Goal: Task Accomplishment & Management: Use online tool/utility

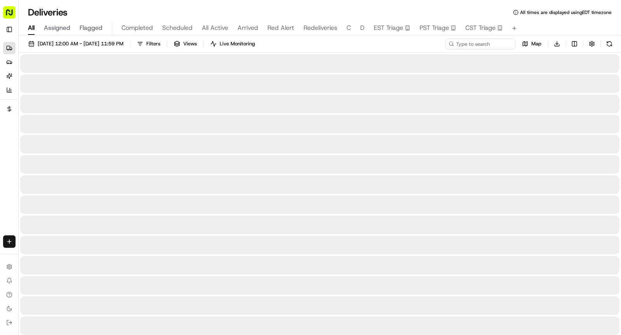
click at [32, 24] on span "All" at bounding box center [31, 27] width 7 height 9
click at [471, 47] on input at bounding box center [468, 43] width 93 height 11
click at [476, 43] on input at bounding box center [468, 43] width 93 height 11
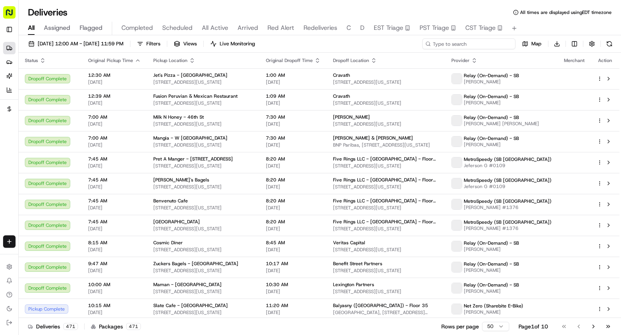
click at [476, 43] on input at bounding box center [468, 43] width 93 height 11
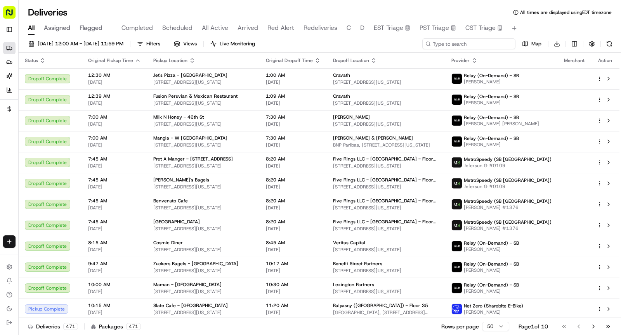
paste input "BRI08202526209"
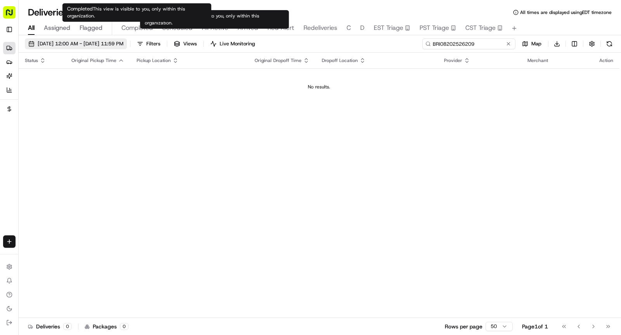
type input "BRI08202526209"
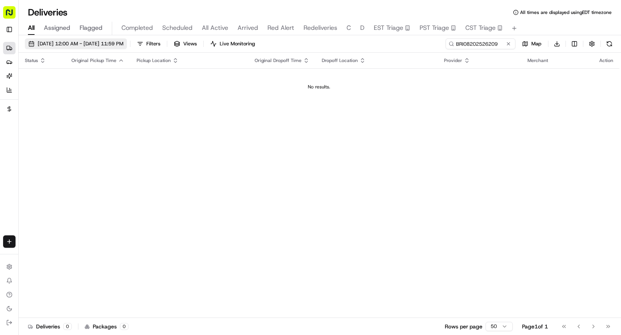
click at [119, 44] on span "08/22/2025 12:00 AM - 08/22/2025 11:59 PM" at bounding box center [81, 43] width 86 height 7
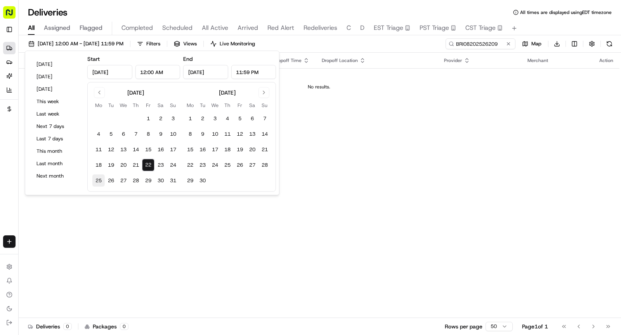
click at [97, 182] on button "25" at bounding box center [98, 181] width 12 height 12
type input "Aug 25, 2025"
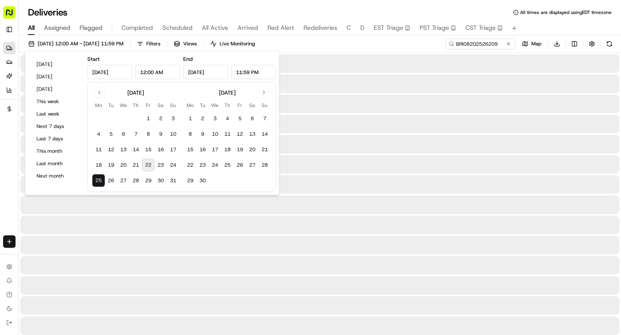
click at [97, 182] on button "25" at bounding box center [98, 181] width 12 height 12
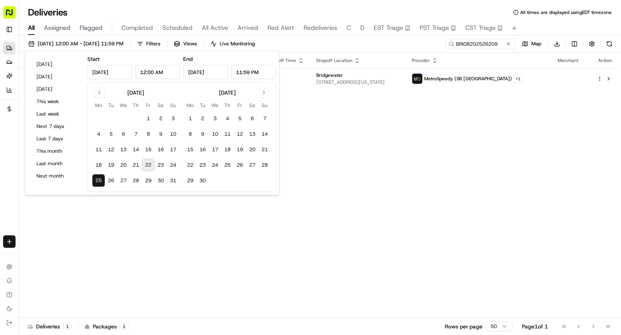
click at [383, 210] on div "Status Original Pickup Time Pickup Location Original Dropoff Time Dropoff Locat…" at bounding box center [319, 186] width 601 height 266
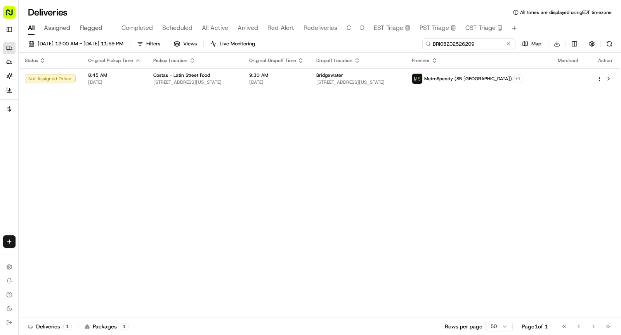
click at [496, 42] on input "BRI08202526209" at bounding box center [468, 43] width 93 height 11
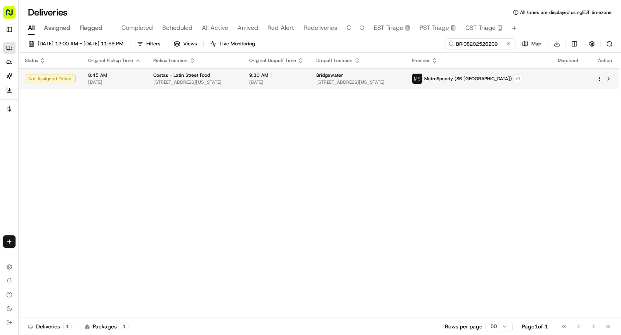
click at [243, 71] on td "Costas - Latin Street Food 30 W 35th St, New York, NY 10001, USA" at bounding box center [195, 78] width 96 height 21
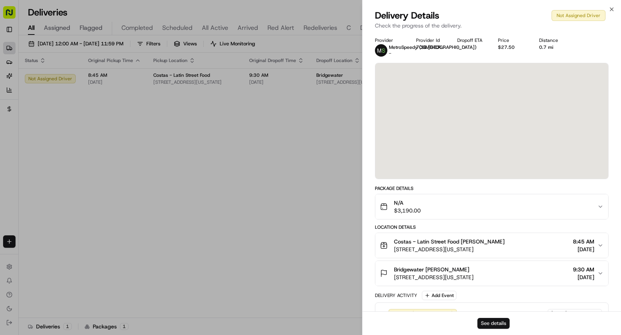
click at [493, 325] on button "See details" at bounding box center [494, 323] width 32 height 11
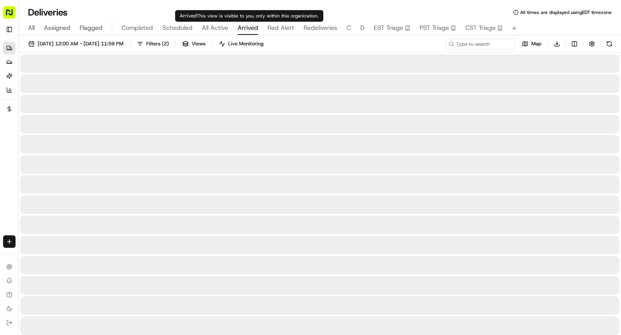
click at [251, 33] on button "Arrived" at bounding box center [248, 28] width 21 height 13
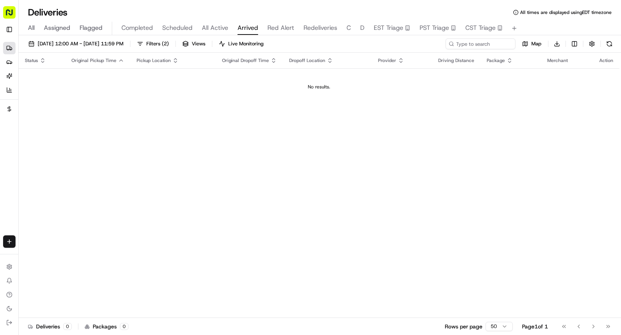
click at [224, 33] on button "All Active" at bounding box center [215, 28] width 26 height 13
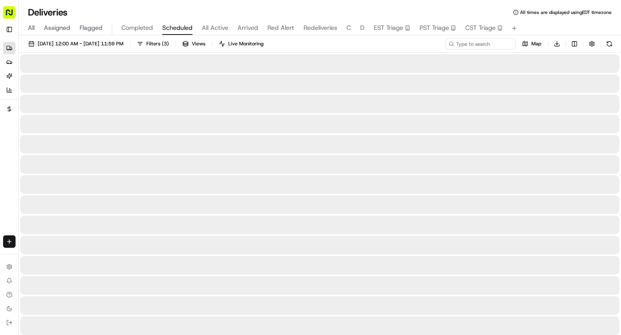
click at [182, 33] on button "Scheduled" at bounding box center [177, 28] width 30 height 13
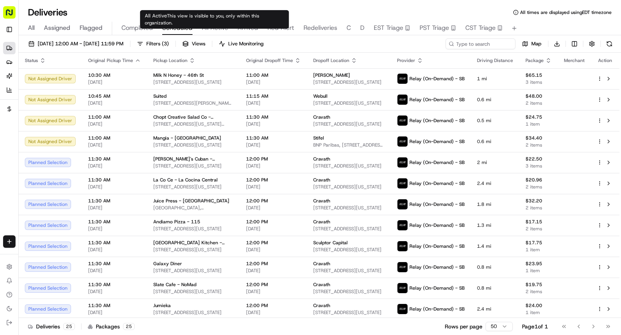
click at [250, 28] on span "Arrived" at bounding box center [248, 27] width 21 height 9
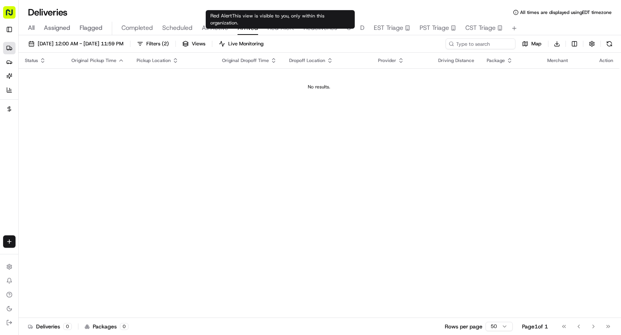
click at [279, 27] on span "Red Alert" at bounding box center [280, 27] width 27 height 9
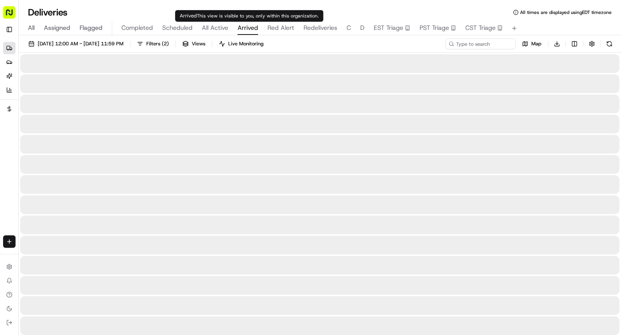
click at [244, 28] on span "Arrived" at bounding box center [248, 27] width 21 height 9
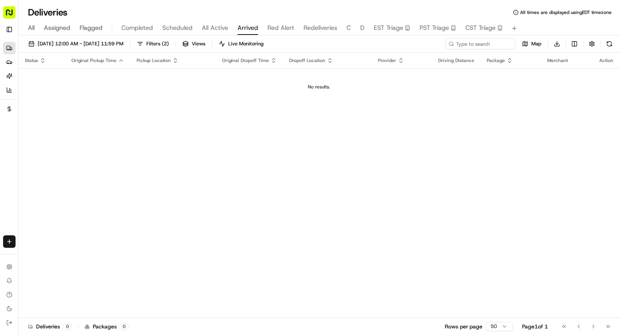
click at [265, 28] on div "All Assigned Flagged Completed Scheduled All Active Arrived Red Alert Redeliver…" at bounding box center [320, 29] width 603 height 14
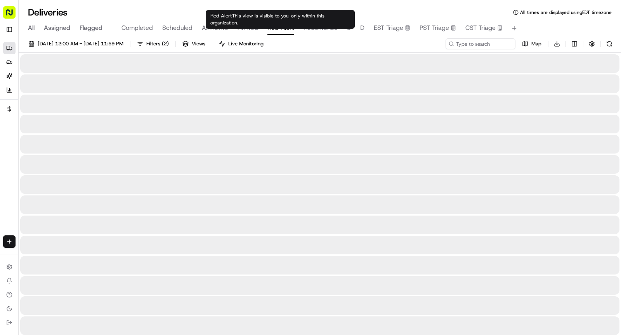
click at [270, 28] on span "Red Alert" at bounding box center [280, 27] width 27 height 9
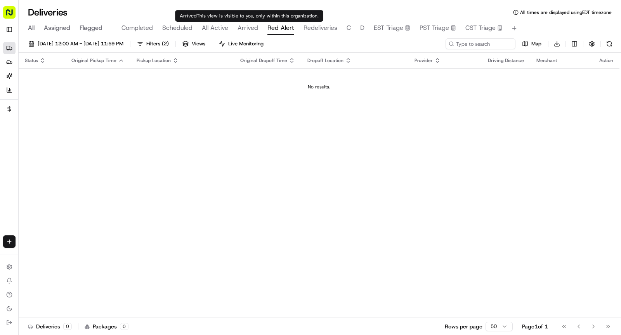
click at [252, 28] on span "Arrived" at bounding box center [248, 27] width 21 height 9
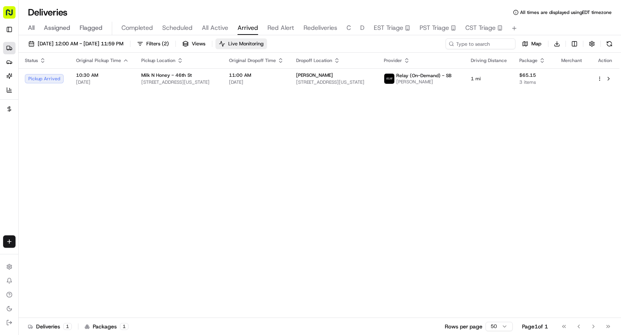
click at [264, 45] on span "Live Monitoring" at bounding box center [245, 43] width 35 height 7
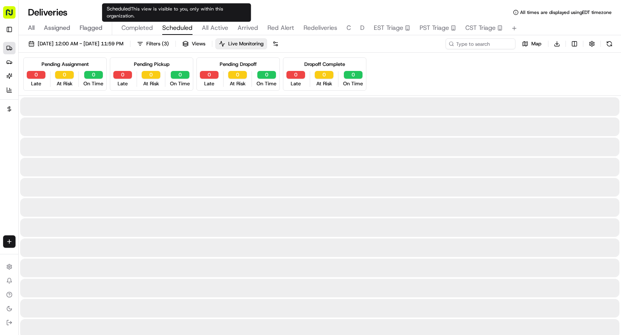
click at [172, 24] on span "Scheduled" at bounding box center [177, 27] width 30 height 9
click at [118, 43] on span "08/22/2025 12:00 AM - 08/22/2025 11:59 PM" at bounding box center [81, 43] width 86 height 7
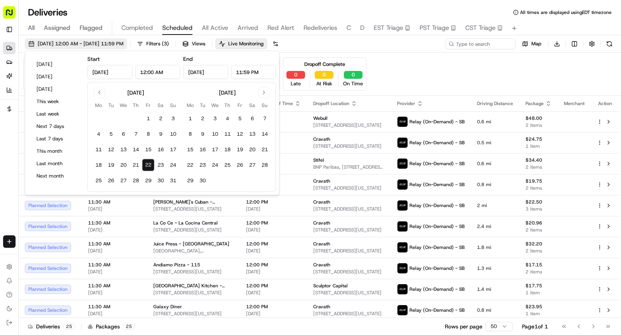
type input "Aug 22, 2025"
type input "12:00 AM"
type input "Aug 22, 2025"
type input "11:59 PM"
click at [97, 179] on button "25" at bounding box center [98, 181] width 12 height 12
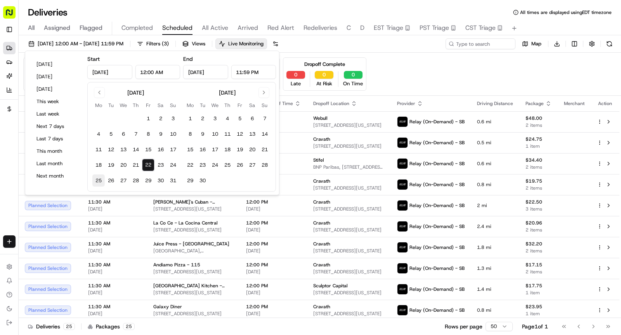
type input "Aug 25, 2025"
click at [97, 179] on button "25" at bounding box center [98, 181] width 12 height 12
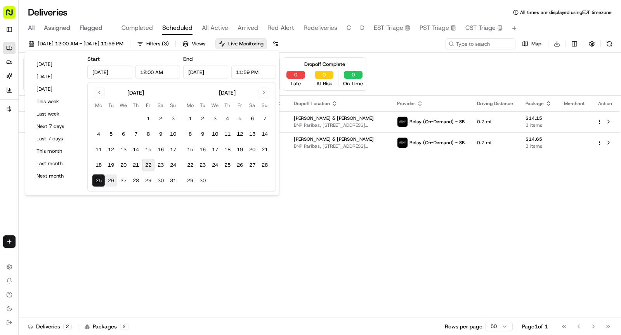
click at [112, 181] on button "26" at bounding box center [111, 181] width 12 height 12
type input "Aug 26, 2025"
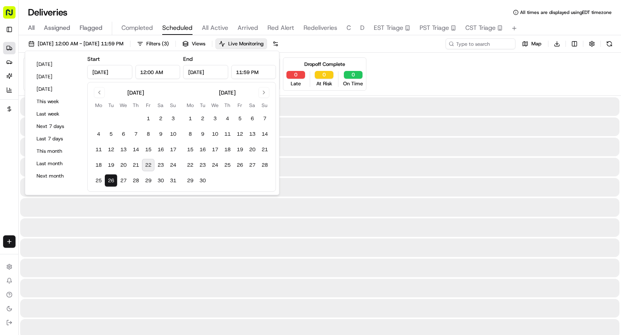
click at [112, 181] on button "26" at bounding box center [111, 181] width 12 height 12
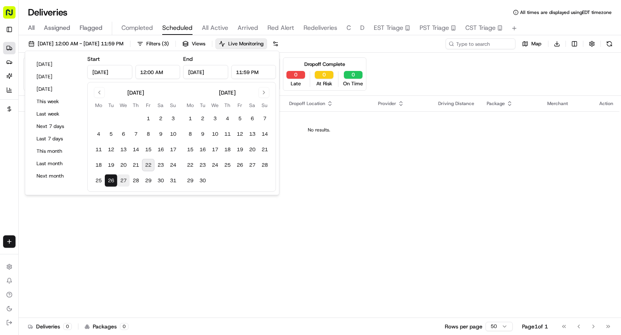
click at [123, 181] on button "27" at bounding box center [123, 181] width 12 height 12
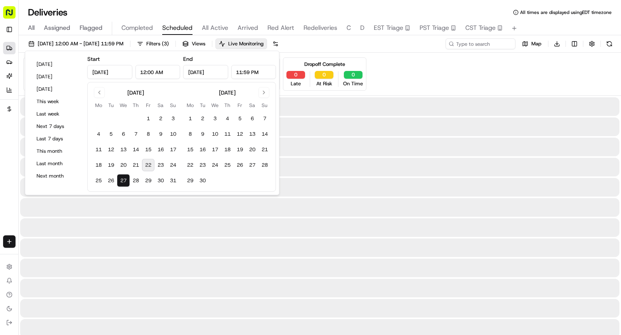
type input "Aug 27, 2025"
click at [123, 181] on button "27" at bounding box center [123, 181] width 12 height 12
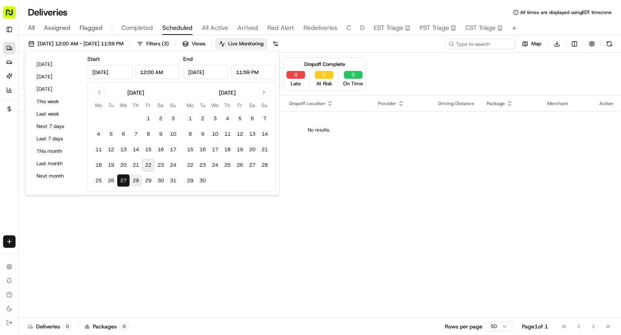
click at [131, 180] on button "28" at bounding box center [136, 181] width 12 height 12
type input "Aug 28, 2025"
click at [131, 180] on button "28" at bounding box center [136, 181] width 12 height 12
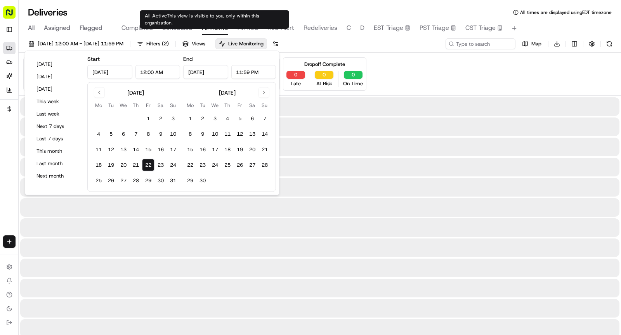
type input "Aug 22, 2025"
click at [225, 27] on span "All Active" at bounding box center [215, 27] width 26 height 9
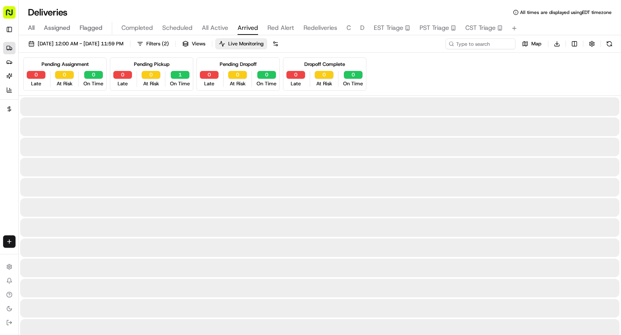
click at [243, 33] on button "Arrived" at bounding box center [248, 28] width 21 height 13
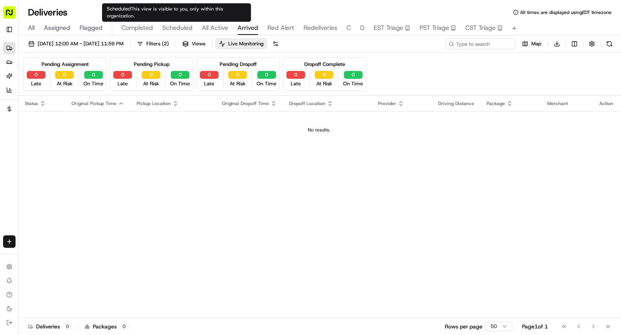
click at [180, 25] on span "Scheduled" at bounding box center [177, 27] width 30 height 9
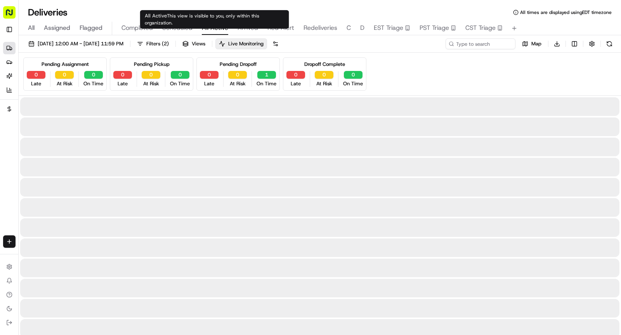
click at [210, 26] on span "All Active" at bounding box center [215, 27] width 26 height 9
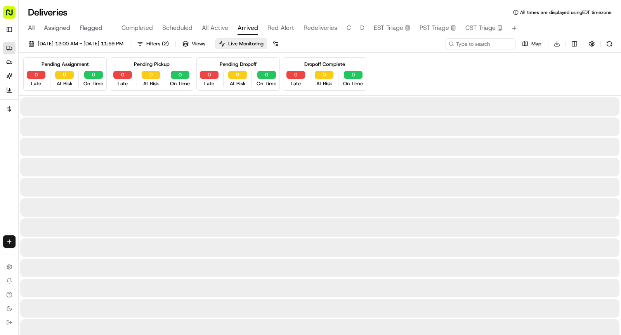
click at [248, 28] on span "Arrived" at bounding box center [248, 27] width 21 height 9
click at [217, 26] on span "All Active" at bounding box center [215, 27] width 26 height 9
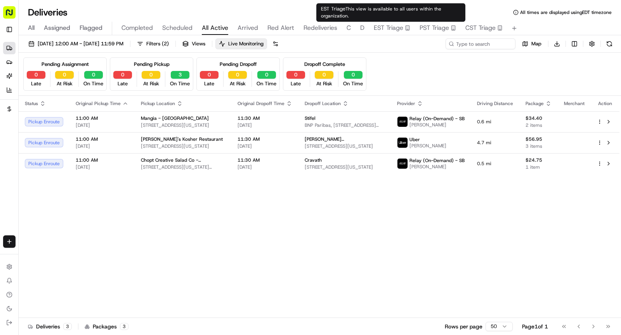
type input "D.E."
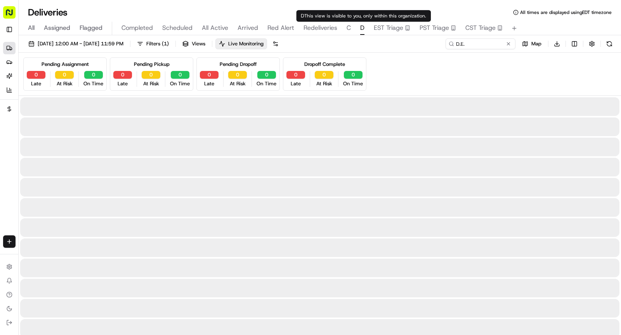
click at [360, 28] on span "D" at bounding box center [362, 27] width 4 height 9
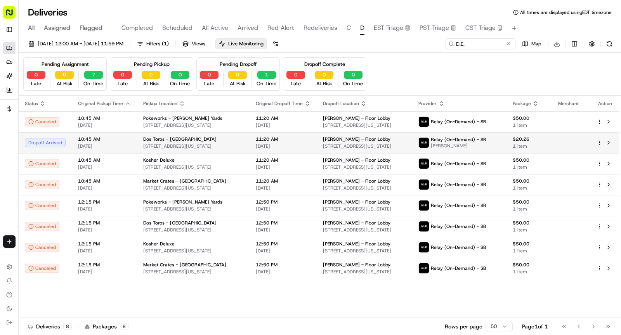
click at [205, 133] on td "Dos Toros - Bryant Park 119 W 40th St, New York, NY 10018, USA" at bounding box center [193, 142] width 113 height 21
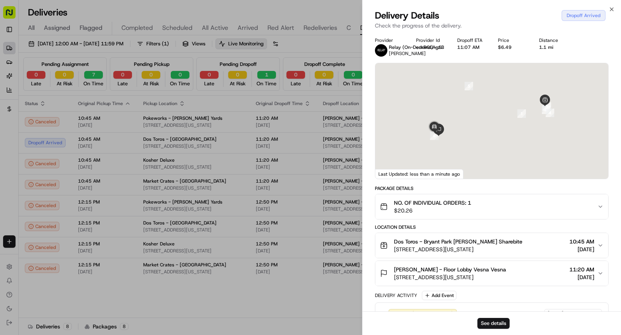
click at [494, 316] on div "See details" at bounding box center [492, 324] width 259 height 24
click at [495, 324] on button "See details" at bounding box center [494, 323] width 32 height 11
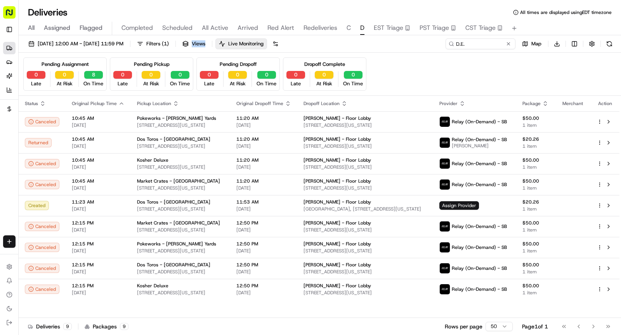
click at [241, 36] on div "08/22/2025 12:00 AM - 08/22/2025 11:59 PM Filters ( 1 ) Views Live Monitoring D…" at bounding box center [320, 186] width 603 height 302
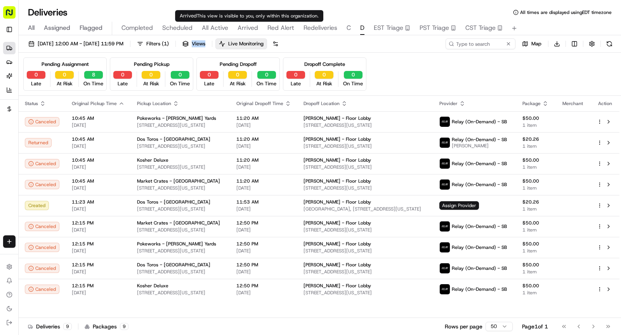
click at [242, 30] on span "Arrived" at bounding box center [248, 27] width 21 height 9
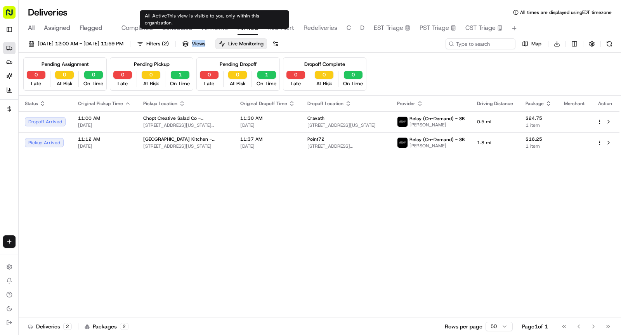
click at [222, 22] on button "All Active" at bounding box center [215, 28] width 26 height 13
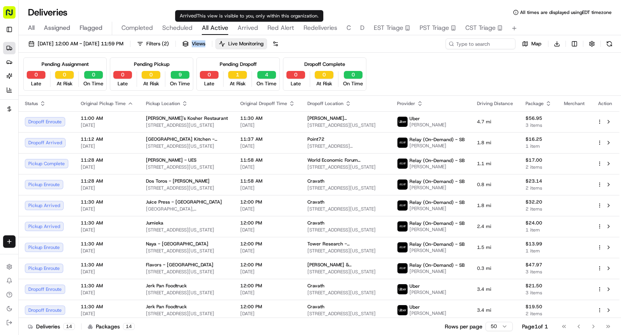
click at [248, 27] on span "Arrived" at bounding box center [248, 27] width 21 height 9
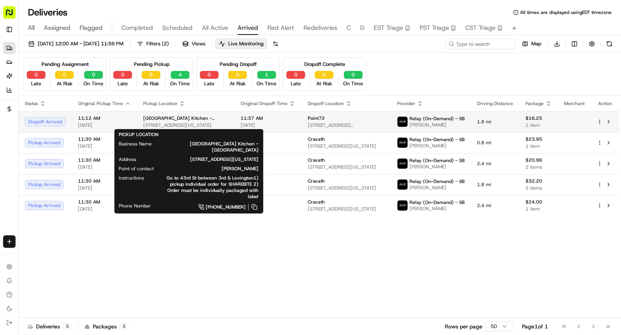
click at [234, 121] on td "Blue Park Kitchen - Midtown East 142 E 43rd St, New York, NY 10017, USA" at bounding box center [185, 121] width 97 height 21
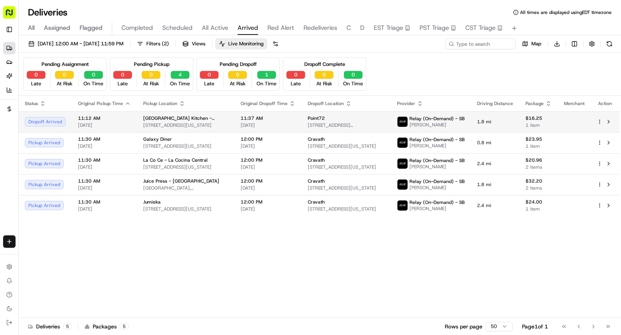
click at [234, 121] on td "Blue Park Kitchen - Midtown East 142 E 43rd St, New York, NY 10017, USA" at bounding box center [185, 121] width 97 height 21
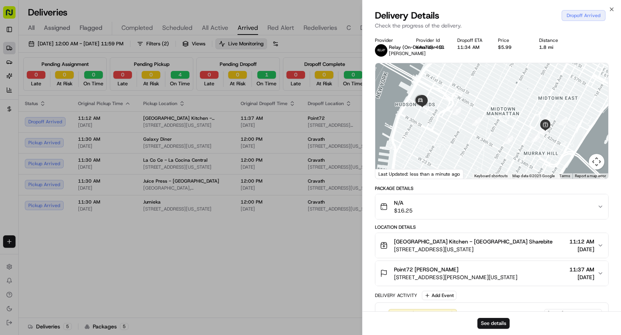
click at [490, 274] on span "55 Hudson Yards, New York, NY 10001, USA" at bounding box center [455, 278] width 123 height 8
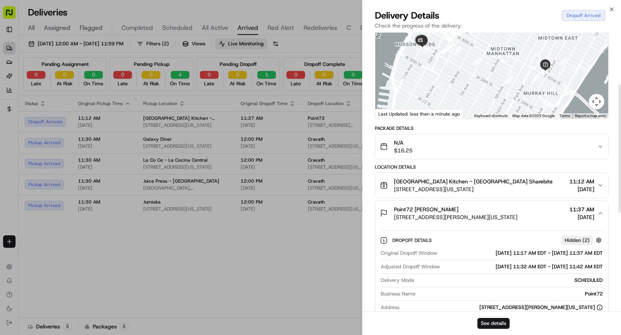
scroll to position [165, 0]
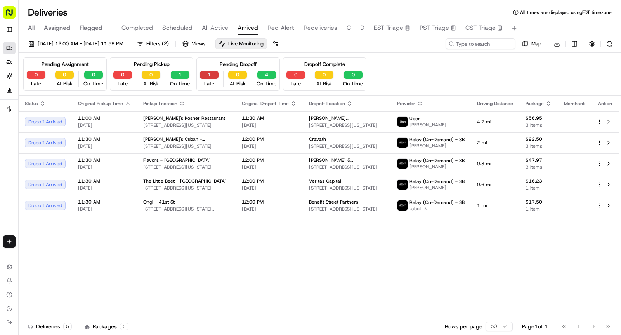
click at [209, 72] on button "1" at bounding box center [209, 75] width 19 height 8
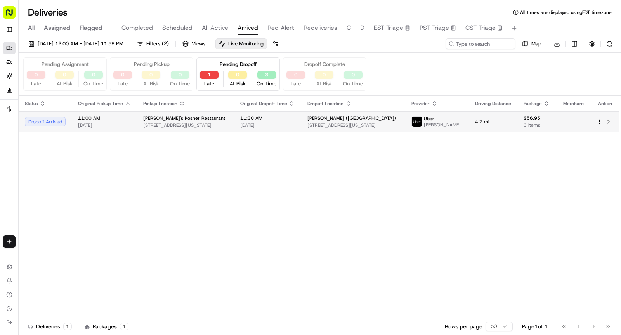
click at [194, 118] on span "Mendy's Kosher Restaurant" at bounding box center [184, 118] width 82 height 6
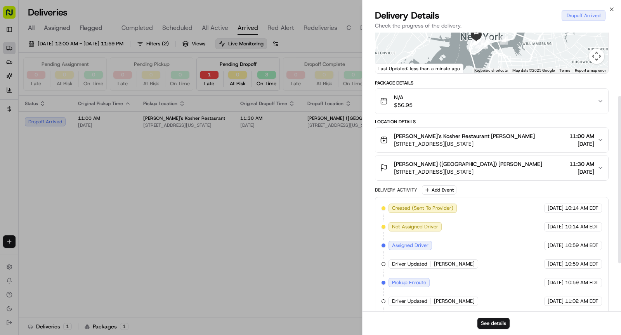
scroll to position [187, 0]
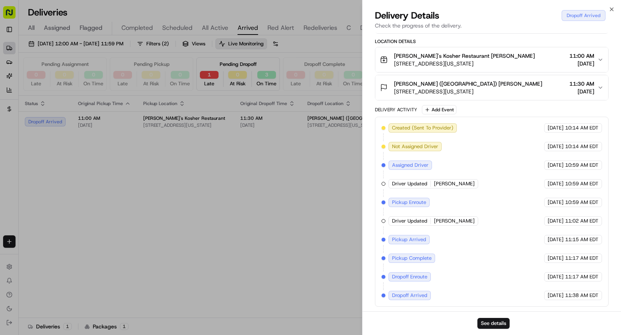
click at [507, 96] on div "Cleary (NYC) Cynthia Tomasini 1 Liberty St, New York, NY 10006, USA 11:30 AM 08…" at bounding box center [488, 88] width 217 height 16
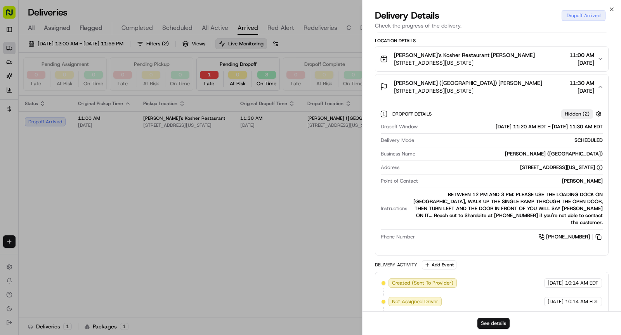
click at [496, 325] on button "See details" at bounding box center [494, 323] width 32 height 11
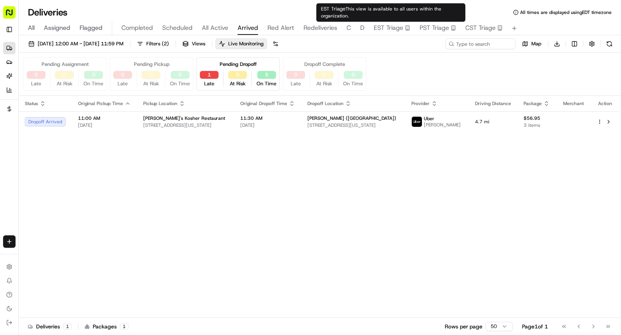
click at [381, 28] on span "EST Triage" at bounding box center [389, 27] width 30 height 9
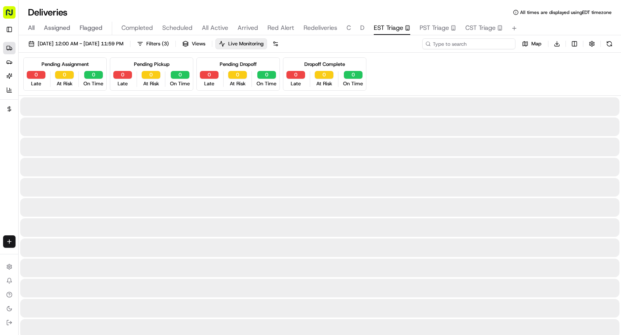
click at [458, 44] on input at bounding box center [468, 43] width 93 height 11
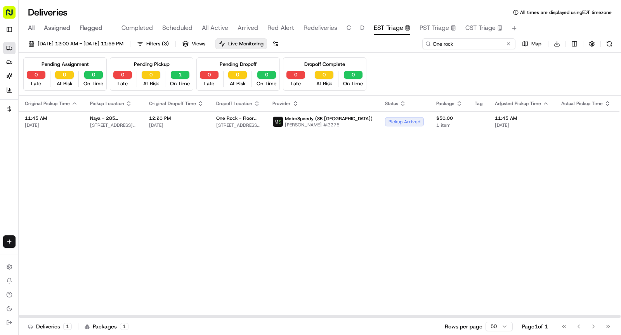
type input "One rock"
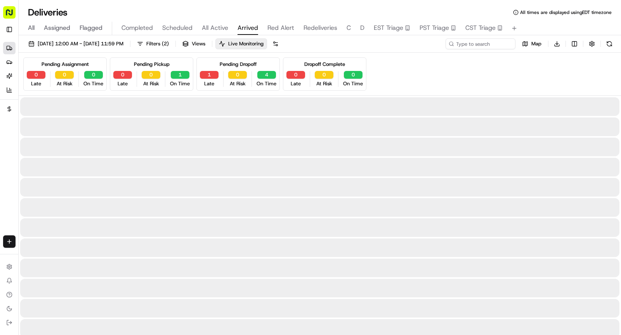
click at [250, 24] on span "Arrived" at bounding box center [248, 27] width 21 height 9
click at [284, 30] on span "Red Alert" at bounding box center [280, 27] width 27 height 9
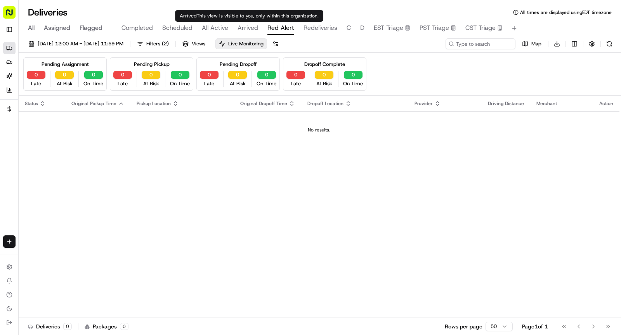
click at [238, 31] on span "Arrived" at bounding box center [248, 27] width 21 height 9
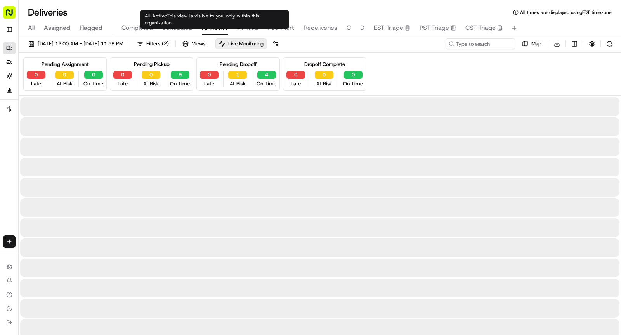
click at [212, 26] on span "All Active" at bounding box center [215, 27] width 26 height 9
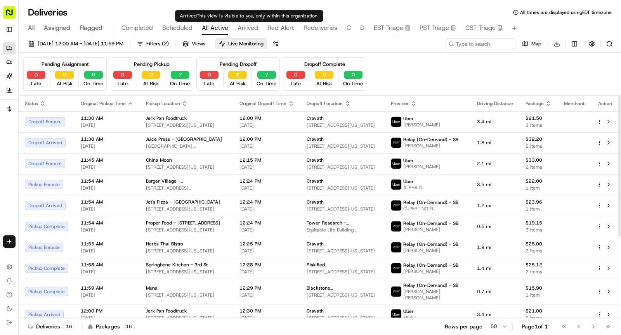
click at [243, 24] on span "Arrived" at bounding box center [248, 27] width 21 height 9
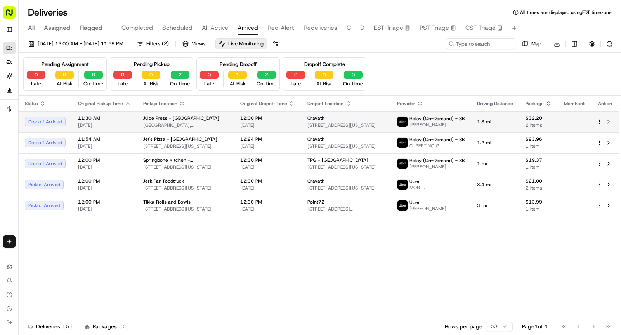
click at [147, 120] on span "Juice Press - Rockefeller Center" at bounding box center [181, 118] width 76 height 6
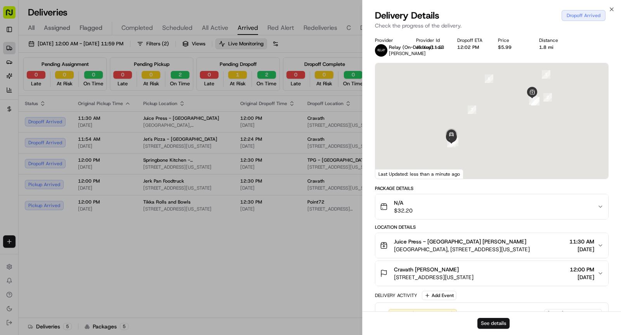
click at [498, 321] on button "See details" at bounding box center [494, 323] width 32 height 11
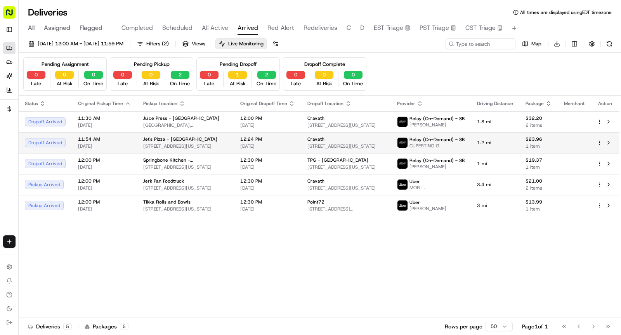
click at [131, 142] on td "11:54 AM 08/22/2025" at bounding box center [104, 142] width 65 height 21
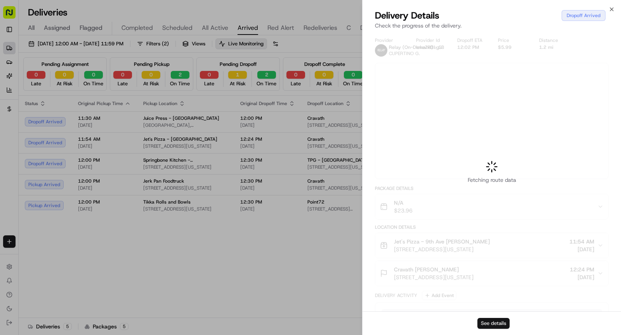
click at [494, 321] on button "See details" at bounding box center [494, 323] width 32 height 11
click at [495, 333] on div "See details" at bounding box center [492, 324] width 259 height 24
click at [488, 320] on button "See details" at bounding box center [494, 323] width 32 height 11
click at [488, 324] on button "See details" at bounding box center [494, 323] width 32 height 11
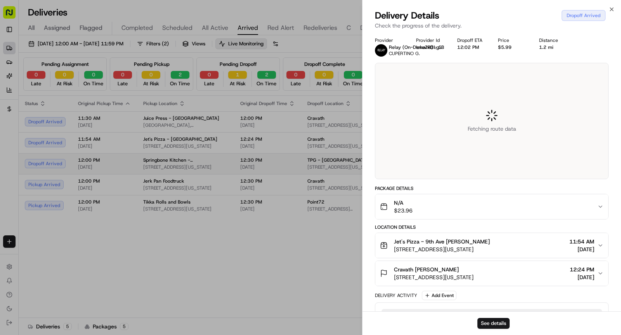
click at [155, 161] on span "Springbone Kitchen - Midtown East" at bounding box center [185, 160] width 85 height 6
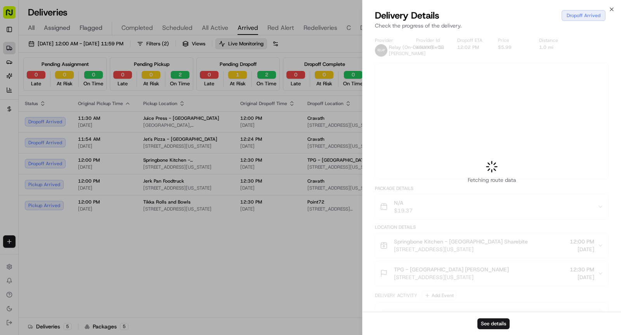
click at [486, 324] on div at bounding box center [310, 167] width 621 height 335
click at [496, 325] on div at bounding box center [310, 167] width 621 height 335
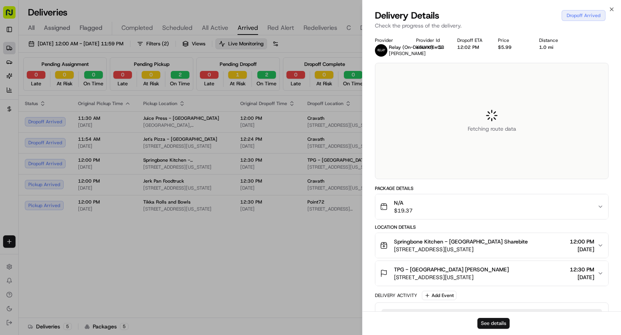
click at [495, 321] on button "See details" at bounding box center [494, 323] width 32 height 11
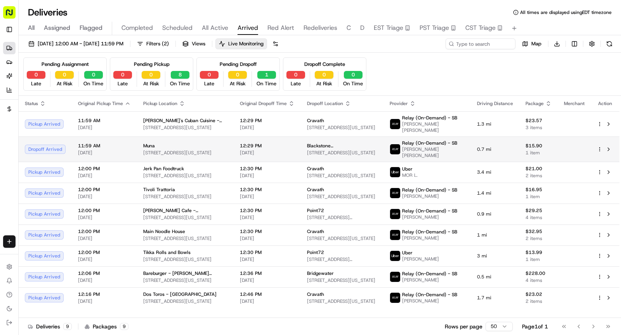
click at [206, 151] on td "Muna 152 E 46th St, New York, NY 10017, USA" at bounding box center [185, 149] width 97 height 25
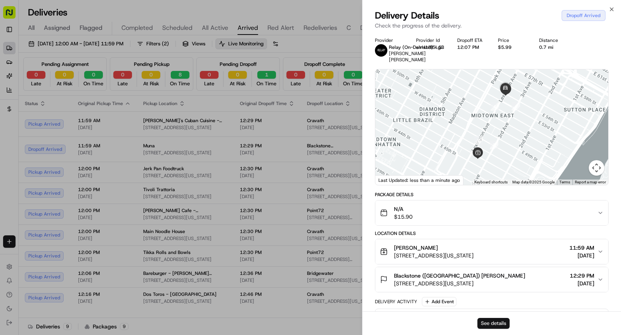
click at [498, 326] on button "See details" at bounding box center [494, 323] width 32 height 11
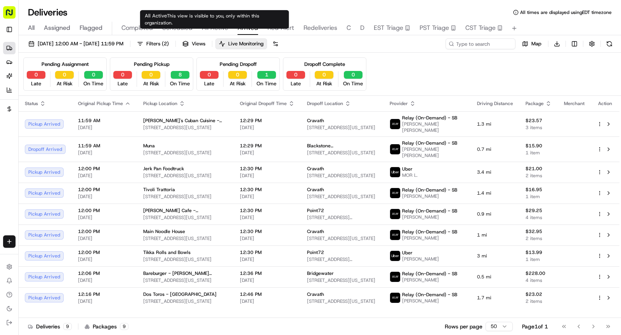
click at [215, 29] on span "All Active" at bounding box center [215, 27] width 26 height 9
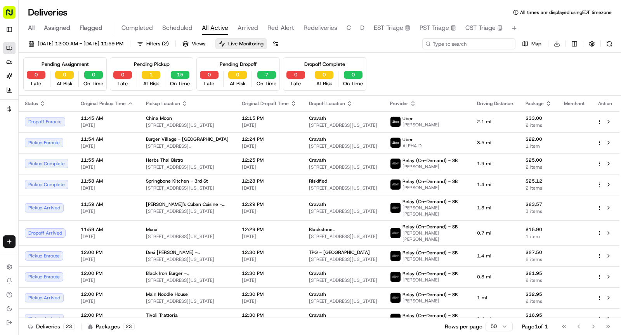
click at [483, 47] on input at bounding box center [468, 43] width 93 height 11
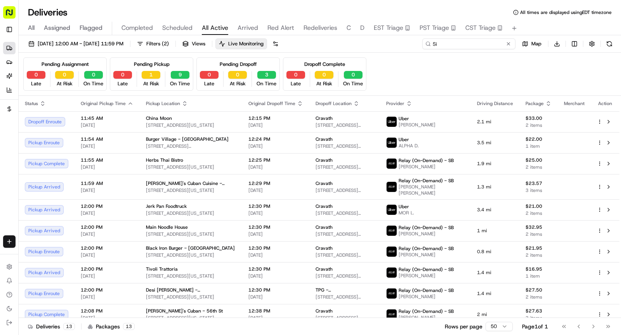
type input "S"
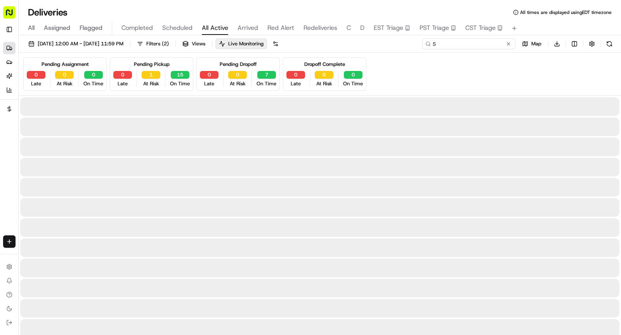
type input "SC"
type input "h"
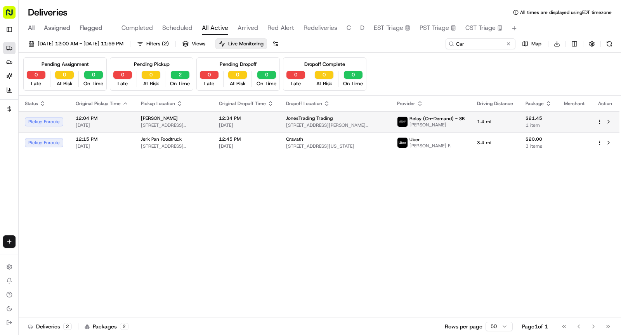
click at [135, 123] on td "Bayard Sushi 83 Bayard St, New York, NY 10013, USA" at bounding box center [174, 121] width 78 height 21
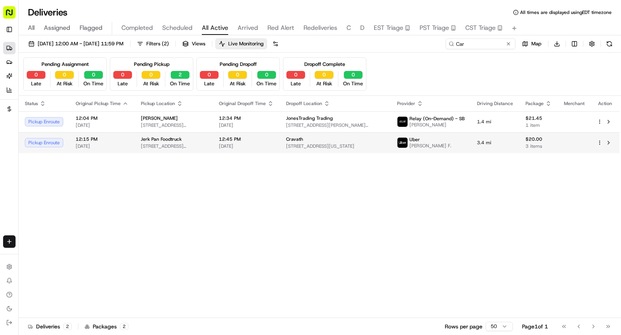
click at [121, 140] on span "12:15 PM" at bounding box center [102, 139] width 53 height 6
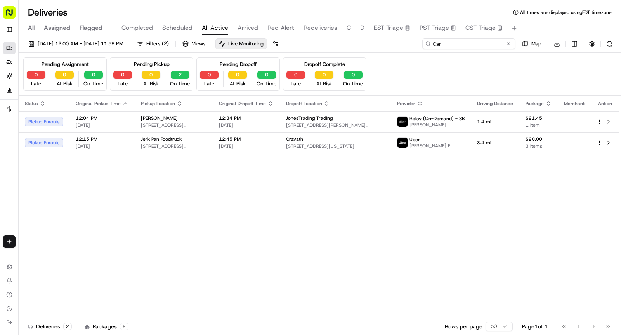
click at [474, 48] on input "Car" at bounding box center [468, 43] width 93 height 11
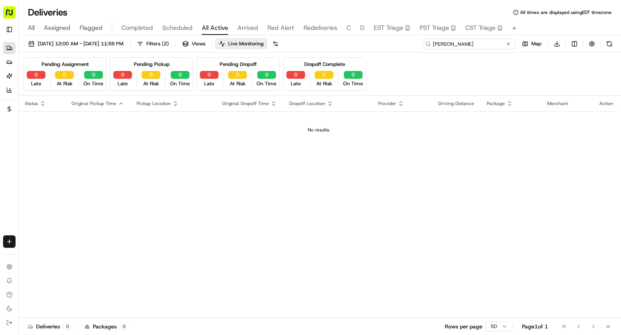
click at [493, 47] on input "Carl" at bounding box center [468, 43] width 93 height 11
click at [516, 45] on input "Carl" at bounding box center [468, 43] width 93 height 11
click at [513, 45] on input "Carl" at bounding box center [468, 43] width 93 height 11
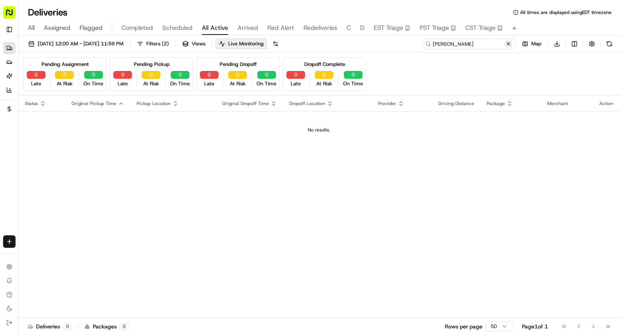
type input "Carl"
click at [510, 44] on button at bounding box center [509, 44] width 8 height 8
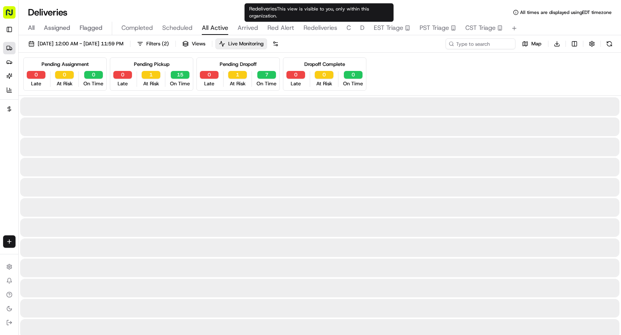
click at [260, 27] on div "All Assigned Flagged Completed Scheduled All Active Arrived Red Alert Redeliver…" at bounding box center [320, 29] width 603 height 14
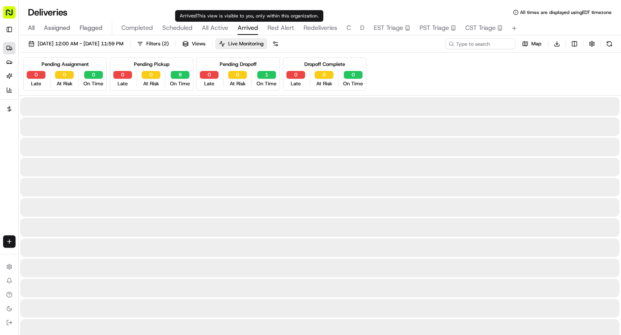
click at [250, 30] on span "Arrived" at bounding box center [248, 27] width 21 height 9
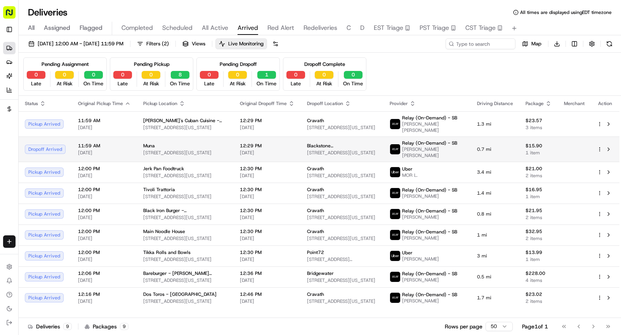
click at [169, 150] on span "152 E 46th St, New York, NY 10017, USA" at bounding box center [185, 153] width 84 height 6
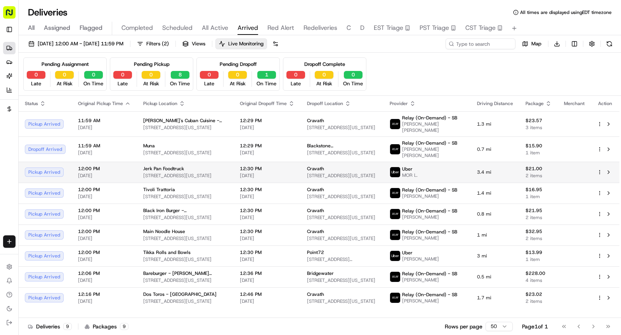
click at [149, 173] on span "1304 York Ave, New York, NY 10021, USA" at bounding box center [185, 176] width 84 height 6
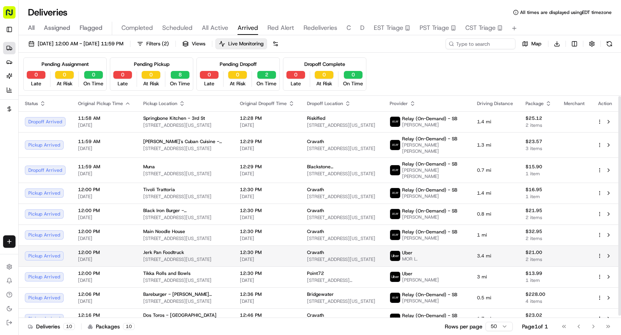
scroll to position [2, 0]
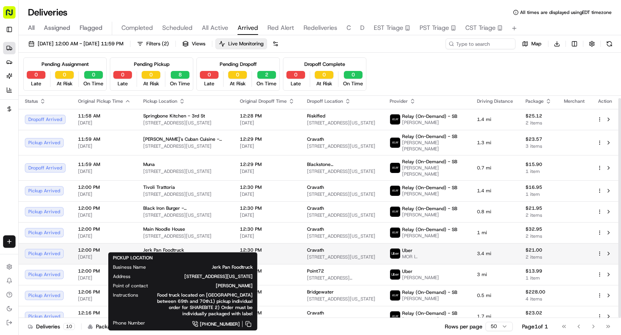
click at [211, 254] on span "1304 York Ave, New York, NY 10021, USA" at bounding box center [185, 257] width 84 height 6
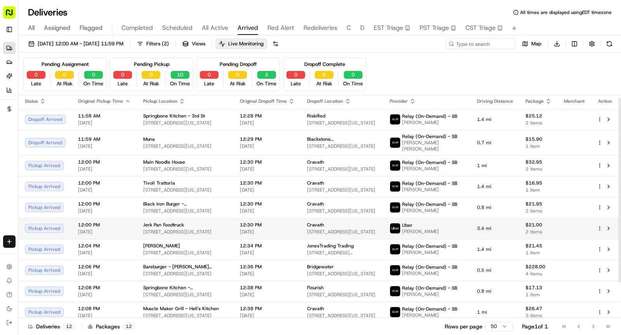
click at [278, 218] on td "12:30 PM 08/22/2025" at bounding box center [267, 228] width 67 height 21
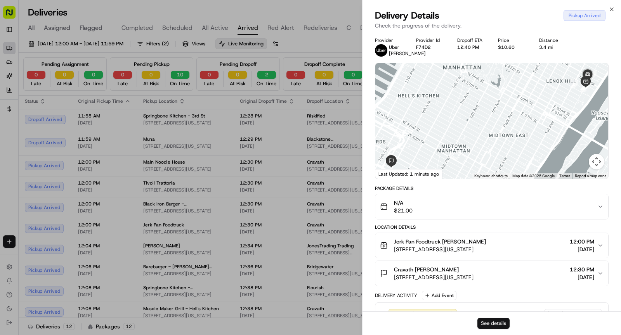
click at [490, 323] on button "See details" at bounding box center [494, 323] width 32 height 11
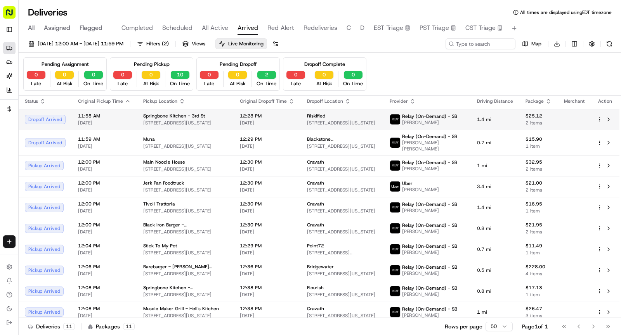
scroll to position [0, 0]
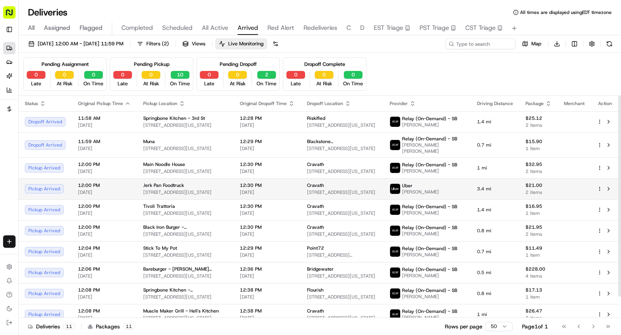
click at [210, 182] on div "Jerk Pan Foodtruck" at bounding box center [185, 185] width 84 height 6
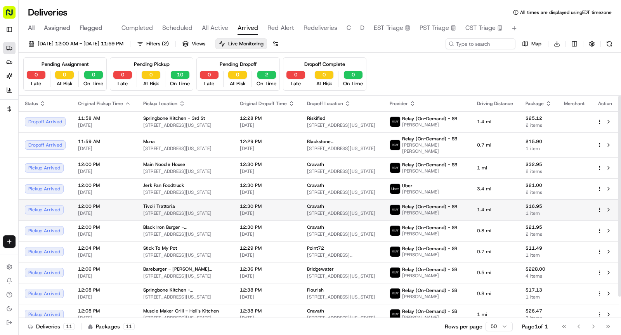
scroll to position [23, 0]
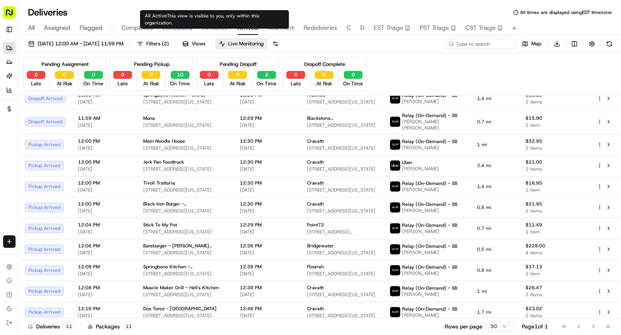
click at [223, 31] on span "All Active" at bounding box center [215, 27] width 26 height 9
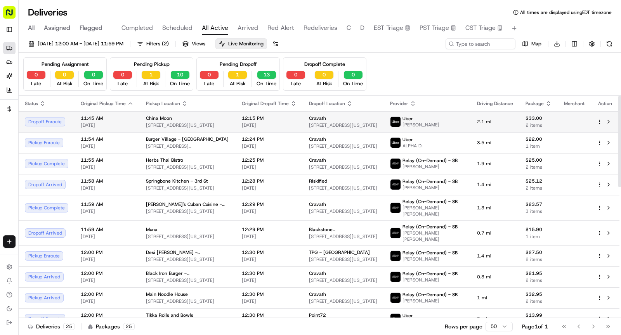
click at [181, 118] on div "China Moon" at bounding box center [187, 118] width 83 height 6
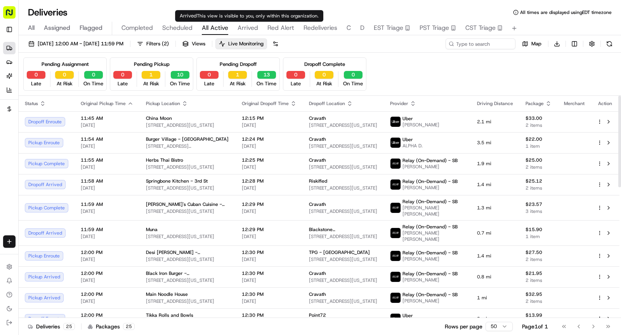
click at [244, 29] on span "Arrived" at bounding box center [248, 27] width 21 height 9
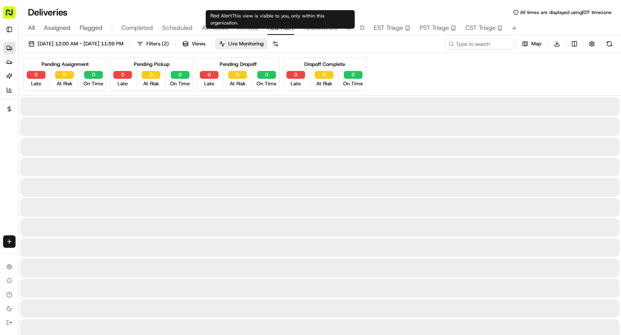
click at [274, 29] on span "Red Alert" at bounding box center [280, 27] width 27 height 9
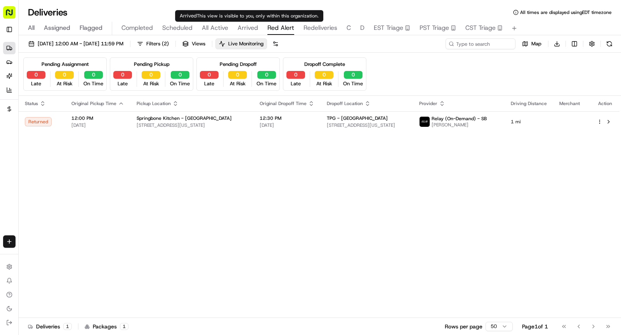
click at [246, 28] on span "Arrived" at bounding box center [248, 27] width 21 height 9
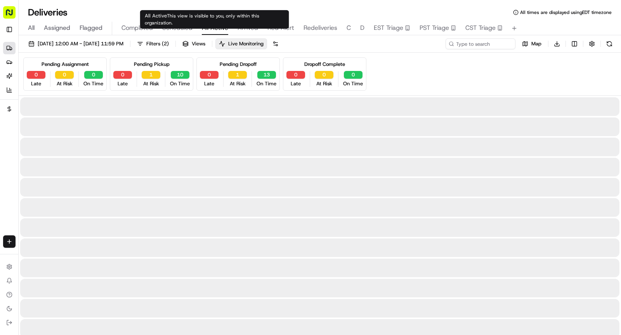
click at [217, 23] on span "All Active" at bounding box center [215, 27] width 26 height 9
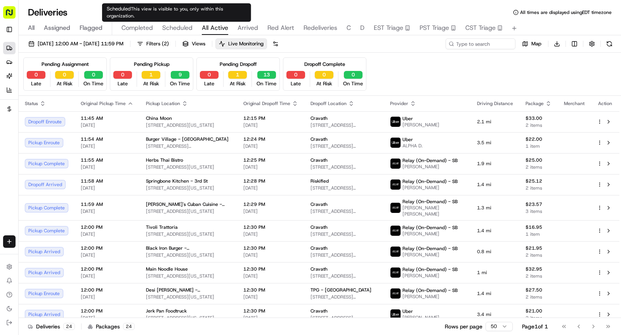
click at [188, 26] on span "Scheduled" at bounding box center [177, 27] width 30 height 9
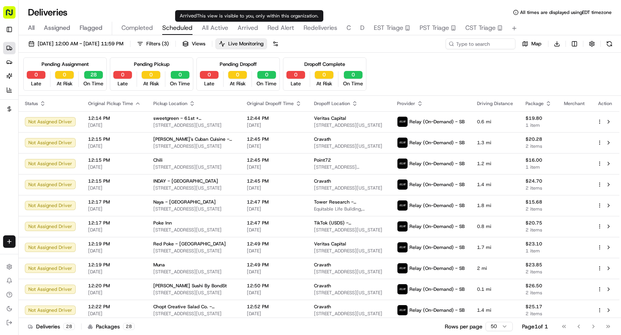
click at [249, 30] on span "Arrived" at bounding box center [248, 27] width 21 height 9
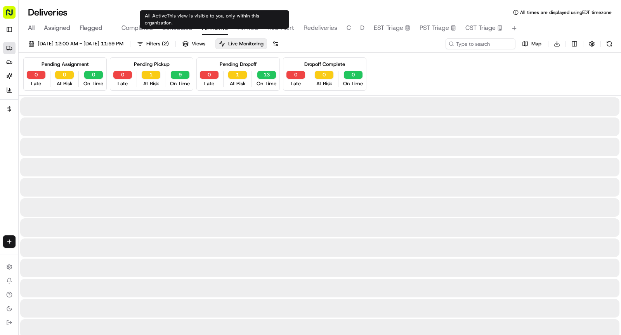
click at [220, 28] on span "All Active" at bounding box center [215, 27] width 26 height 9
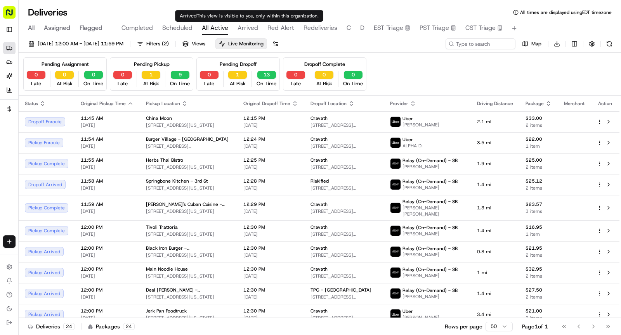
click at [238, 27] on span "Arrived" at bounding box center [248, 27] width 21 height 9
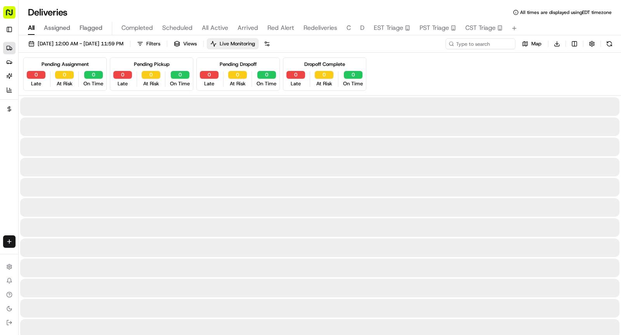
click at [34, 22] on button "All" at bounding box center [31, 28] width 7 height 13
click at [472, 44] on input at bounding box center [468, 43] width 93 height 11
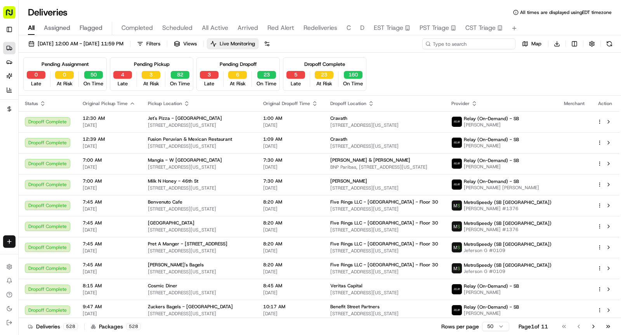
paste input "TP08222520126"
type input "TP08222520126"
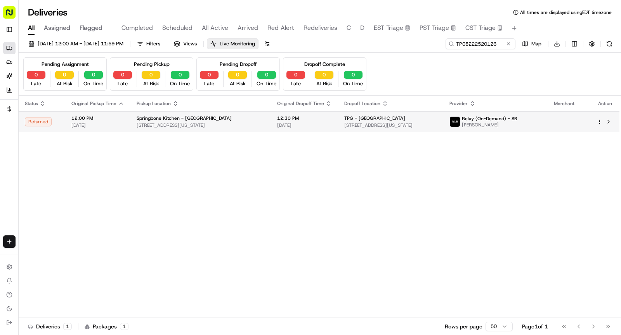
click at [222, 126] on span "25 E 51st St, New York, NY 10022, USA" at bounding box center [201, 125] width 128 height 6
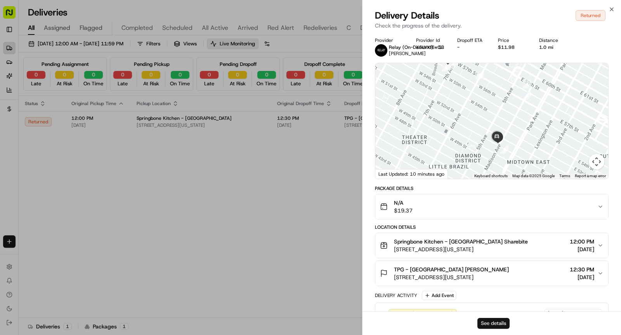
click at [494, 326] on button "See details" at bounding box center [494, 323] width 32 height 11
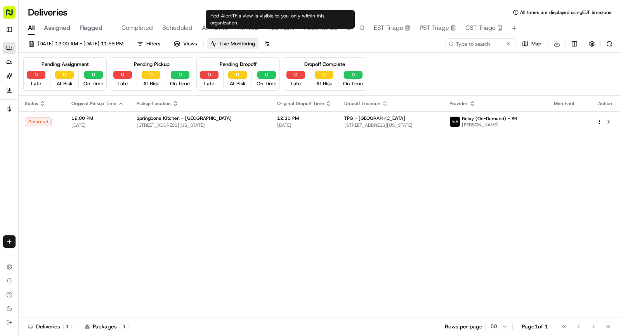
click at [279, 28] on span "Red Alert" at bounding box center [280, 27] width 27 height 9
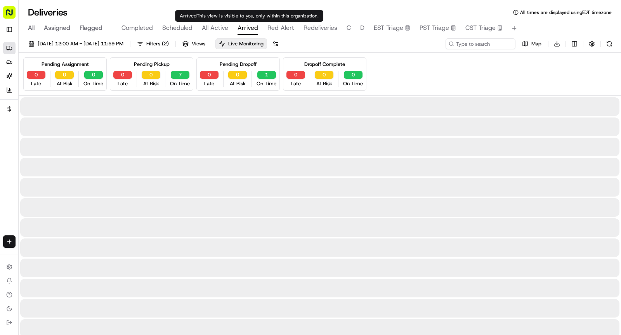
click at [249, 29] on span "Arrived" at bounding box center [248, 27] width 21 height 9
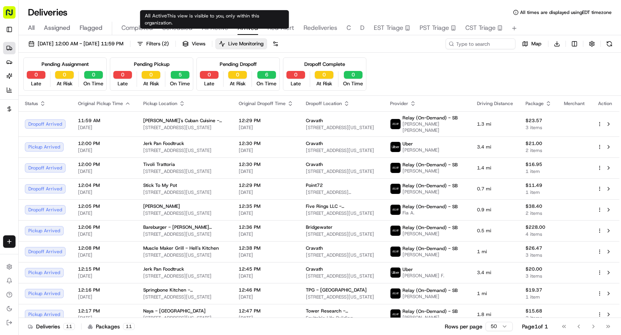
click at [212, 28] on span "All Active" at bounding box center [215, 27] width 26 height 9
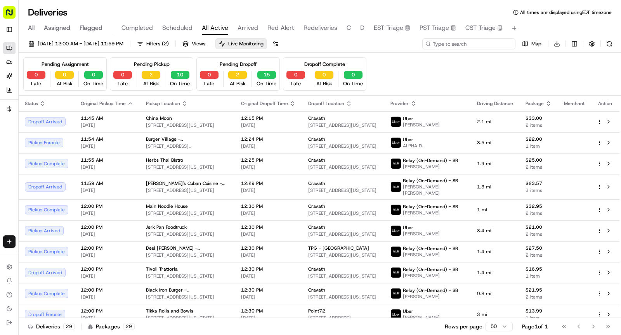
click at [491, 43] on input at bounding box center [468, 43] width 93 height 11
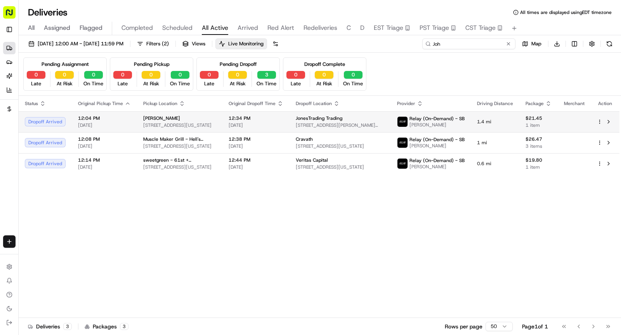
type input "Joh"
click at [205, 127] on span "83 Bayard St, New York, NY 10013, USA" at bounding box center [179, 125] width 73 height 6
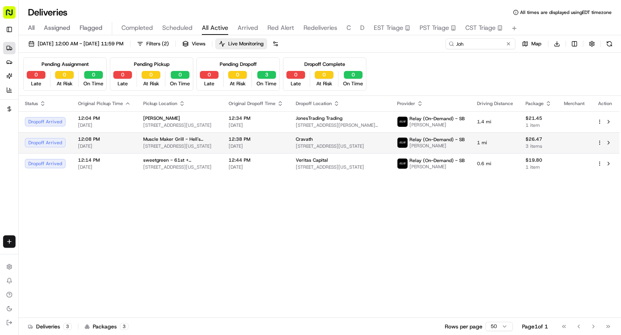
click at [198, 140] on span "Muscle Maker Grill - Hell's Kitchen" at bounding box center [179, 139] width 73 height 6
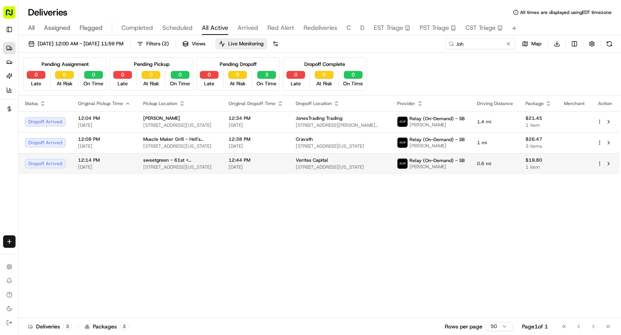
click at [189, 160] on span "sweetgreen - 61st + Lex" at bounding box center [179, 160] width 73 height 6
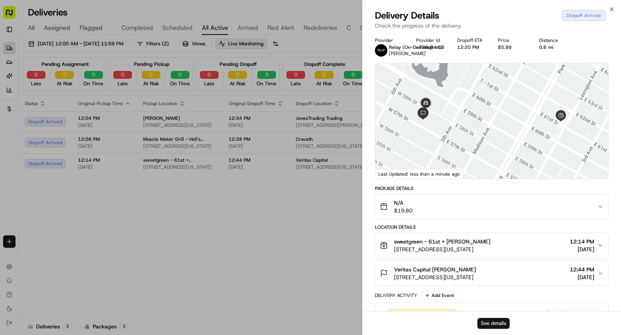
click at [501, 323] on button "See details" at bounding box center [494, 323] width 32 height 11
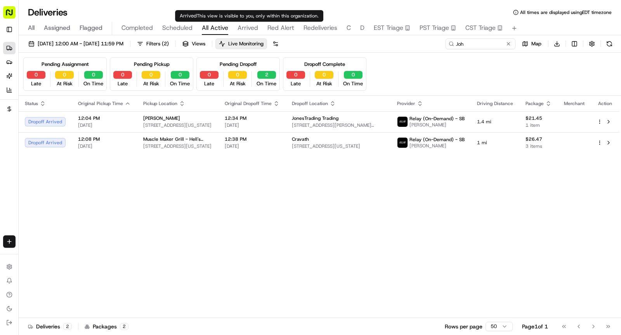
click at [252, 26] on span "Arrived" at bounding box center [248, 27] width 21 height 9
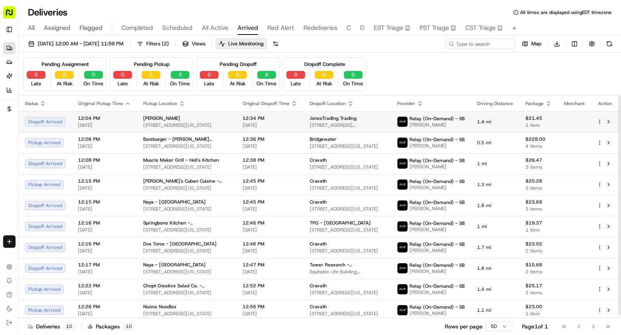
click at [276, 119] on span "12:34 PM" at bounding box center [270, 118] width 55 height 6
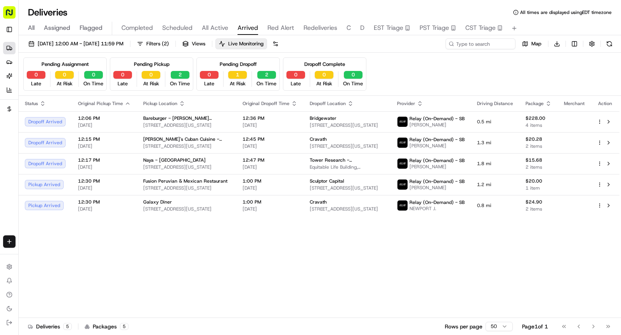
click at [191, 21] on div "All Assigned Flagged Completed Scheduled All Active Arrived Red Alert Redeliver…" at bounding box center [320, 27] width 603 height 17
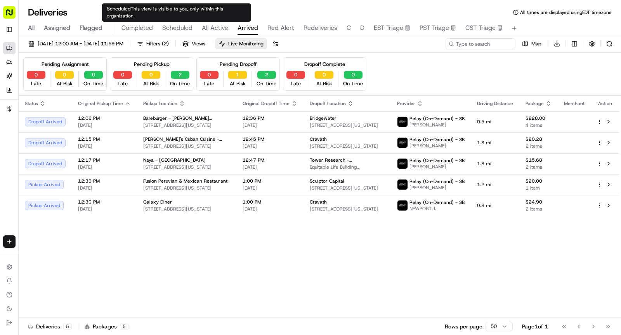
click at [187, 24] on span "Scheduled" at bounding box center [177, 27] width 30 height 9
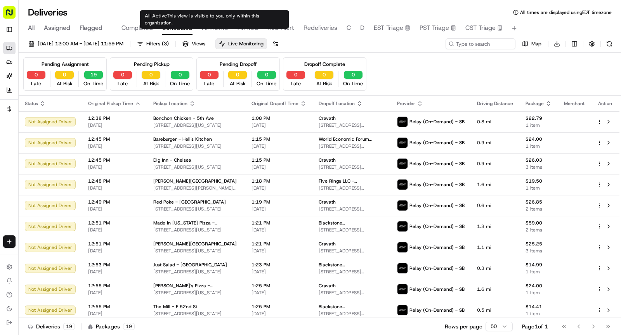
click at [221, 30] on span "All Active" at bounding box center [215, 27] width 26 height 9
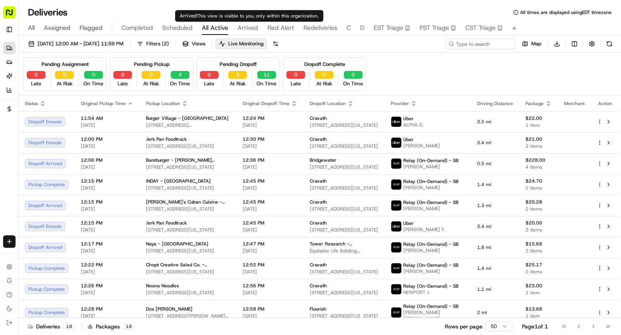
click at [245, 27] on span "Arrived" at bounding box center [248, 27] width 21 height 9
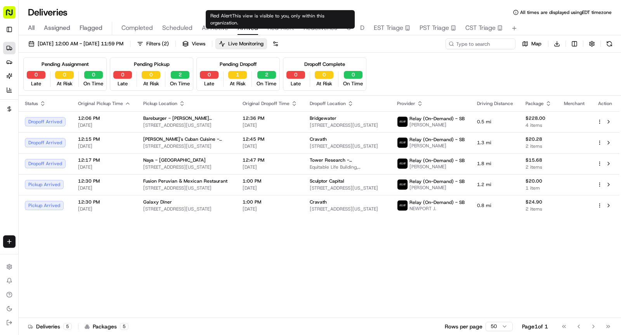
click at [273, 26] on span "Red Alert" at bounding box center [280, 27] width 27 height 9
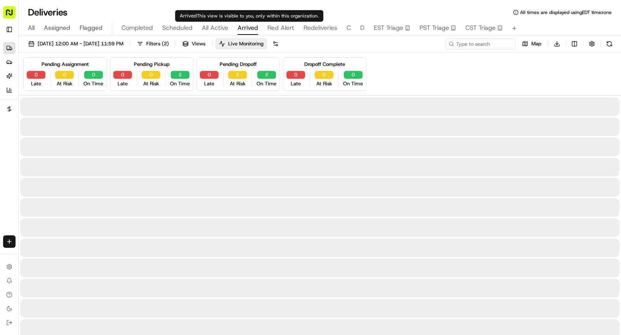
click at [250, 26] on span "Arrived" at bounding box center [248, 27] width 21 height 9
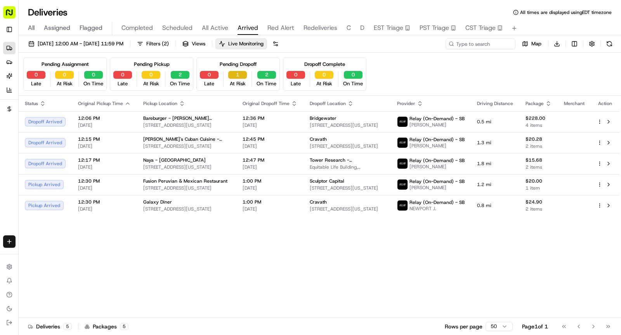
click at [237, 77] on button "1" at bounding box center [237, 75] width 19 height 8
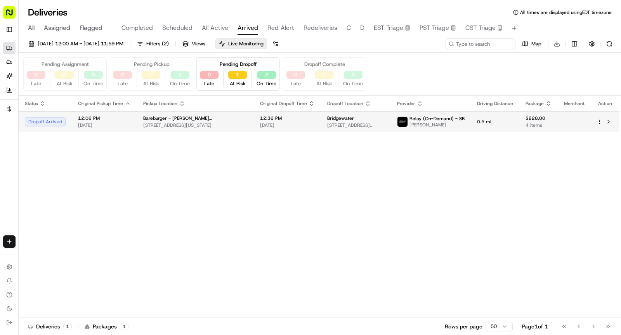
click at [224, 116] on div "Bareburger - Murray Hill" at bounding box center [195, 118] width 104 height 6
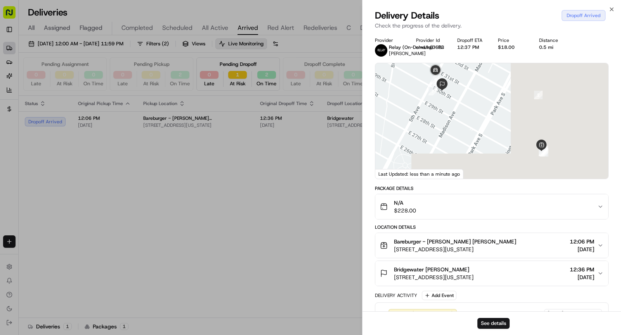
scroll to position [162, 0]
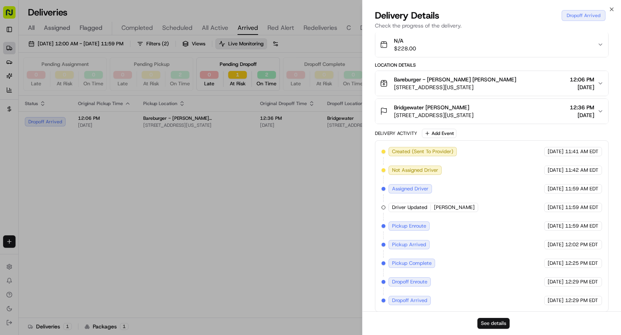
click at [497, 325] on button "See details" at bounding box center [494, 323] width 32 height 11
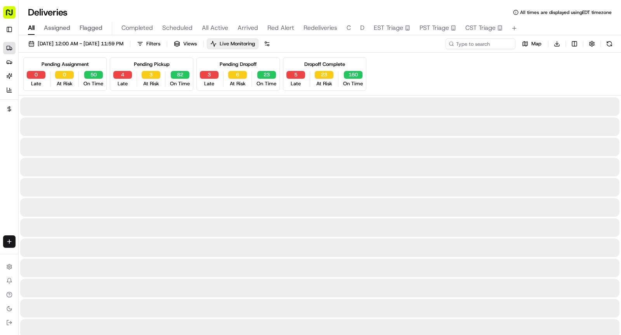
click at [30, 28] on span "All" at bounding box center [31, 27] width 7 height 9
click at [473, 45] on input at bounding box center [468, 43] width 93 height 11
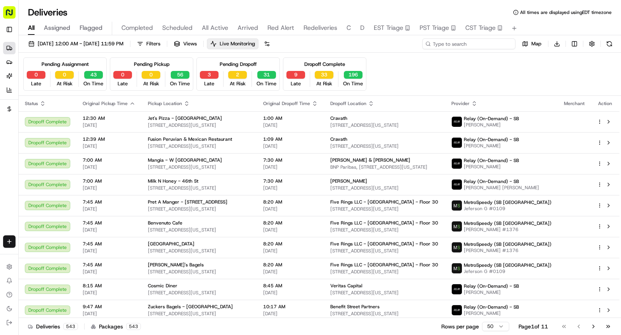
paste input "VC08222533020"
type input "VC08222533020"
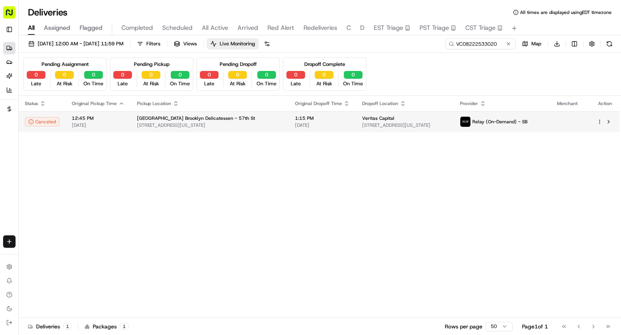
click at [257, 124] on td "USA Brooklyn Delicatessen - 57th St 200 W 57th St, New York, NY 10019, USA" at bounding box center [210, 121] width 158 height 21
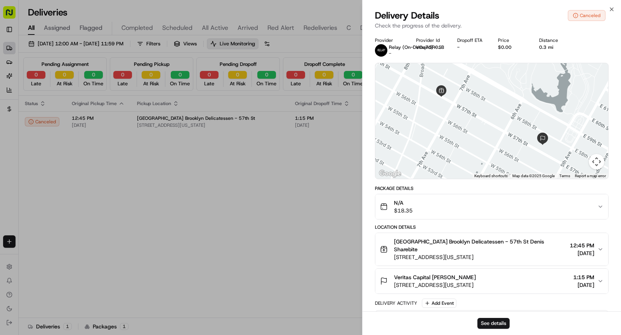
scroll to position [52, 0]
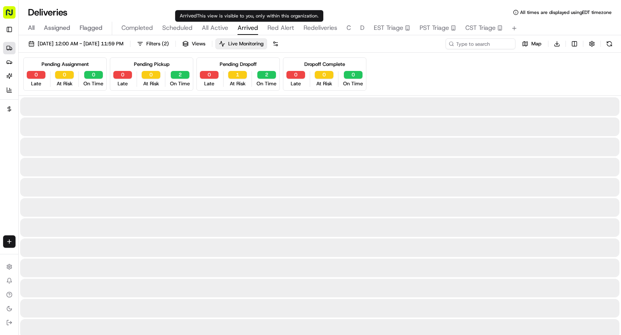
click at [244, 31] on span "Arrived" at bounding box center [248, 27] width 21 height 9
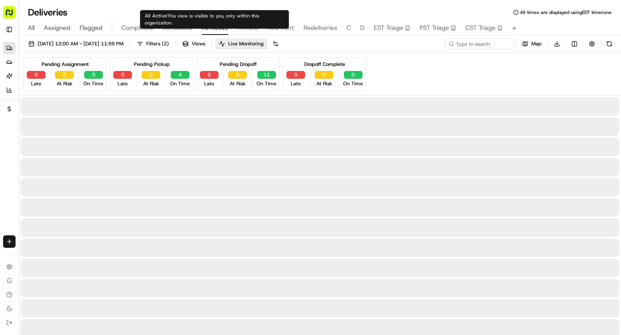
click at [215, 30] on span "All Active" at bounding box center [215, 27] width 26 height 9
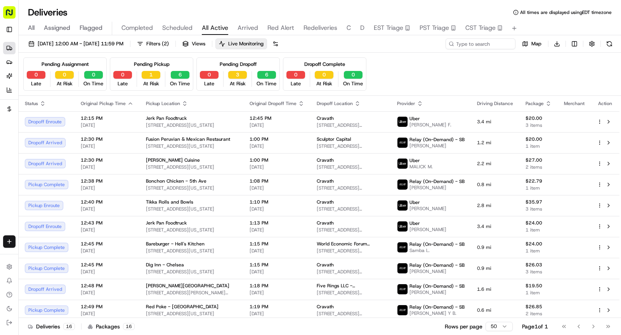
click at [153, 79] on div "1 At Risk" at bounding box center [151, 79] width 25 height 16
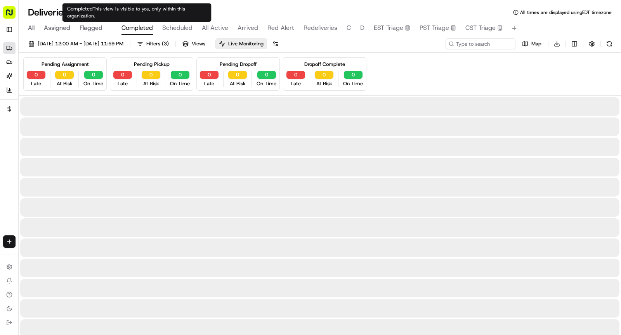
click at [135, 26] on span "Completed" at bounding box center [137, 27] width 31 height 9
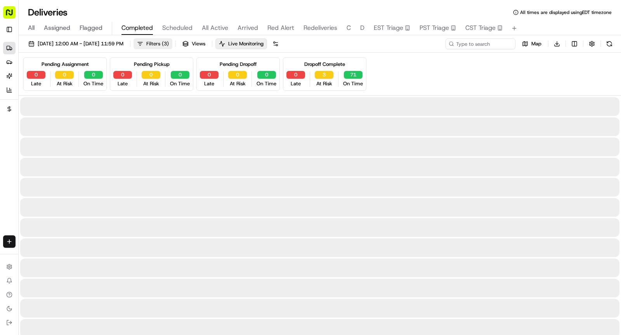
click at [168, 42] on button "Filters ( 3 )" at bounding box center [153, 43] width 39 height 11
click at [123, 45] on span "08/22/2025 12:00 AM - 08/22/2025 11:59 PM" at bounding box center [81, 43] width 86 height 7
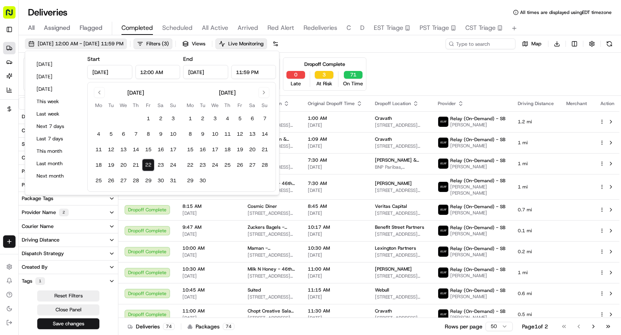
type input "Aug 22, 2025"
type input "12:00 AM"
type input "Aug 22, 2025"
type input "11:59 PM"
click at [99, 181] on button "25" at bounding box center [98, 181] width 12 height 12
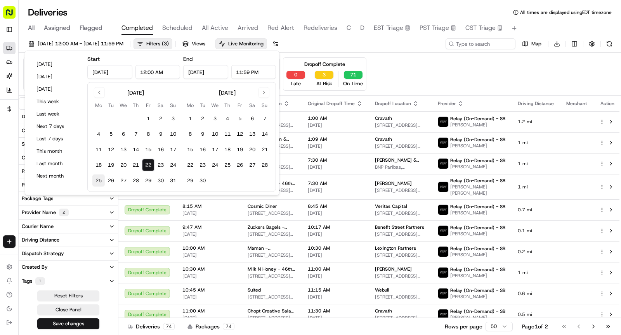
click at [99, 181] on button "25" at bounding box center [98, 181] width 12 height 12
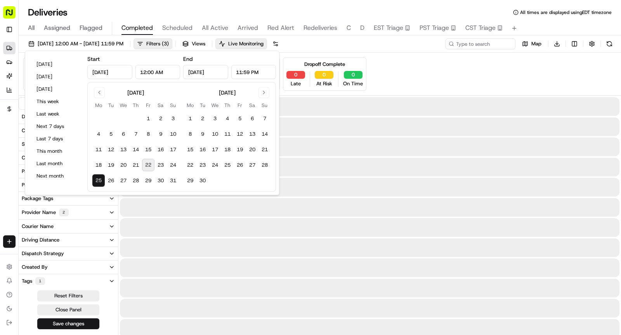
type input "Aug 25, 2025"
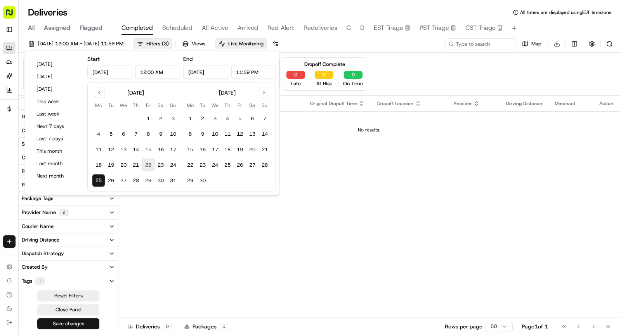
click at [82, 323] on button "Save changes" at bounding box center [68, 324] width 62 height 11
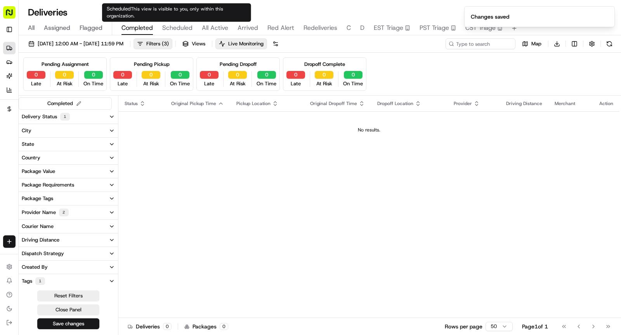
click at [173, 23] on span "Scheduled" at bounding box center [177, 27] width 30 height 9
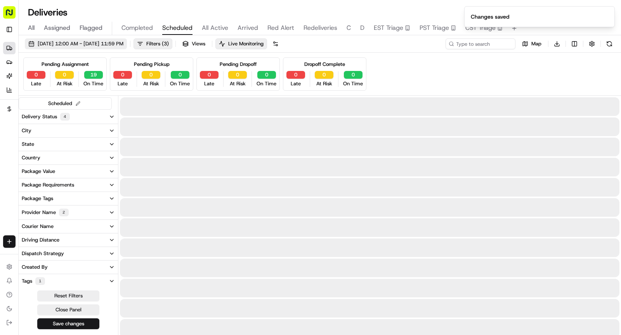
click at [117, 46] on span "08/22/2025 12:00 AM - 08/22/2025 11:59 PM" at bounding box center [81, 43] width 86 height 7
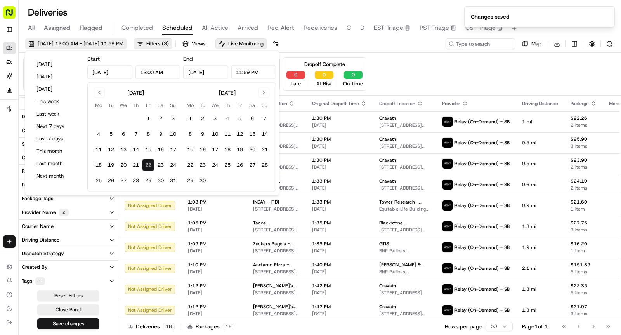
type input "Aug 22, 2025"
type input "12:00 AM"
type input "Aug 22, 2025"
type input "11:59 PM"
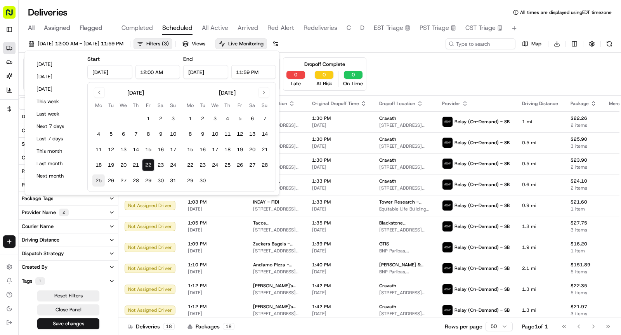
click at [99, 178] on button "25" at bounding box center [98, 181] width 12 height 12
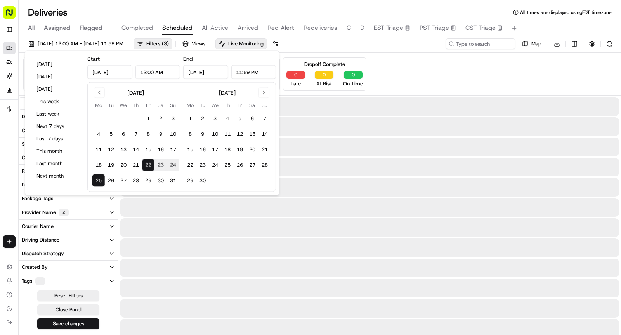
type input "Aug 25, 2025"
click at [99, 178] on button "25" at bounding box center [98, 181] width 12 height 12
type input "Aug 25, 2025"
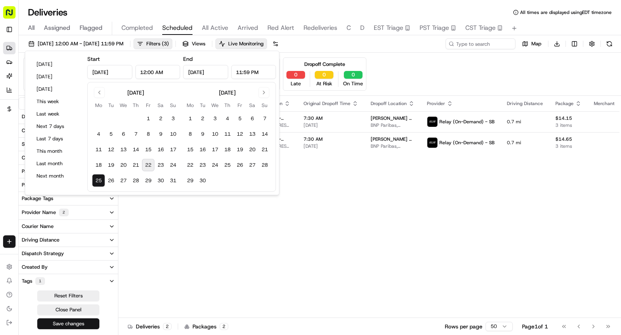
click at [85, 321] on button "Save changes" at bounding box center [68, 324] width 62 height 11
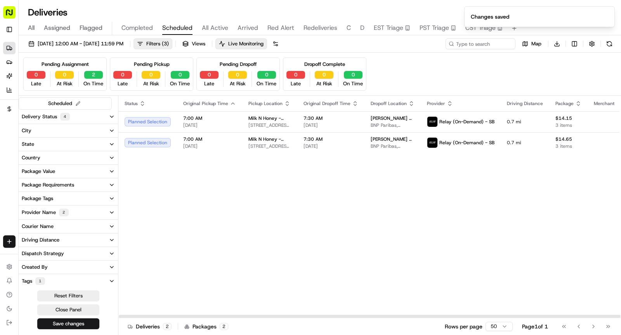
click at [212, 27] on span "All Active" at bounding box center [215, 27] width 26 height 9
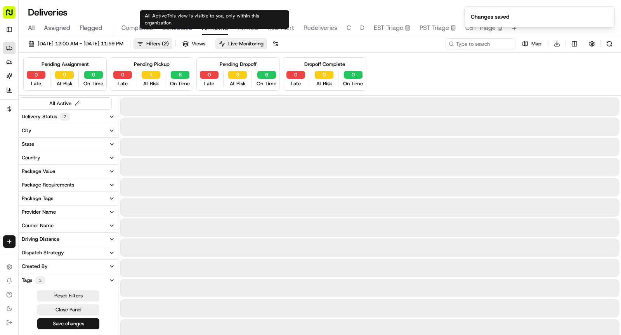
click at [111, 42] on span "08/22/2025 12:00 AM - 08/22/2025 11:59 PM" at bounding box center [81, 43] width 86 height 7
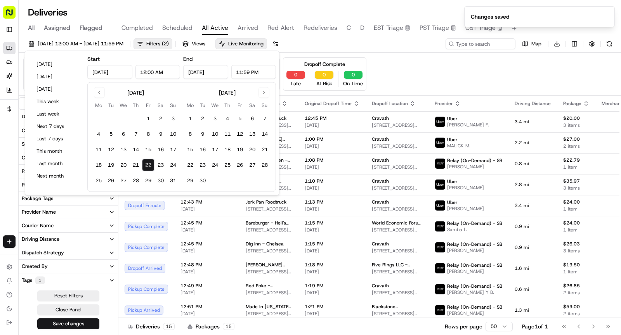
type input "Aug 22, 2025"
type input "12:00 AM"
type input "Aug 22, 2025"
type input "11:59 PM"
click at [99, 179] on button "25" at bounding box center [98, 181] width 12 height 12
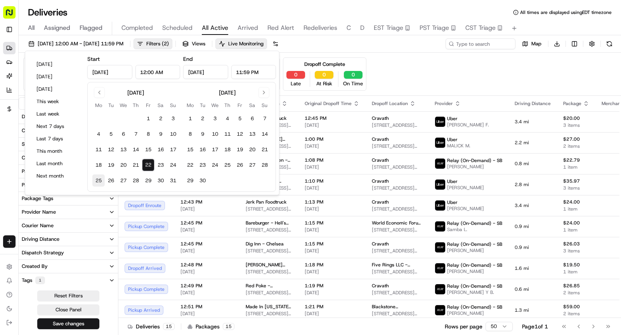
click at [99, 179] on button "25" at bounding box center [98, 181] width 12 height 12
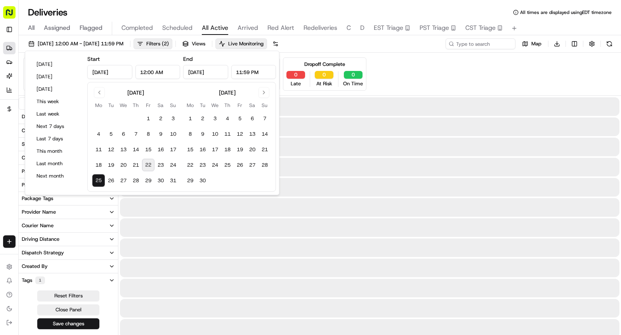
type input "Aug 25, 2025"
click at [99, 179] on button "25" at bounding box center [98, 181] width 12 height 12
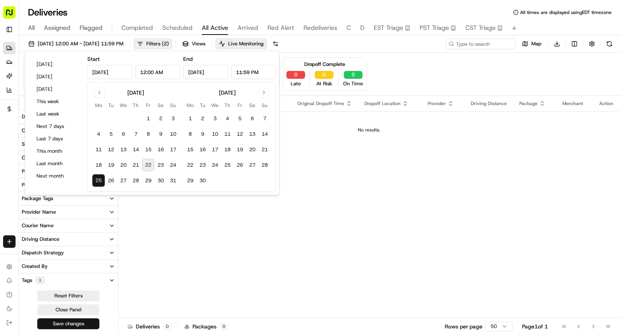
click at [79, 323] on button "Save changes" at bounding box center [68, 324] width 62 height 11
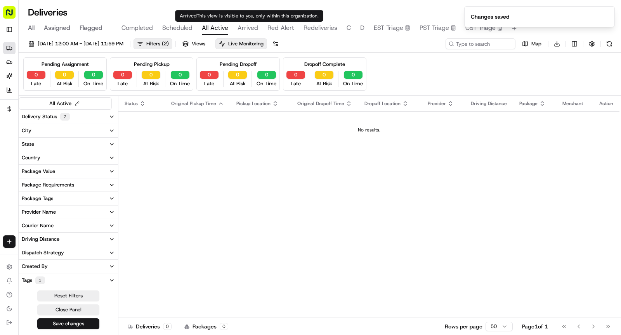
click at [248, 29] on span "Arrived" at bounding box center [248, 27] width 21 height 9
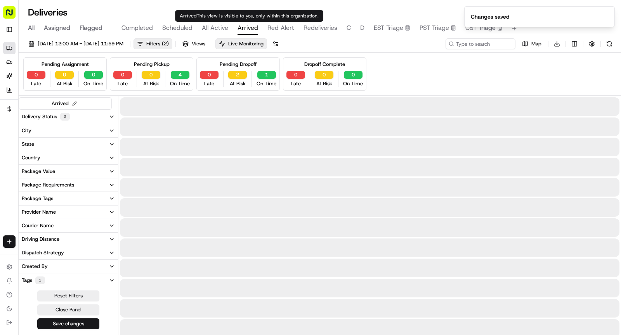
click at [123, 45] on span "08/22/2025 12:00 AM - 08/22/2025 11:59 PM" at bounding box center [81, 43] width 86 height 7
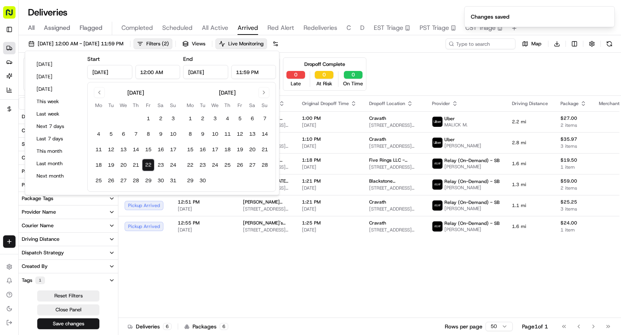
type input "Aug 22, 2025"
type input "12:00 AM"
type input "Aug 22, 2025"
type input "11:59 PM"
click at [99, 182] on button "25" at bounding box center [98, 181] width 12 height 12
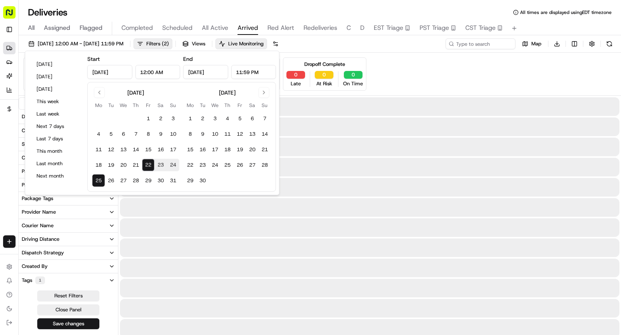
type input "Aug 25, 2025"
click at [99, 182] on button "25" at bounding box center [98, 181] width 12 height 12
type input "Aug 25, 2025"
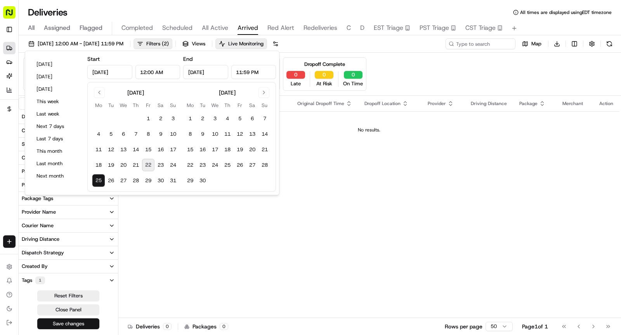
click at [79, 322] on button "Save changes" at bounding box center [68, 324] width 62 height 11
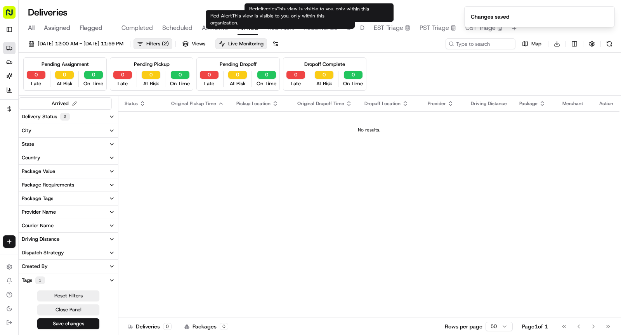
click at [285, 29] on span "Red Alert" at bounding box center [280, 27] width 27 height 9
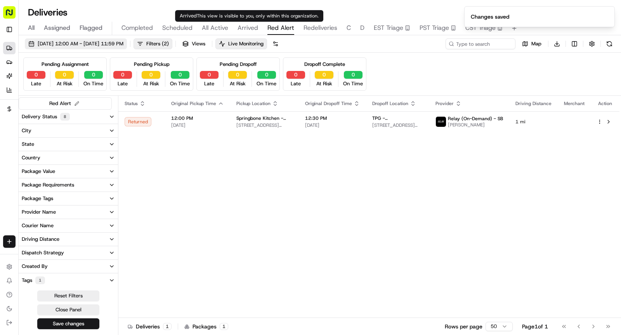
click at [90, 43] on span "08/22/2025 12:00 AM - 08/22/2025 11:59 PM" at bounding box center [81, 43] width 86 height 7
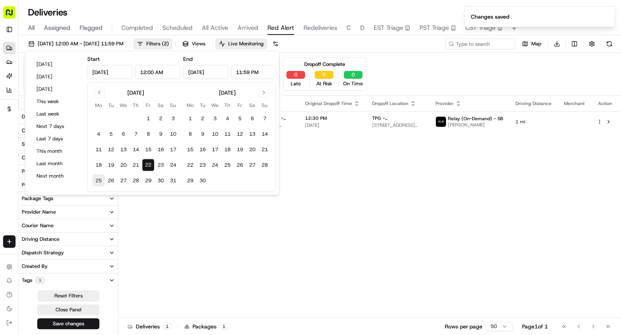
click at [101, 181] on button "25" at bounding box center [98, 181] width 12 height 12
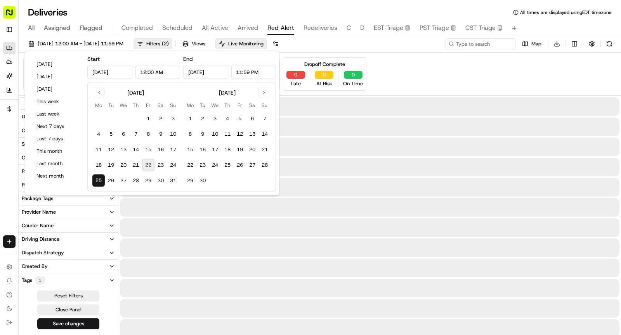
type input "Aug 25, 2025"
click at [101, 181] on button "25" at bounding box center [98, 181] width 12 height 12
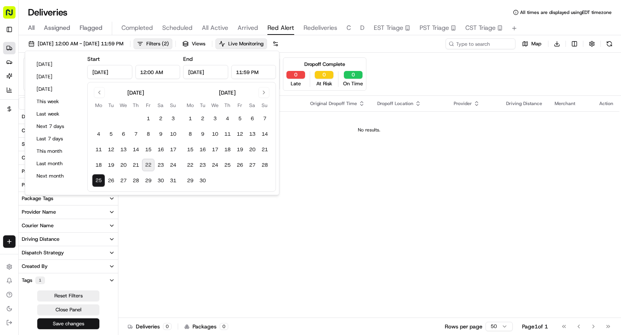
click at [84, 323] on button "Save changes" at bounding box center [68, 324] width 62 height 11
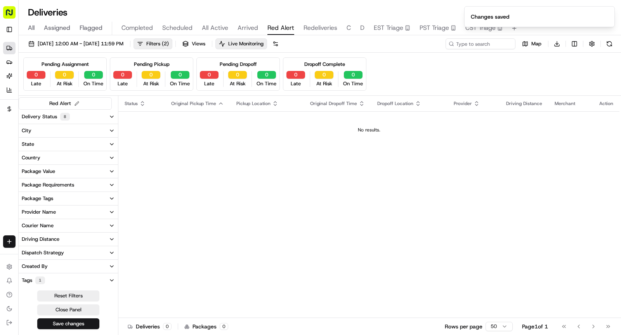
click at [322, 28] on span "Redeliveries" at bounding box center [321, 27] width 34 height 9
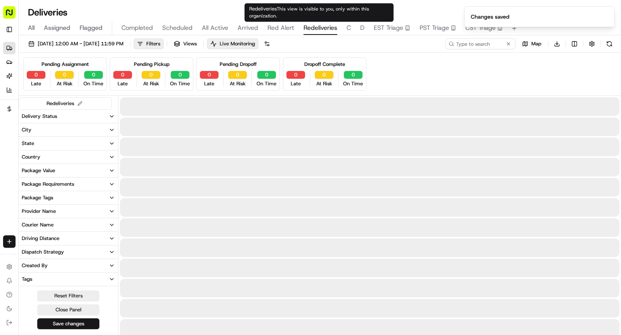
type input "REDEL"
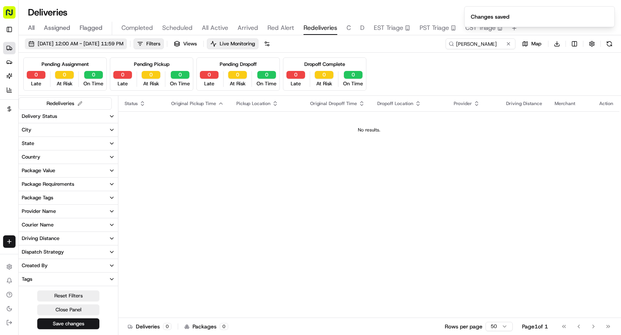
click at [123, 46] on span "08/22/2025 12:00 AM - 08/22/2025 11:59 PM" at bounding box center [81, 43] width 86 height 7
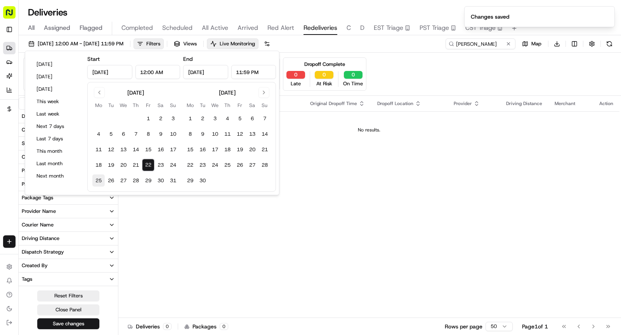
click at [100, 181] on button "25" at bounding box center [98, 181] width 12 height 12
type input "Aug 25, 2025"
click at [100, 181] on button "25" at bounding box center [98, 181] width 12 height 12
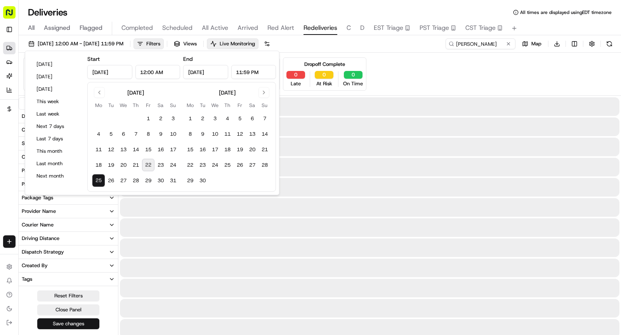
type input "Aug 25, 2025"
click at [82, 323] on button "Save changes" at bounding box center [68, 324] width 62 height 11
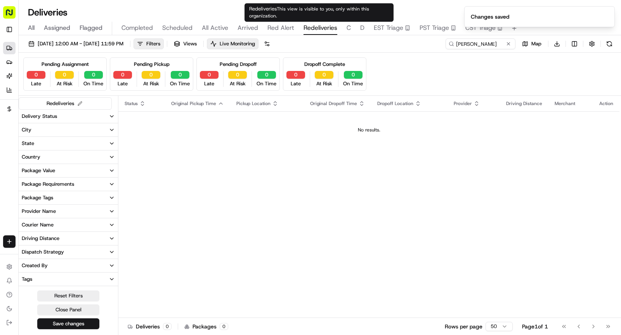
click at [348, 24] on span "C" at bounding box center [349, 27] width 4 height 9
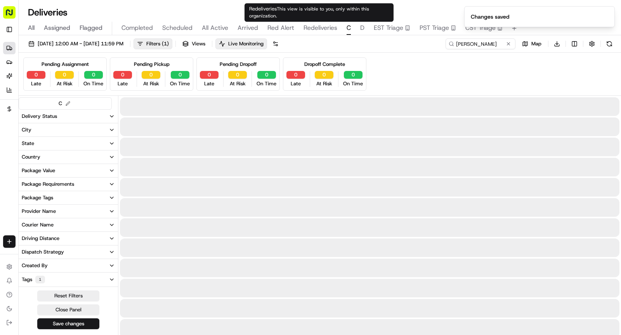
type input "Cockroach Labs"
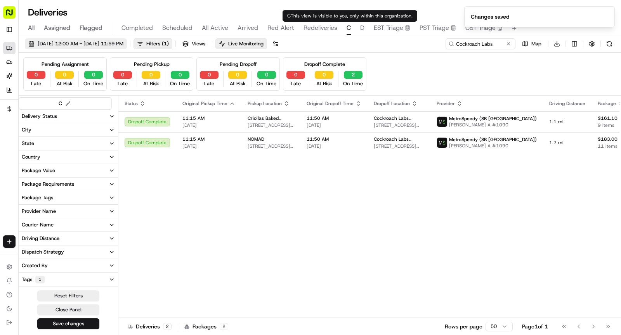
click at [104, 43] on span "08/22/2025 12:00 AM - 08/22/2025 11:59 PM" at bounding box center [81, 43] width 86 height 7
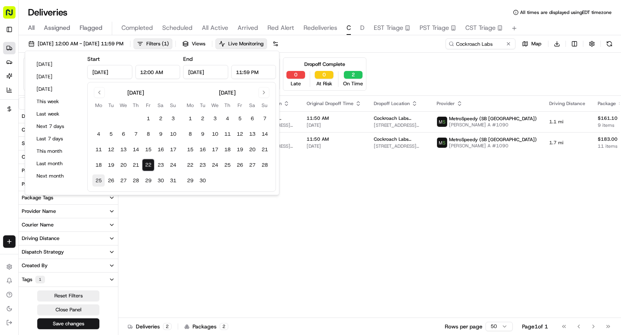
click at [98, 183] on button "25" at bounding box center [98, 181] width 12 height 12
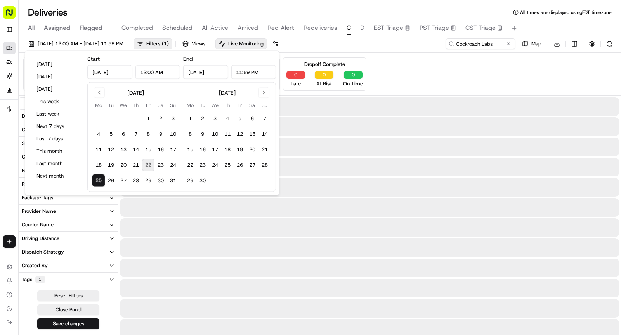
type input "Aug 25, 2025"
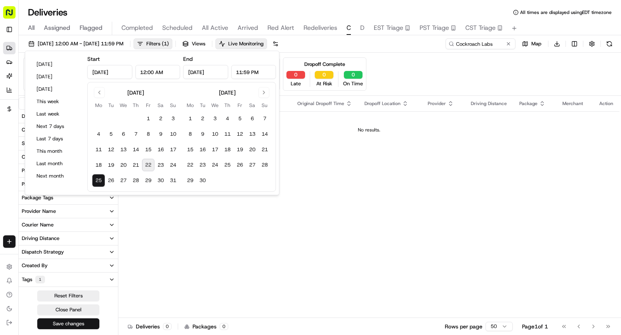
click at [85, 323] on button "Save changes" at bounding box center [68, 324] width 62 height 11
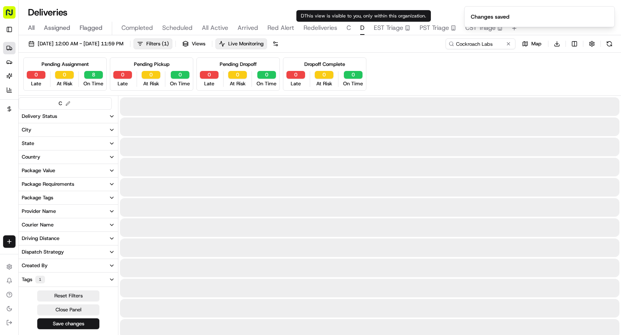
click at [361, 30] on span "D" at bounding box center [362, 27] width 4 height 9
type input "D.E."
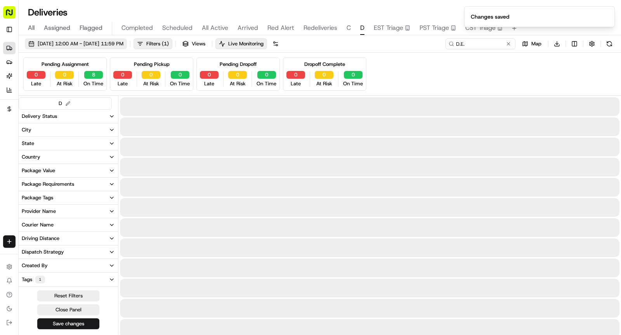
click at [119, 45] on span "08/22/2025 12:00 AM - 08/22/2025 11:59 PM" at bounding box center [81, 43] width 86 height 7
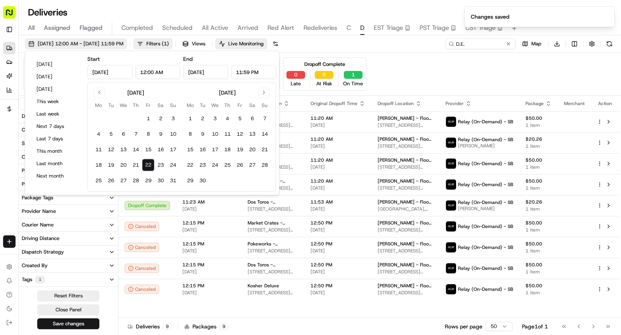
type input "Aug 22, 2025"
type input "12:00 AM"
type input "Aug 22, 2025"
type input "11:59 PM"
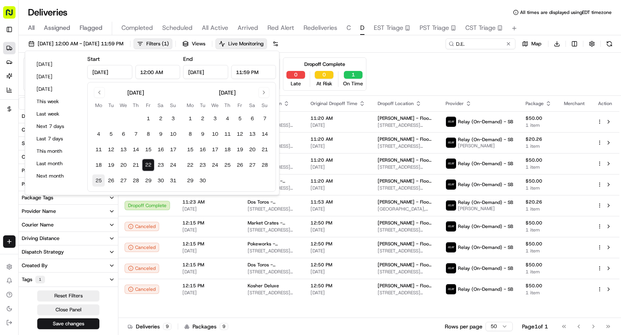
click at [99, 180] on button "25" at bounding box center [98, 181] width 12 height 12
type input "Aug 25, 2025"
click at [99, 180] on button "25" at bounding box center [98, 181] width 12 height 12
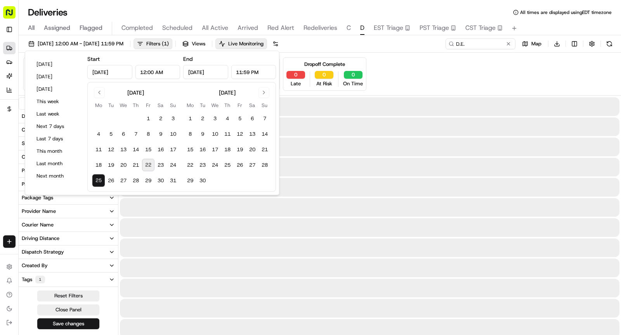
type input "Aug 25, 2025"
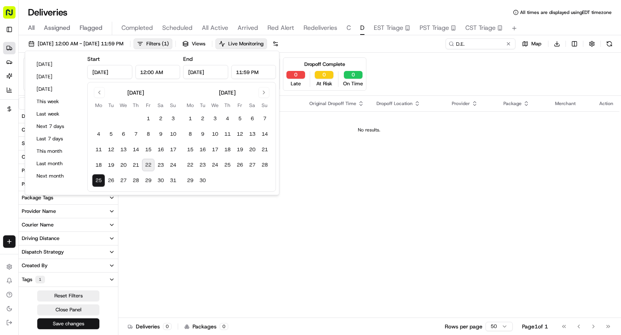
click at [84, 321] on button "Save changes" at bounding box center [68, 324] width 62 height 11
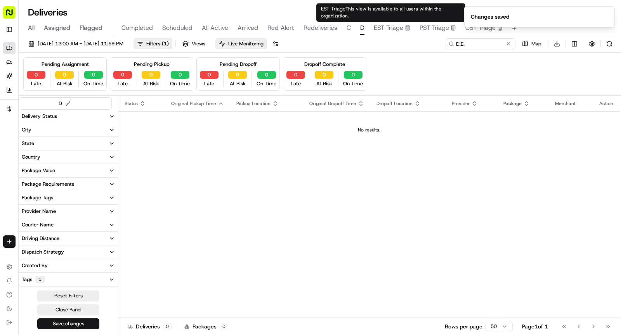
click at [388, 29] on span "EST Triage" at bounding box center [389, 27] width 30 height 9
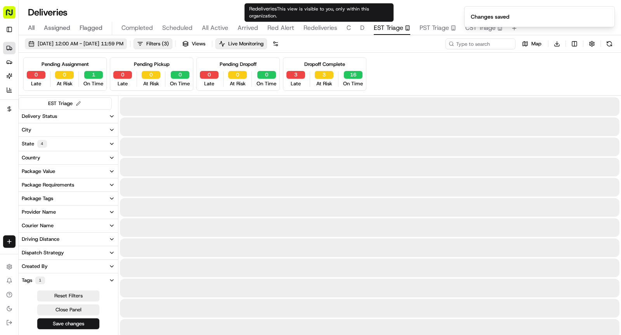
click at [95, 40] on span "08/22/2025 12:00 AM - 08/22/2025 11:59 PM" at bounding box center [81, 43] width 86 height 7
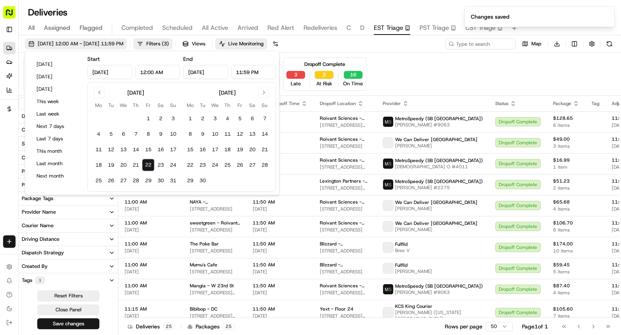
type input "Aug 22, 2025"
type input "12:00 AM"
type input "Aug 22, 2025"
type input "11:59 PM"
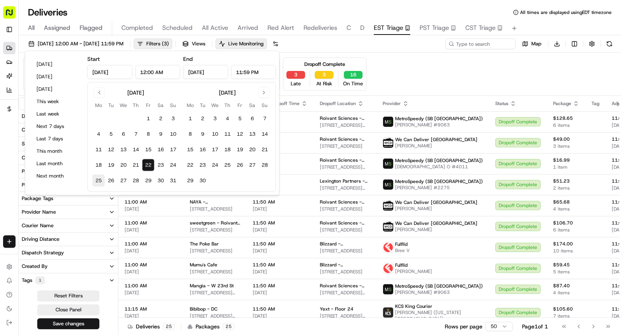
click at [97, 178] on button "25" at bounding box center [98, 181] width 12 height 12
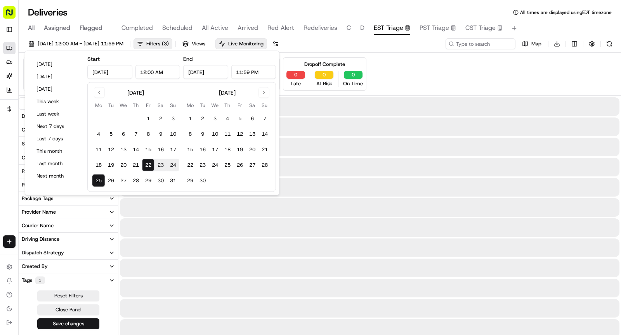
type input "Aug 25, 2025"
click at [97, 177] on button "25" at bounding box center [98, 181] width 12 height 12
type input "Aug 25, 2025"
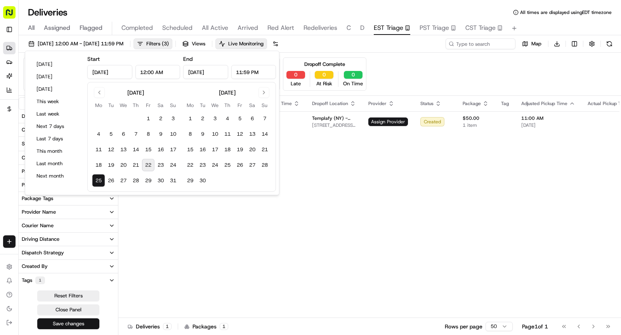
click at [80, 322] on button "Save changes" at bounding box center [68, 324] width 62 height 11
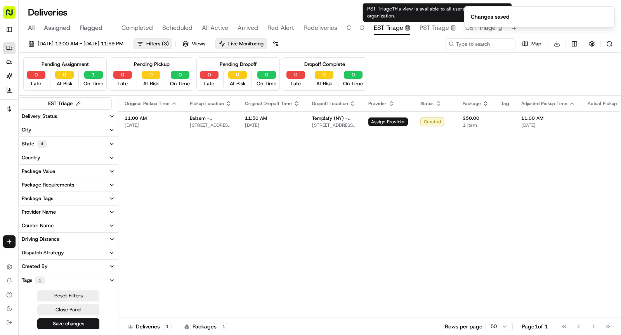
click at [426, 26] on span "PST Triage" at bounding box center [435, 27] width 30 height 9
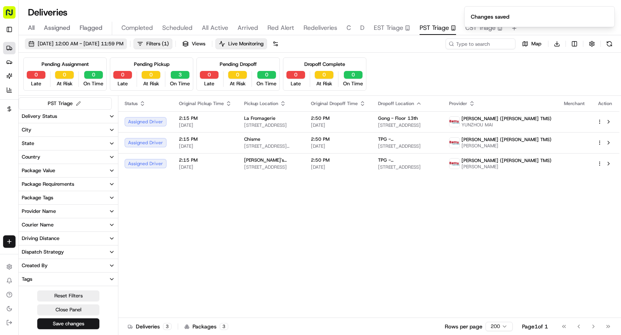
click at [118, 44] on span "08/22/2025 12:00 AM - 08/22/2025 11:59 PM" at bounding box center [81, 43] width 86 height 7
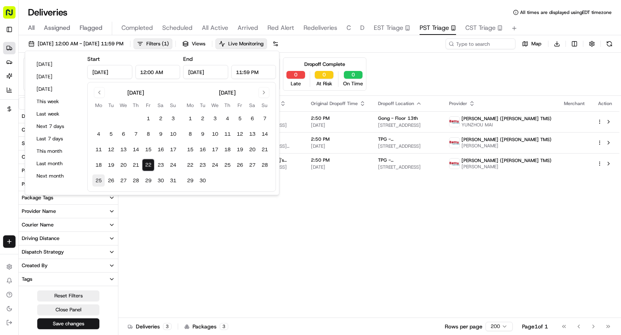
click at [102, 179] on button "25" at bounding box center [98, 181] width 12 height 12
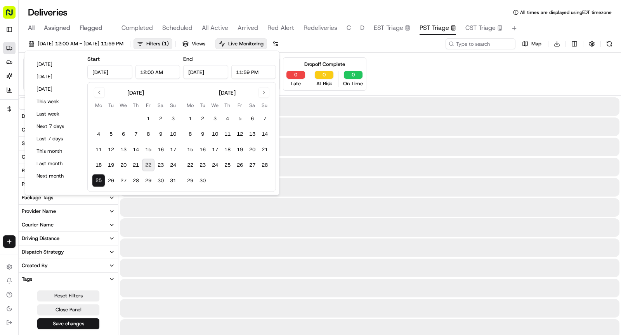
type input "Aug 25, 2025"
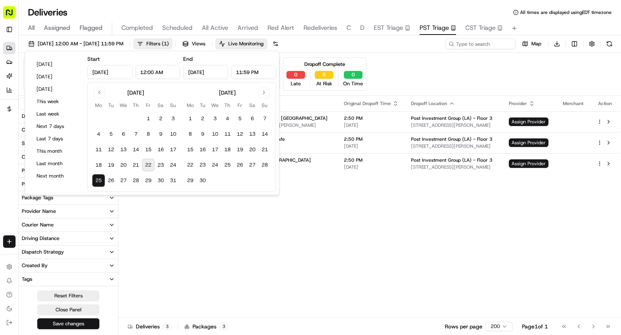
click at [77, 324] on button "Save changes" at bounding box center [68, 324] width 62 height 11
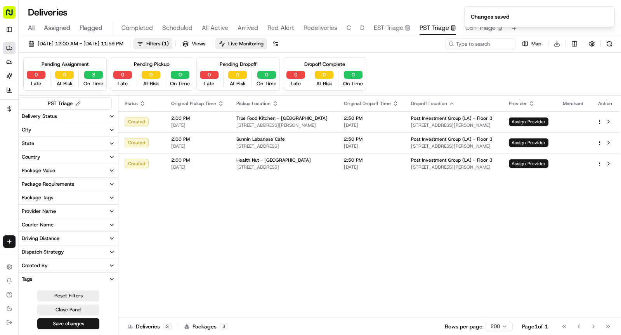
click at [476, 30] on ol "Changes saved" at bounding box center [539, 16] width 163 height 33
click at [470, 27] on ol "Changes saved" at bounding box center [539, 16] width 163 height 33
click at [611, 11] on icon "Notifications (F8)" at bounding box center [608, 13] width 6 height 6
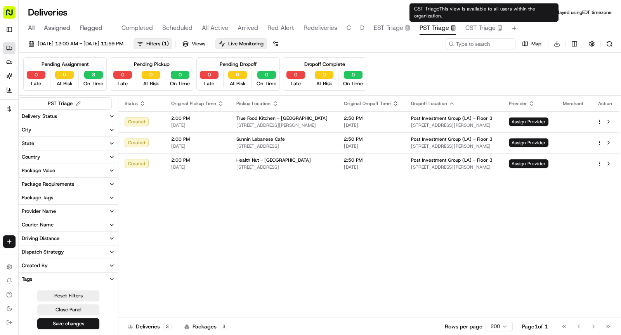
click at [477, 28] on span "CST Triage" at bounding box center [480, 27] width 30 height 9
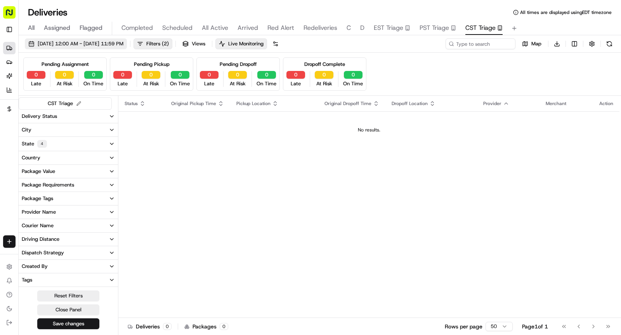
click at [123, 45] on span "08/22/2025 12:00 AM - 08/22/2025 11:59 PM" at bounding box center [81, 43] width 86 height 7
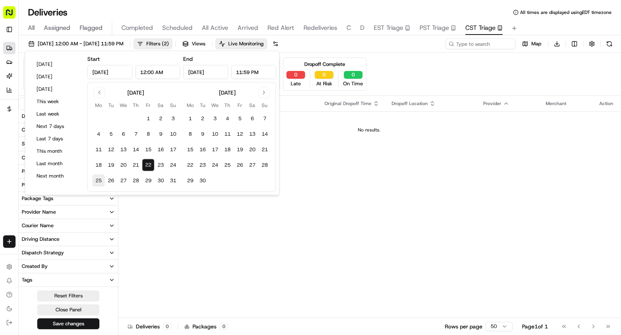
click at [100, 181] on button "25" at bounding box center [98, 181] width 12 height 12
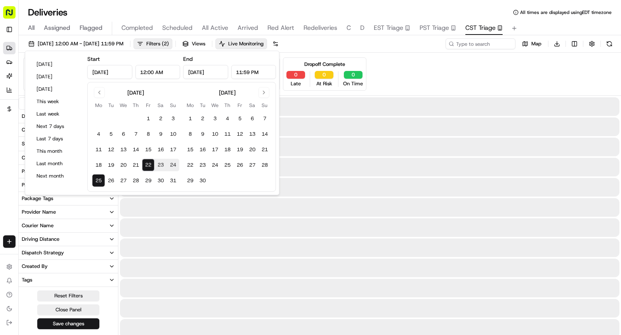
type input "Aug 25, 2025"
click at [100, 181] on button "25" at bounding box center [98, 181] width 12 height 12
type input "Aug 25, 2025"
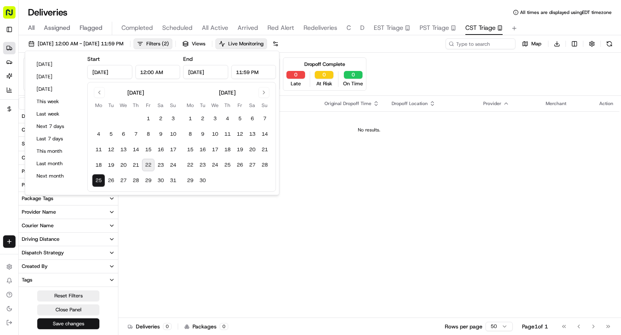
click at [80, 323] on button "Save changes" at bounding box center [68, 324] width 62 height 11
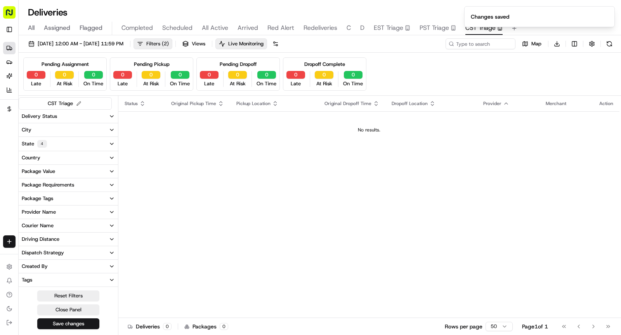
click at [169, 45] on span "Filters ( 2 )" at bounding box center [157, 43] width 23 height 7
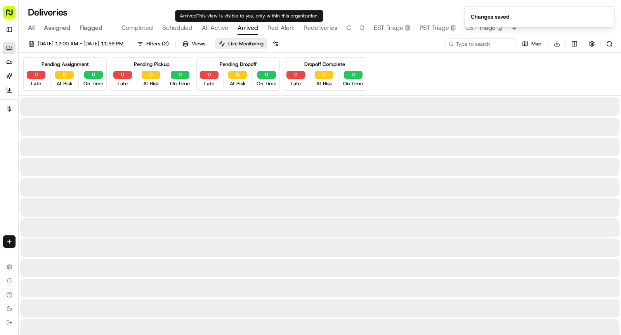
click at [248, 26] on span "Arrived" at bounding box center [248, 27] width 21 height 9
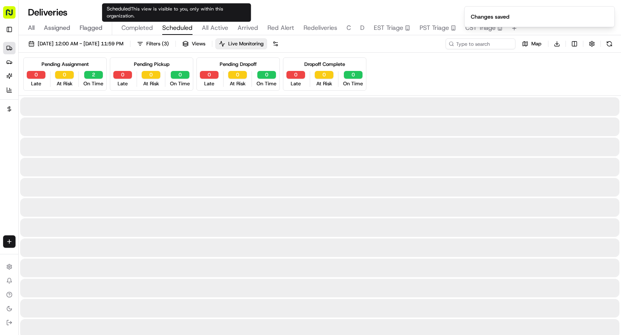
click at [183, 30] on span "Scheduled" at bounding box center [177, 27] width 30 height 9
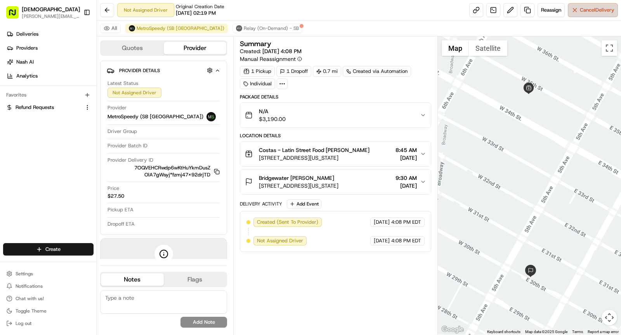
click at [589, 15] on button "Cancel Delivery" at bounding box center [593, 10] width 50 height 14
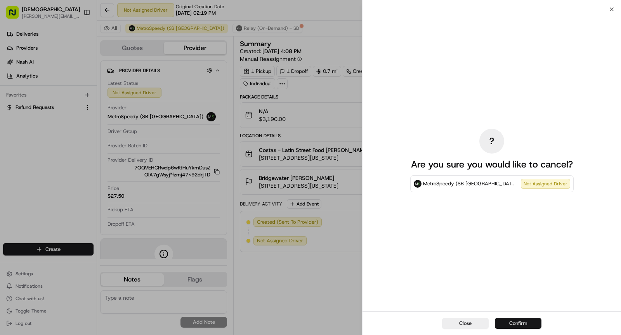
click at [510, 325] on button "Confirm" at bounding box center [518, 323] width 47 height 11
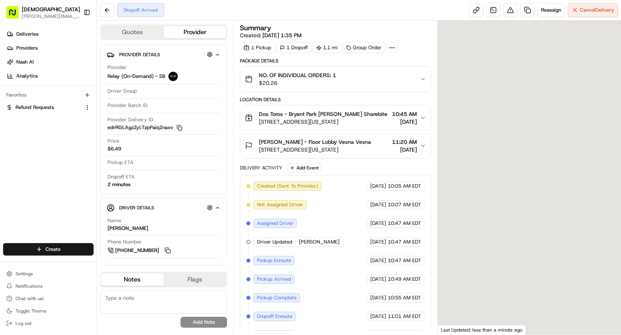
click at [356, 142] on div "[PERSON_NAME] - Floor Lobby Vesna Vesna" at bounding box center [315, 142] width 112 height 8
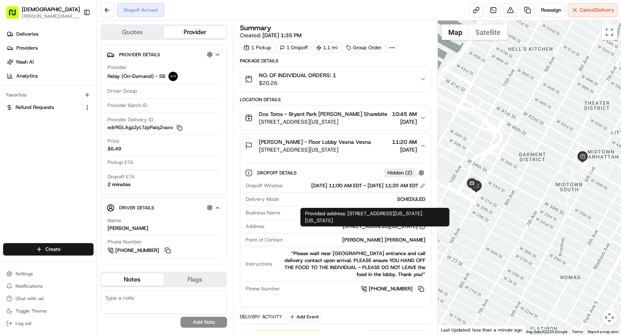
click at [367, 163] on div "Dropoff Details Hidden ( 2 ) Dropoff Window 08/22/2025 11:00 AM EDT - 08/22/202…" at bounding box center [335, 230] width 181 height 134
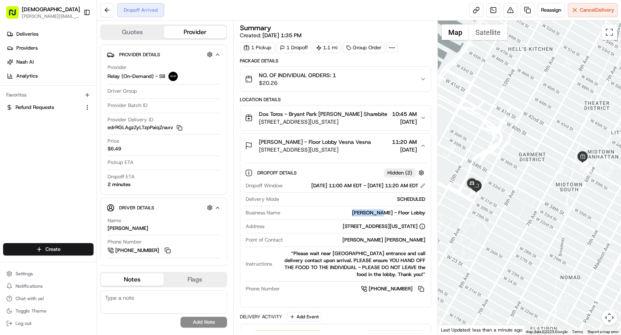
drag, startPoint x: 360, startPoint y: 219, endPoint x: 394, endPoint y: 219, distance: 33.4
click at [394, 217] on div "D.E. Shaw - Floor Lobby" at bounding box center [354, 213] width 142 height 7
copy div "D.E. Shaw"
click at [180, 129] on icon "button" at bounding box center [180, 128] width 6 height 6
click at [179, 127] on icon "button" at bounding box center [180, 128] width 6 height 6
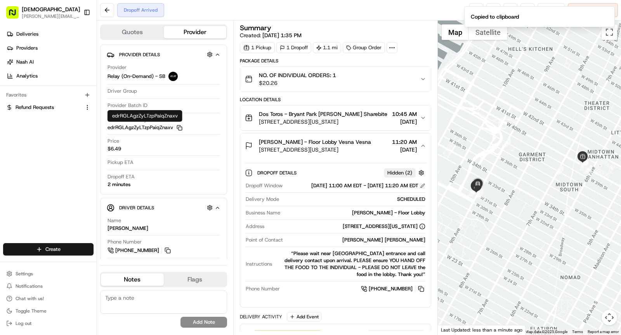
click at [177, 126] on icon "button" at bounding box center [180, 128] width 6 height 6
click at [182, 128] on div "Provider Delivery ID edrRGLAgzZyLTzpPaiqZnaxv Copy edrRGLAgzZyLTzpPaiqZnaxv" at bounding box center [164, 123] width 112 height 15
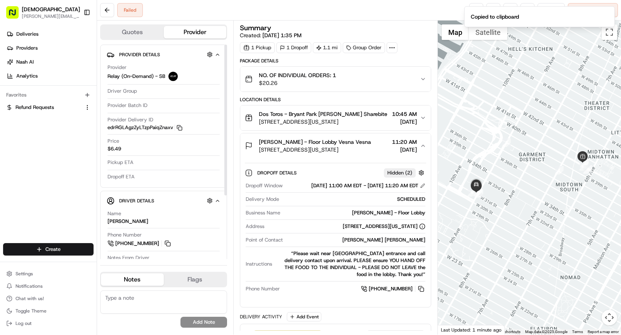
click at [284, 143] on span "D.E. Shaw - Floor Lobby Vesna Vesna" at bounding box center [315, 142] width 112 height 8
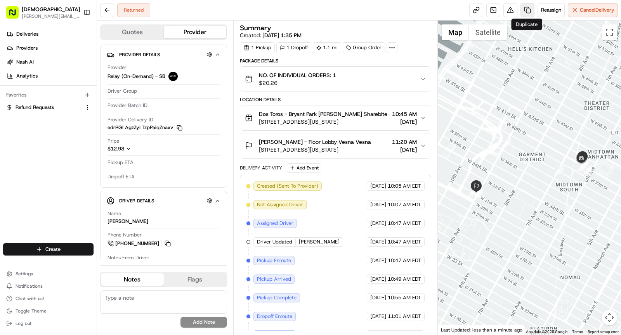
click at [528, 7] on link at bounding box center [528, 10] width 14 height 14
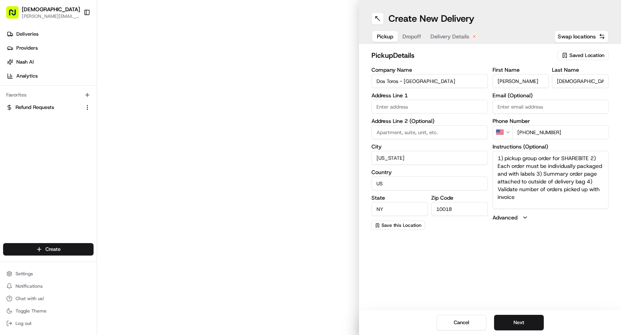
type input "119 W 40th St"
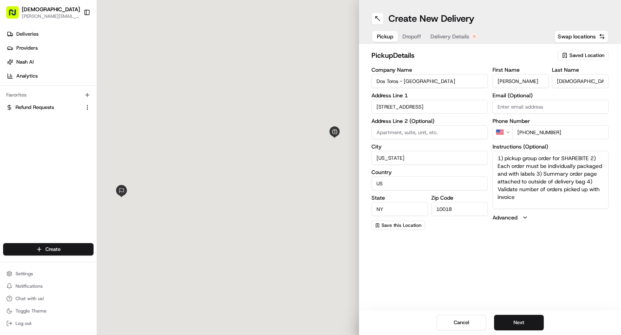
click at [408, 37] on span "Dropoff" at bounding box center [412, 37] width 19 height 8
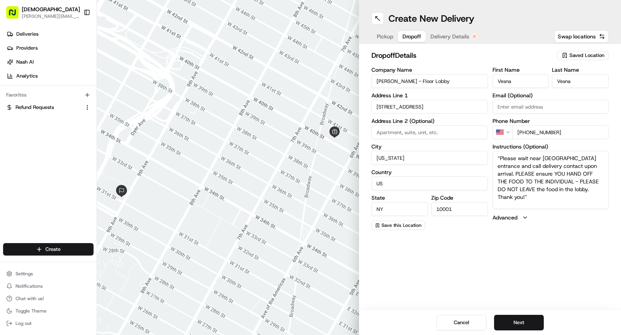
click at [443, 37] on span "Delivery Details" at bounding box center [450, 37] width 39 height 8
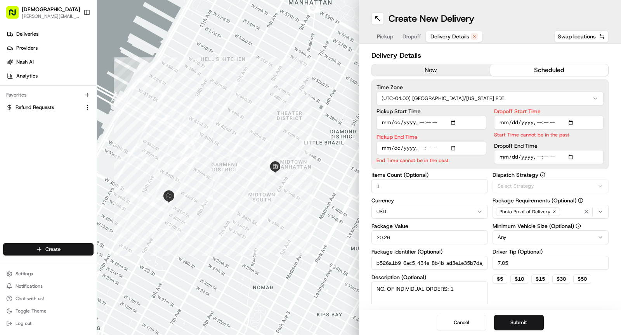
click at [429, 72] on button "now" at bounding box center [431, 70] width 118 height 12
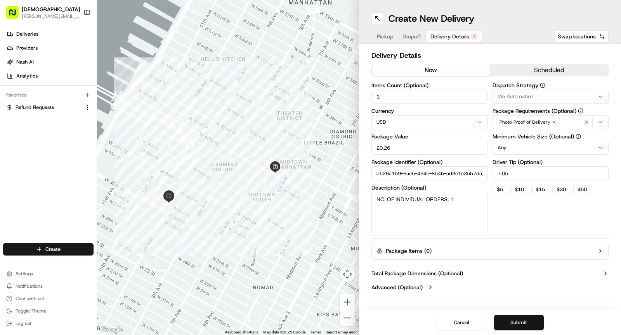
click at [524, 326] on button "Submit" at bounding box center [519, 323] width 50 height 16
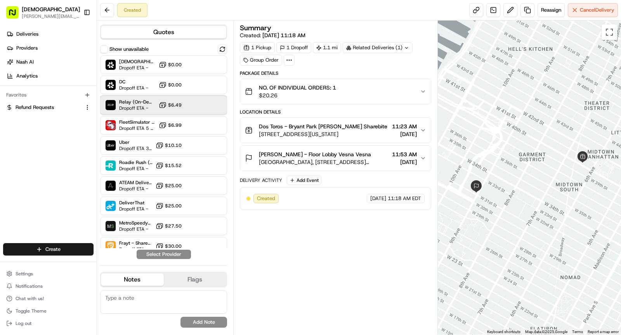
click at [145, 102] on span "Relay (On-Demand) - SB" at bounding box center [137, 102] width 36 height 6
click at [173, 254] on button "Assign Provider" at bounding box center [163, 254] width 55 height 9
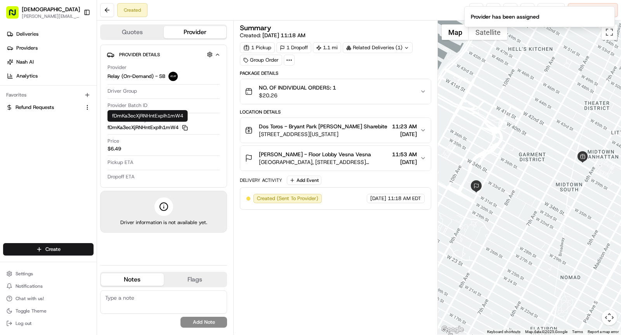
click at [184, 126] on icon "button" at bounding box center [185, 128] width 6 height 6
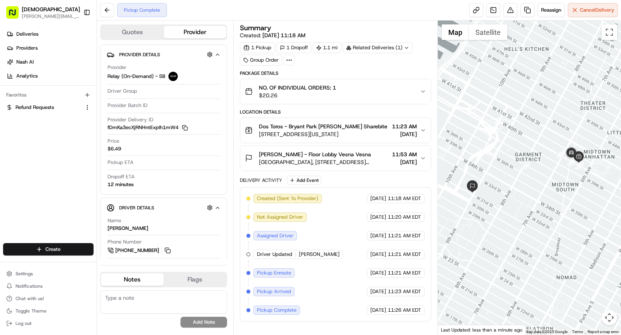
drag, startPoint x: 564, startPoint y: 237, endPoint x: 557, endPoint y: 237, distance: 6.6
click at [558, 237] on div at bounding box center [530, 178] width 184 height 314
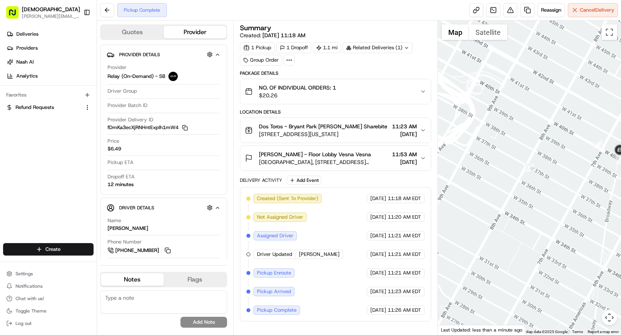
drag, startPoint x: 566, startPoint y: 197, endPoint x: 619, endPoint y: 219, distance: 57.1
click at [619, 219] on div at bounding box center [530, 178] width 184 height 314
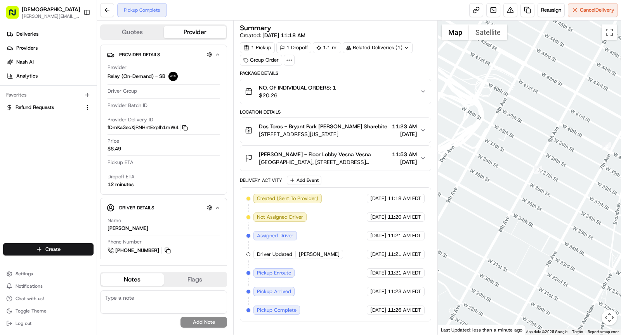
drag, startPoint x: 526, startPoint y: 204, endPoint x: 539, endPoint y: 219, distance: 19.0
click at [539, 218] on div at bounding box center [530, 178] width 184 height 314
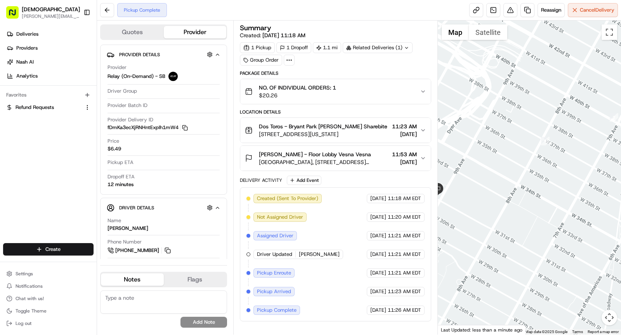
drag, startPoint x: 497, startPoint y: 223, endPoint x: 505, endPoint y: 194, distance: 30.0
click at [505, 194] on div at bounding box center [530, 178] width 184 height 314
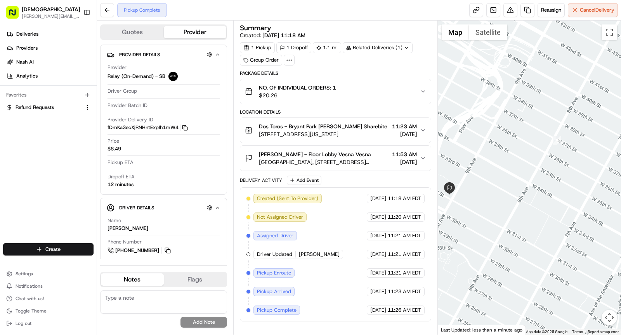
drag, startPoint x: 472, startPoint y: 175, endPoint x: 487, endPoint y: 172, distance: 15.7
click at [491, 174] on div at bounding box center [530, 178] width 184 height 314
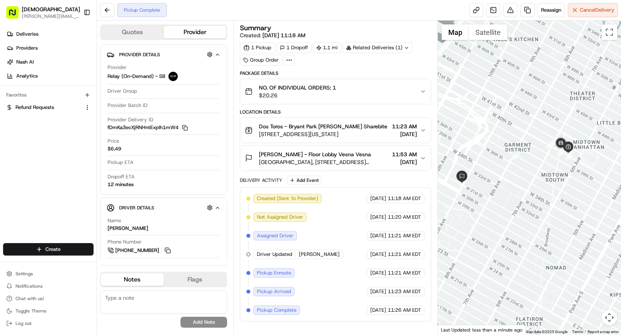
drag, startPoint x: 556, startPoint y: 177, endPoint x: 545, endPoint y: 175, distance: 11.4
click at [545, 176] on div at bounding box center [530, 178] width 184 height 314
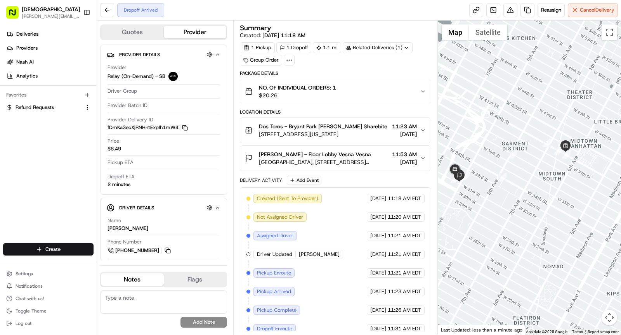
click at [330, 155] on span "D.E. Shaw - Floor Lobby Vesna Vesna" at bounding box center [315, 155] width 112 height 8
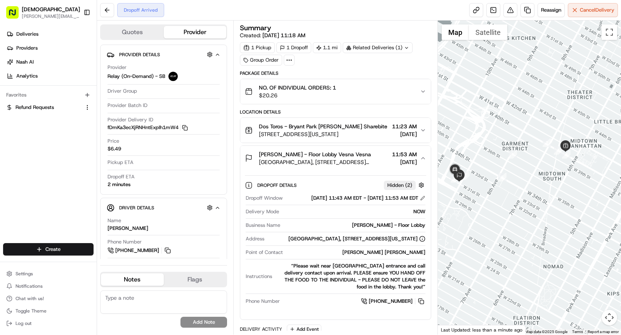
click at [331, 159] on span "Two Manhattan West, 375 9th Ave, New York, NY 10001, USA" at bounding box center [324, 162] width 130 height 8
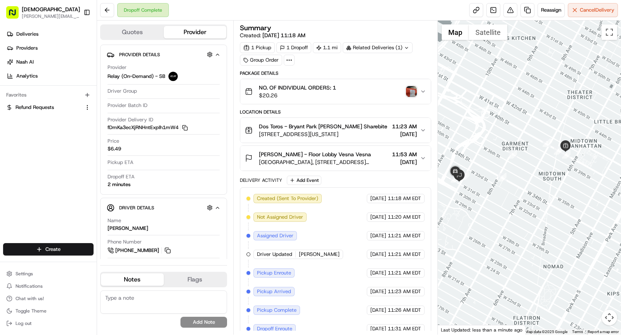
click at [413, 91] on img "button" at bounding box center [411, 91] width 11 height 11
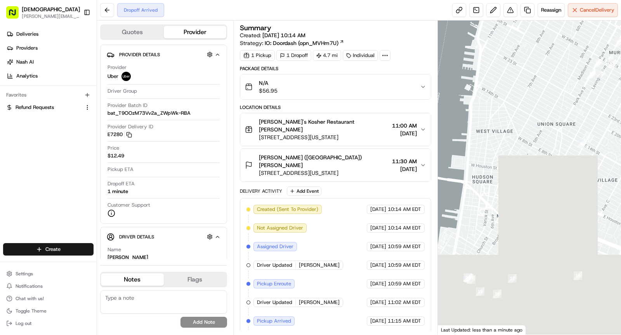
click at [382, 57] on icon at bounding box center [385, 55] width 7 height 7
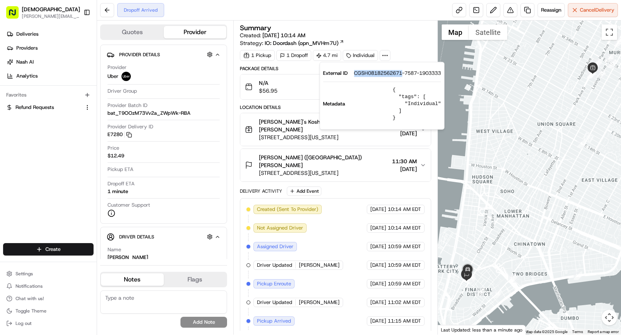
drag, startPoint x: 354, startPoint y: 72, endPoint x: 402, endPoint y: 75, distance: 48.6
click at [402, 75] on span "CGSH08182562671-7587-1903333" at bounding box center [397, 73] width 87 height 7
copy span "CGSH08182562671"
click at [277, 134] on span "[STREET_ADDRESS][US_STATE]" at bounding box center [324, 138] width 130 height 8
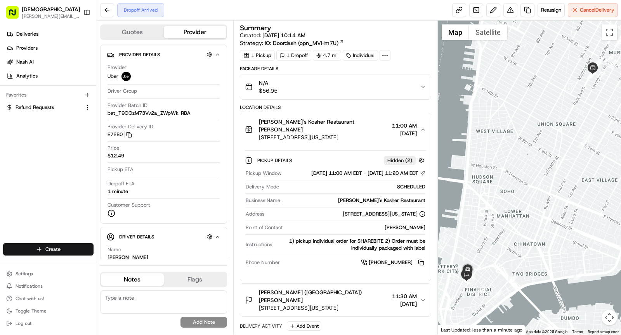
click at [401, 200] on div "[PERSON_NAME]'s Kosher Restaurant" at bounding box center [354, 200] width 142 height 7
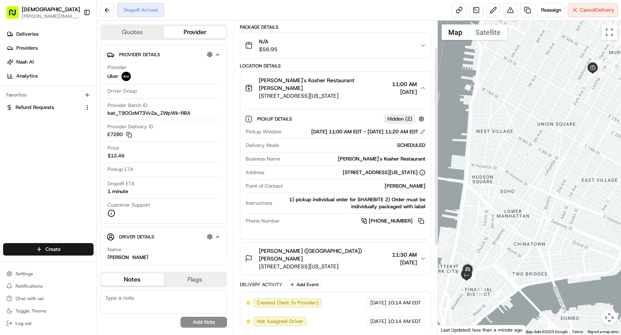
click at [349, 263] on span "[STREET_ADDRESS][US_STATE]" at bounding box center [324, 267] width 130 height 8
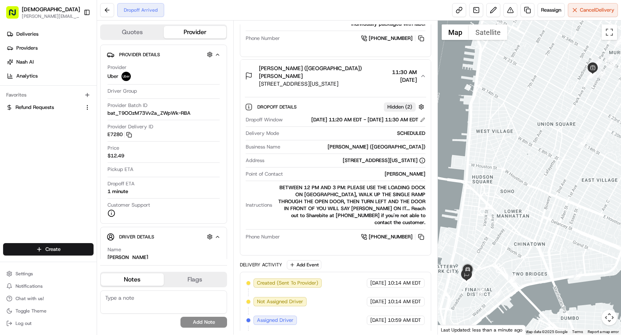
scroll to position [0, 0]
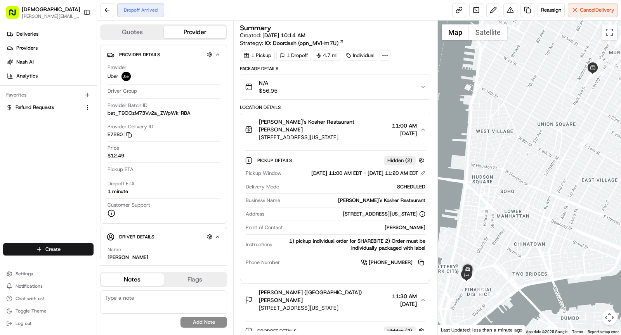
click at [385, 53] on icon at bounding box center [385, 55] width 7 height 7
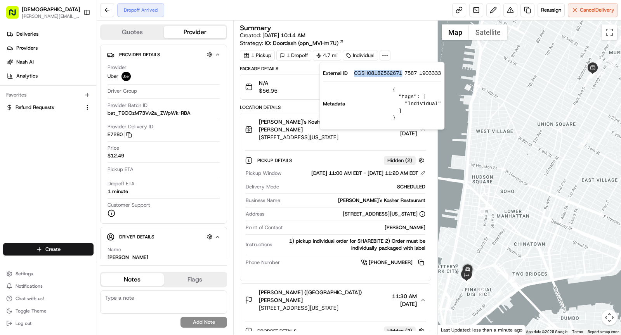
drag, startPoint x: 351, startPoint y: 73, endPoint x: 403, endPoint y: 75, distance: 52.1
click at [403, 75] on div "External ID CGSH08182562671-7587-1903333" at bounding box center [382, 73] width 118 height 7
copy span "CGSH08182562671"
click at [305, 120] on span "[PERSON_NAME]'s Kosher Restaurant [PERSON_NAME]" at bounding box center [324, 126] width 130 height 16
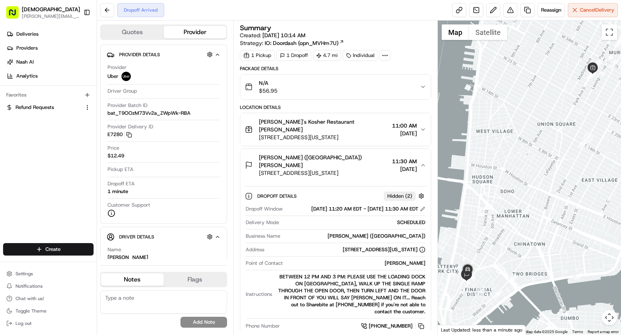
click at [346, 134] on span "[STREET_ADDRESS][US_STATE]" at bounding box center [324, 138] width 130 height 8
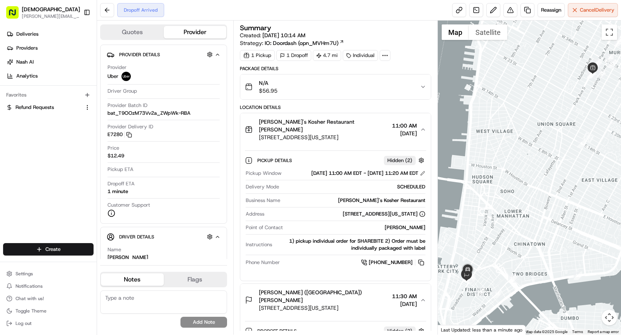
click at [384, 200] on div "[PERSON_NAME]'s Kosher Restaurant" at bounding box center [354, 200] width 142 height 7
click at [384, 200] on div "Mendy's Kosher Restaurant" at bounding box center [354, 200] width 142 height 7
copy div "Mendy's Kosher Restaurant"
click at [313, 123] on span "Mendy's Kosher Restaurant Denis Sharebite" at bounding box center [324, 126] width 130 height 16
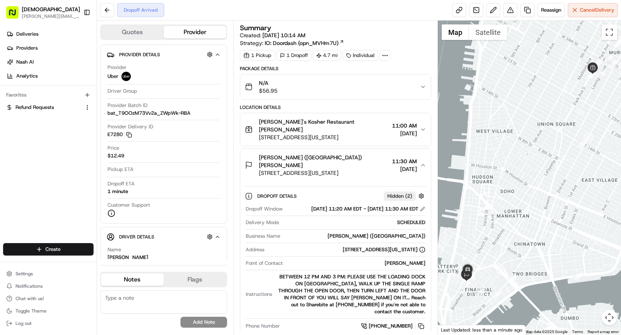
click at [324, 136] on button "Mendy's Kosher Restaurant Denis Sharebite 441 Park Ave S, New York, NY 10016, U…" at bounding box center [335, 129] width 191 height 33
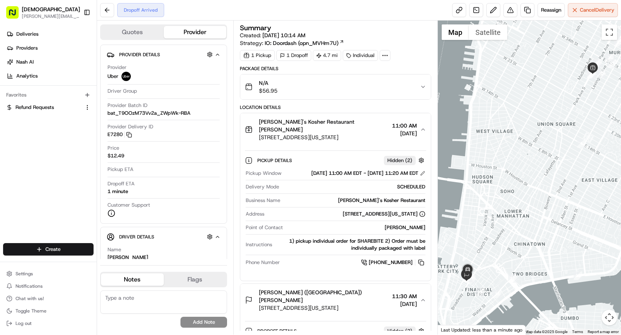
click at [322, 134] on span "441 Park Ave S, New York, NY 10016, USA" at bounding box center [324, 138] width 130 height 8
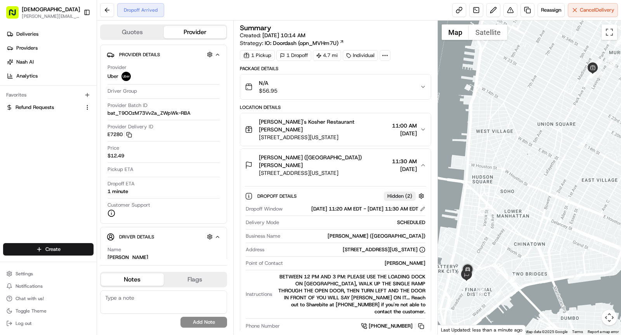
click at [321, 169] on span "1 Liberty St, New York, NY 10006, USA" at bounding box center [324, 173] width 130 height 8
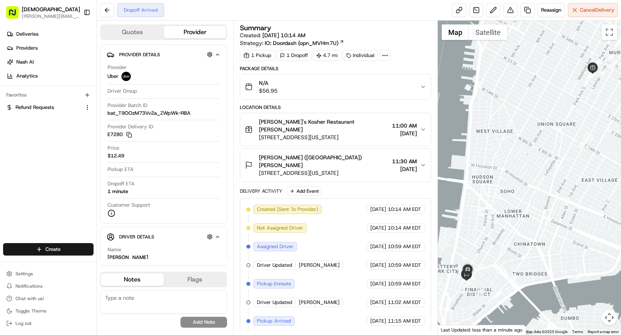
click at [380, 154] on div "Cleary (NYC) Cynthia Tomasini 1 Liberty St, New York, NY 10006, USA 11:30 AM 08…" at bounding box center [332, 165] width 175 height 23
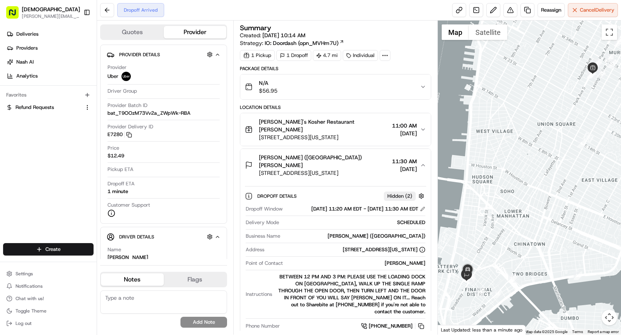
click at [407, 260] on div "Cynthia Tomasini" at bounding box center [355, 263] width 139 height 7
copy div "Cynthia Tomasini"
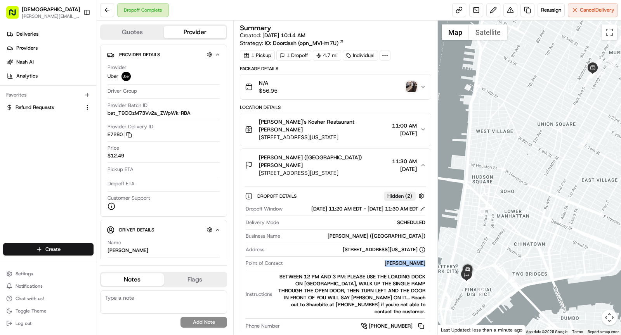
click at [413, 87] on img "button" at bounding box center [411, 87] width 11 height 11
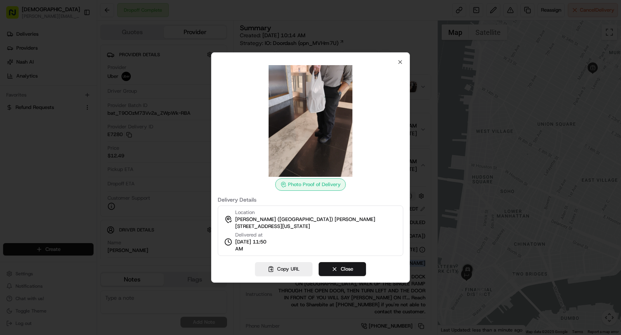
drag, startPoint x: 234, startPoint y: 249, endPoint x: 272, endPoint y: 248, distance: 38.1
click at [272, 248] on div "Location Cleary (NYC) Cynthia Tomasini 1 Liberty St, New York, NY 10006, USA De…" at bounding box center [311, 231] width 186 height 50
copy span "11:50 AM"
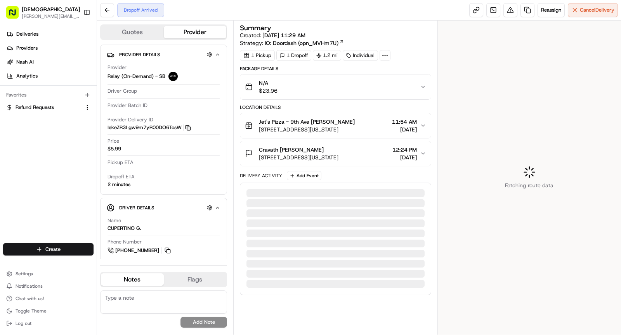
click at [190, 127] on rect "button" at bounding box center [188, 128] width 3 height 3
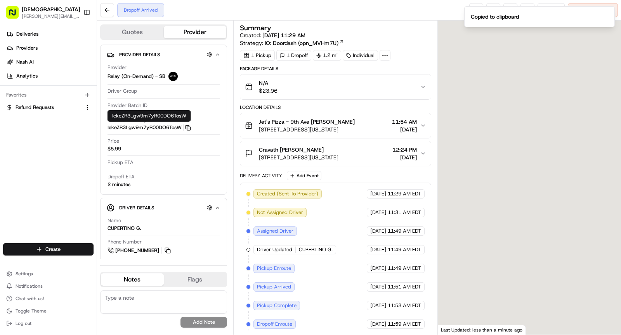
click at [190, 127] on rect "button" at bounding box center [188, 128] width 3 height 3
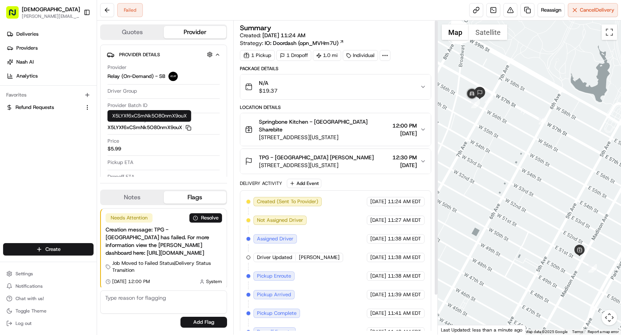
click at [384, 54] on icon at bounding box center [385, 55] width 7 height 7
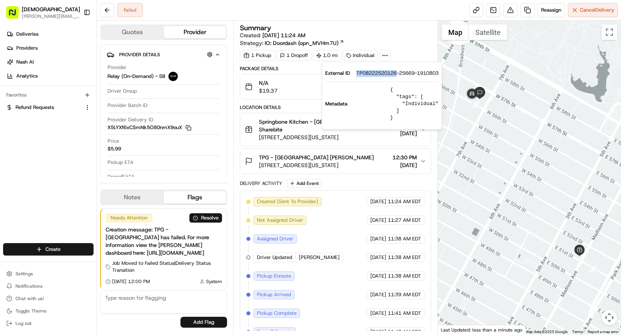
drag, startPoint x: 354, startPoint y: 72, endPoint x: 398, endPoint y: 73, distance: 43.1
click at [398, 73] on div "External ID TP08222520126-25669-1910803" at bounding box center [381, 73] width 113 height 7
copy span "TP08222520126"
click at [294, 130] on span "Springbone Kitchen - [GEOGRAPHIC_DATA] Sharebite" at bounding box center [324, 126] width 130 height 16
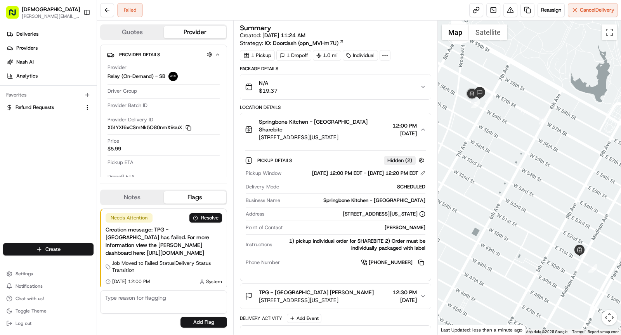
click at [389, 204] on div "Springbone Kitchen - [GEOGRAPHIC_DATA]" at bounding box center [354, 200] width 142 height 7
copy div "Springbone Kitchen - [GEOGRAPHIC_DATA]"
click at [307, 118] on span "Springbone Kitchen - [GEOGRAPHIC_DATA] Sharebite" at bounding box center [324, 126] width 130 height 16
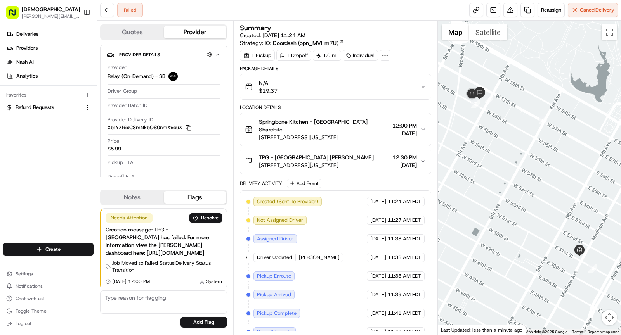
click at [344, 151] on button "TPG - USA Alexander Mtimet 888 7th Ave, New York, NY 10106, USA 12:30 PM 08/22/…" at bounding box center [335, 161] width 191 height 25
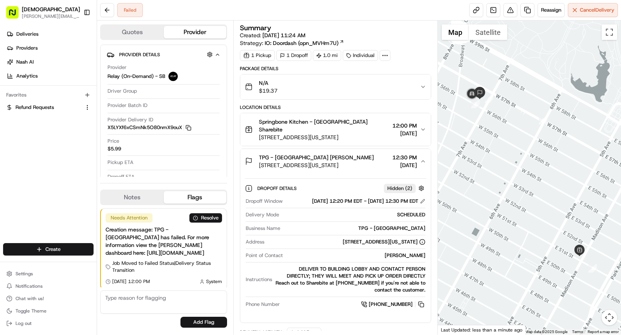
click at [405, 249] on div at bounding box center [336, 249] width 180 height 0
click at [407, 259] on div "Alexander Mtimet" at bounding box center [355, 255] width 139 height 7
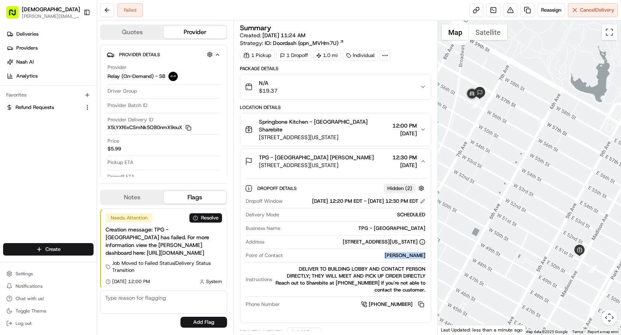
click at [407, 259] on div "Alexander Mtimet" at bounding box center [355, 255] width 139 height 7
copy div "Alexander Mtimet"
click at [529, 6] on link at bounding box center [528, 10] width 14 height 14
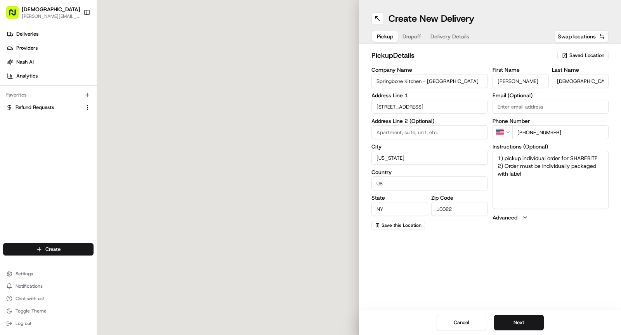
type input "25 E 51st St"
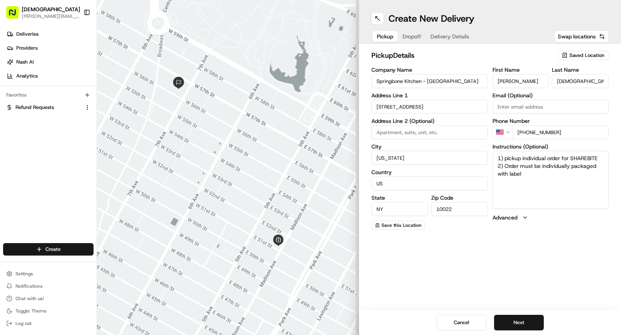
click at [409, 34] on span "Dropoff" at bounding box center [412, 37] width 19 height 8
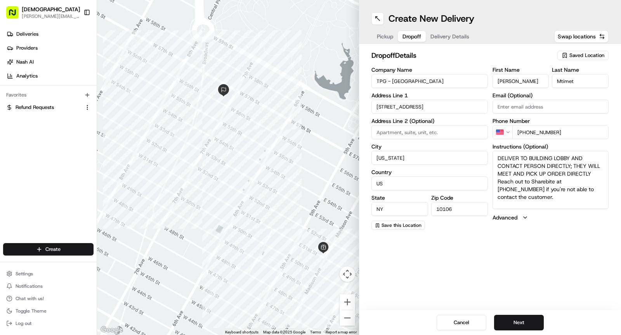
drag, startPoint x: 525, startPoint y: 132, endPoint x: 578, endPoint y: 133, distance: 52.8
click at [578, 133] on input "+1 646 506 6272" at bounding box center [560, 132] width 97 height 14
paste input "tel"
paste input "5066272646506"
drag, startPoint x: 593, startPoint y: 132, endPoint x: 526, endPoint y: 129, distance: 67.2
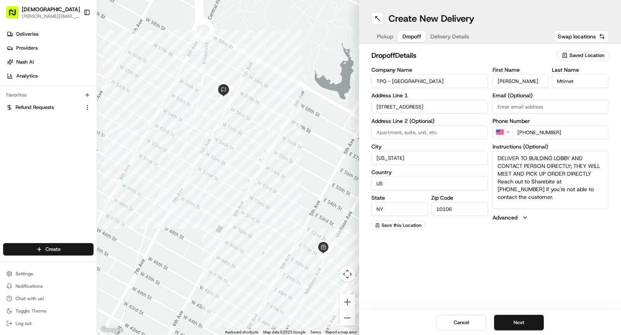
click at [526, 129] on input "+1 64650662726465066272" at bounding box center [560, 132] width 97 height 14
type input "+1 646 506 6272"
click at [457, 38] on span "Delivery Details" at bounding box center [450, 37] width 39 height 8
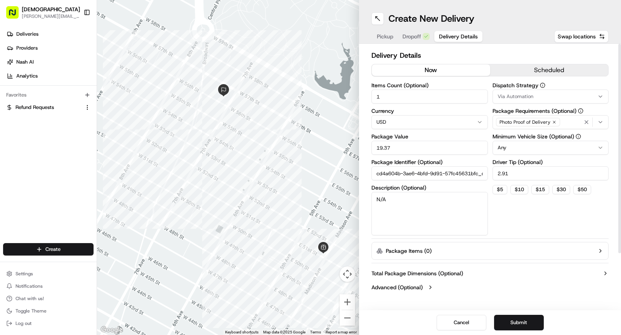
click at [429, 69] on button "now" at bounding box center [431, 70] width 118 height 12
click at [519, 319] on button "Submit" at bounding box center [519, 323] width 50 height 16
click at [423, 38] on span "Dropoff" at bounding box center [420, 37] width 19 height 8
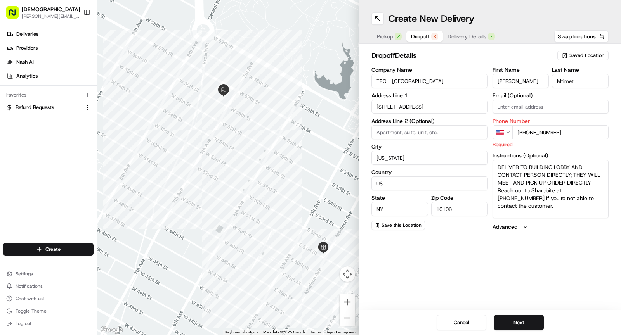
drag, startPoint x: 561, startPoint y: 134, endPoint x: 535, endPoint y: 133, distance: 26.4
click at [535, 133] on input "+1 646 506 6272" at bounding box center [560, 132] width 97 height 14
drag, startPoint x: 559, startPoint y: 128, endPoint x: 502, endPoint y: 128, distance: 56.7
click at [502, 128] on div "US +1 646 50" at bounding box center [551, 132] width 116 height 14
drag, startPoint x: 512, startPoint y: 133, endPoint x: 557, endPoint y: 130, distance: 45.1
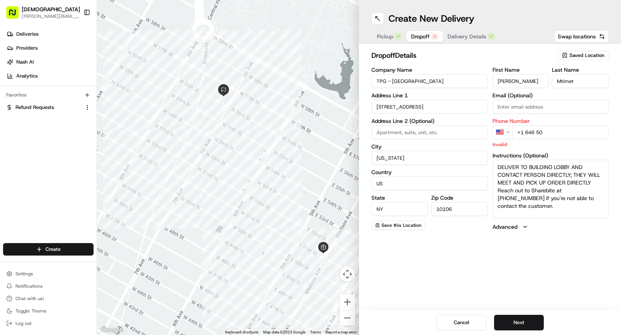
click at [557, 130] on input "+1 646 50" at bounding box center [560, 132] width 97 height 14
type input "+1 646 5"
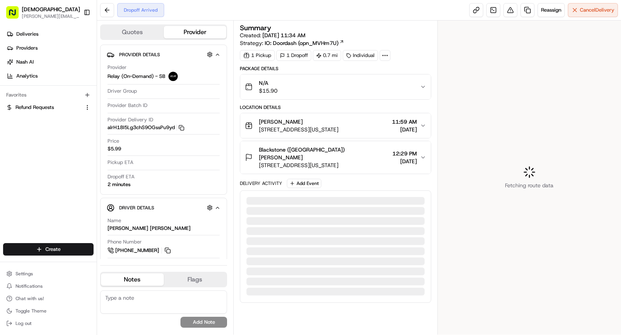
click at [349, 146] on div "Blackstone ([GEOGRAPHIC_DATA]) [PERSON_NAME]" at bounding box center [324, 154] width 130 height 16
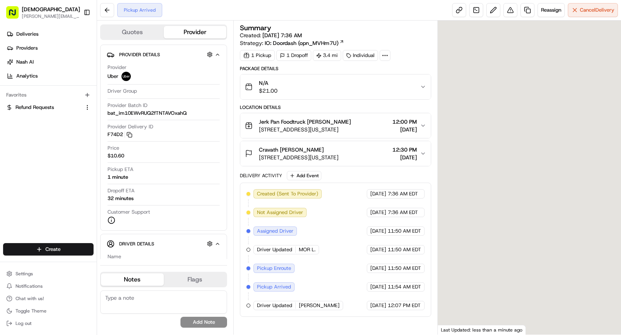
click at [320, 148] on div "Cravath [PERSON_NAME]" at bounding box center [299, 150] width 80 height 8
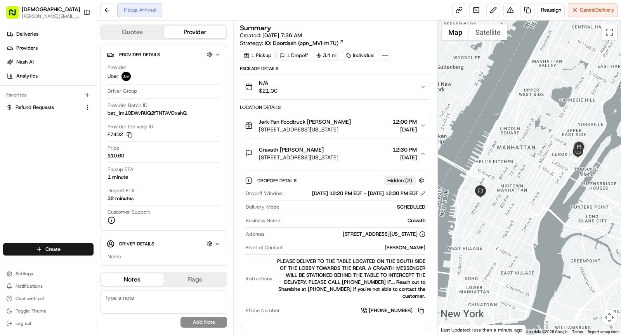
click at [320, 148] on div "Cravath Herbert Charles" at bounding box center [299, 150] width 80 height 8
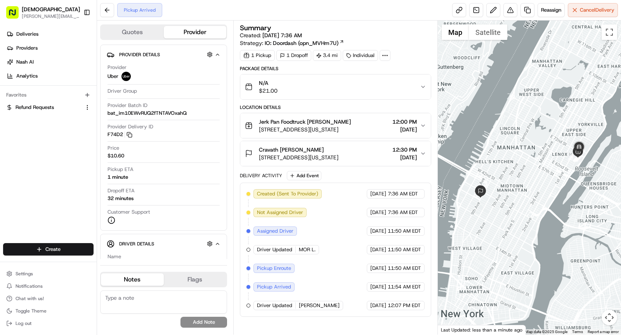
click at [382, 57] on icon at bounding box center [385, 55] width 7 height 7
click at [341, 252] on div "Created (Sent To Provider) Uber 08/22/2025 7:36 AM EDT Not Assigned Driver Uber…" at bounding box center [336, 249] width 178 height 121
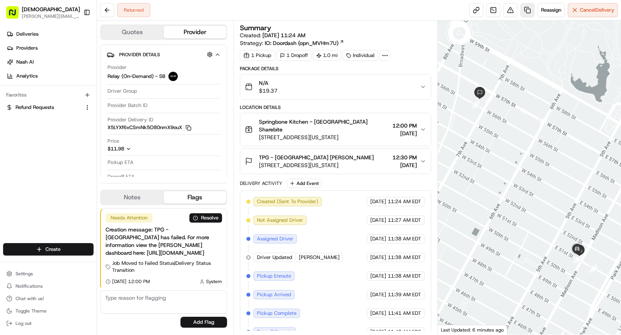
click at [524, 9] on link at bounding box center [528, 10] width 14 height 14
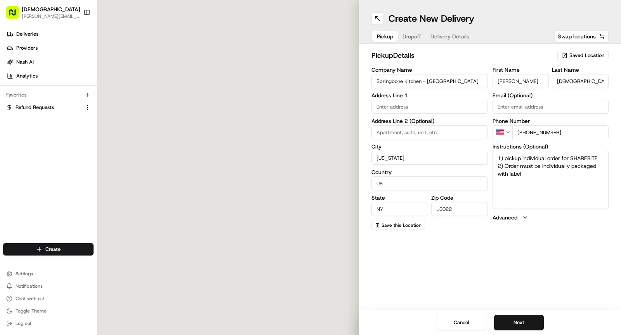
type input "25 E 51st St"
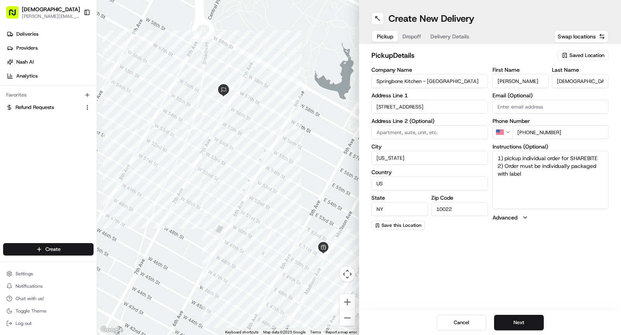
click at [413, 35] on span "Dropoff" at bounding box center [412, 37] width 19 height 8
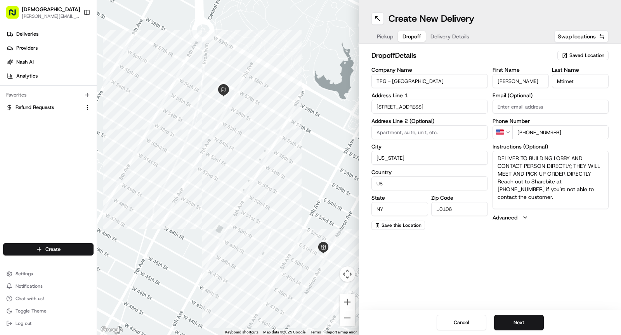
drag, startPoint x: 524, startPoint y: 133, endPoint x: 565, endPoint y: 132, distance: 41.2
click at [565, 132] on input "+1 646 506 6272" at bounding box center [560, 132] width 97 height 14
paste input "tel"
type input "+1 646 506 6272"
click at [546, 173] on textarea "DELIVER TO BUILDING LOBBY AND CONTACT PERSON DIRECTLY; THEY WILL MEET AND PICK …" at bounding box center [551, 180] width 116 height 58
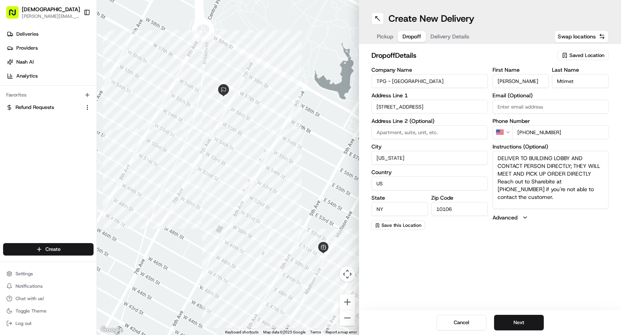
click at [452, 34] on span "Delivery Details" at bounding box center [450, 37] width 39 height 8
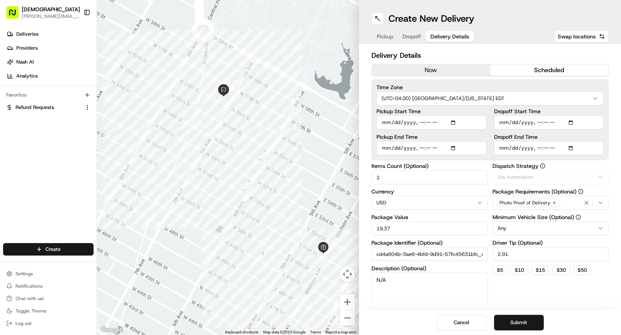
click at [435, 69] on button "now" at bounding box center [431, 70] width 118 height 12
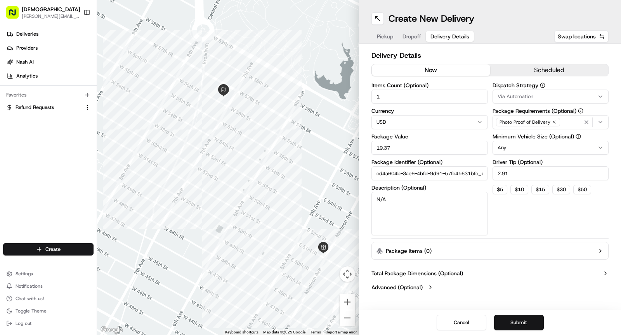
click at [533, 327] on button "Submit" at bounding box center [519, 323] width 50 height 16
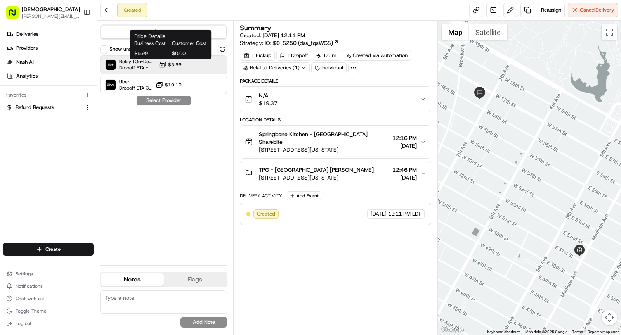
click at [174, 65] on span "$5.99" at bounding box center [175, 65] width 14 height 6
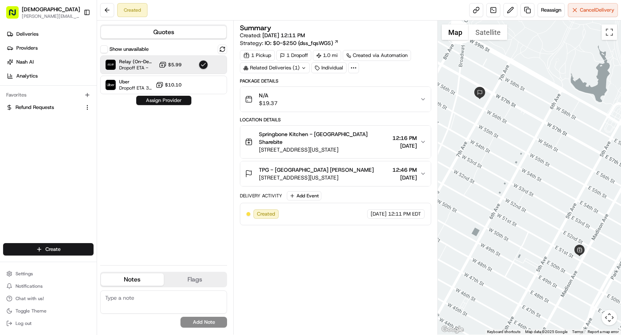
click at [175, 98] on button "Assign Provider" at bounding box center [163, 100] width 55 height 9
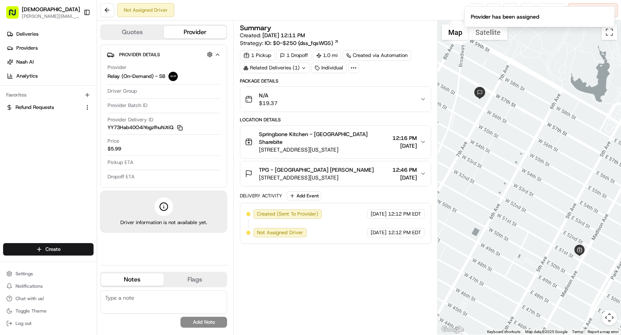
click at [182, 127] on rect "button" at bounding box center [180, 128] width 3 height 3
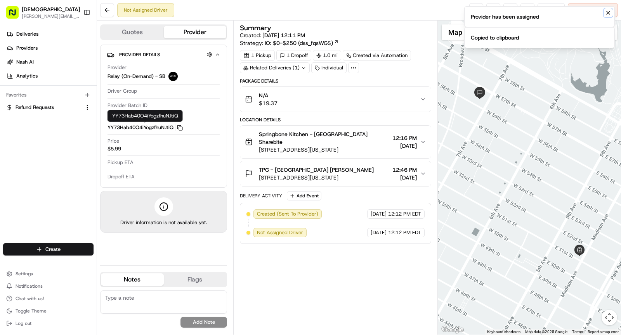
click at [609, 17] on button "Notifications (F8)" at bounding box center [608, 12] width 9 height 9
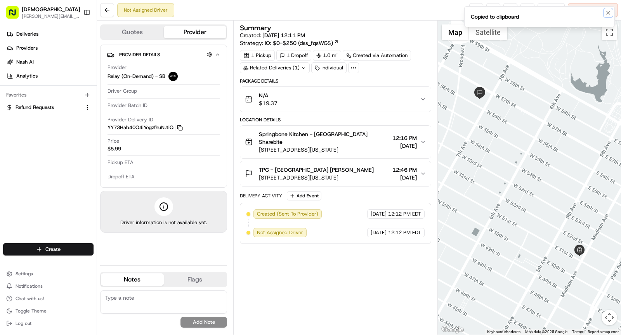
click at [609, 17] on button "Notifications (F8)" at bounding box center [608, 12] width 9 height 9
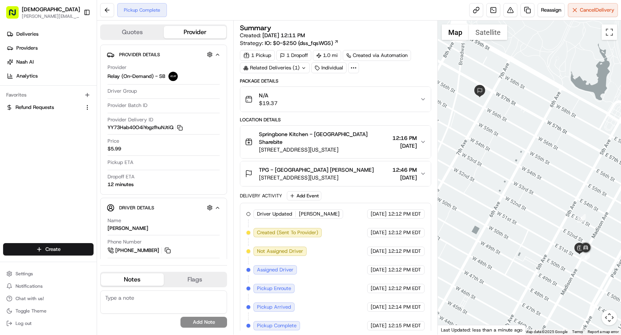
click at [523, 161] on div at bounding box center [530, 178] width 184 height 314
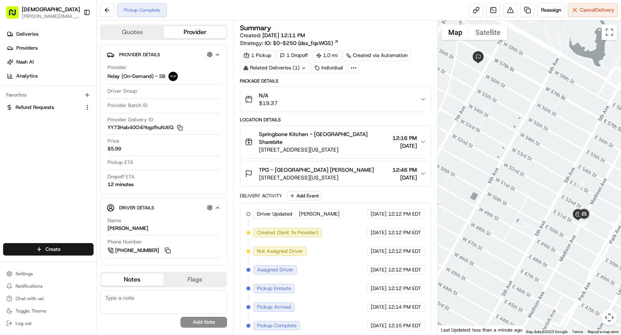
drag, startPoint x: 532, startPoint y: 193, endPoint x: 531, endPoint y: 158, distance: 34.6
click at [531, 158] on div at bounding box center [530, 178] width 184 height 314
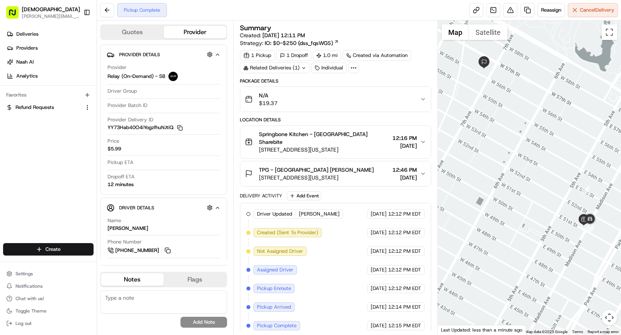
drag, startPoint x: 533, startPoint y: 186, endPoint x: 541, endPoint y: 193, distance: 10.2
click at [541, 193] on div at bounding box center [530, 178] width 184 height 314
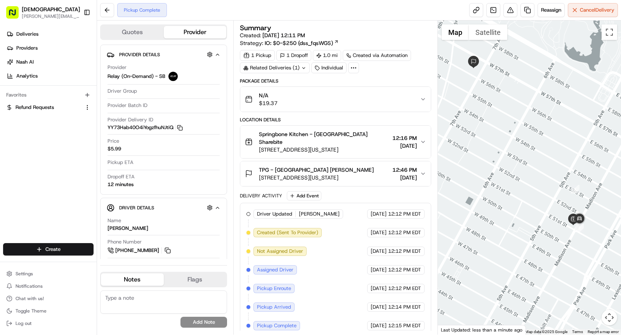
drag, startPoint x: 580, startPoint y: 228, endPoint x: 574, endPoint y: 231, distance: 7.1
click at [574, 231] on div at bounding box center [530, 178] width 184 height 314
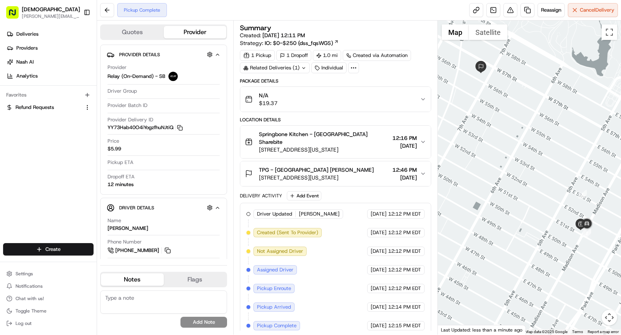
click at [306, 132] on span "Springbone Kitchen - [GEOGRAPHIC_DATA] Sharebite" at bounding box center [324, 138] width 130 height 16
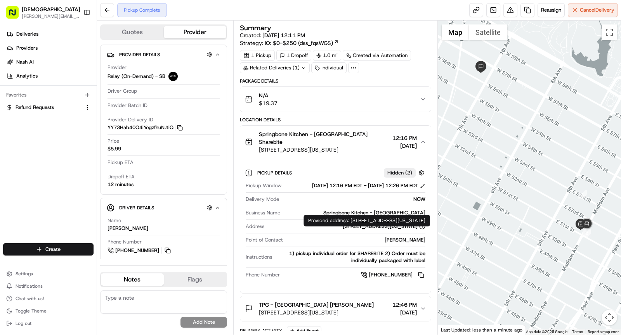
click at [363, 230] on div "[STREET_ADDRESS][US_STATE]" at bounding box center [384, 226] width 83 height 7
copy div "[STREET_ADDRESS][US_STATE]"
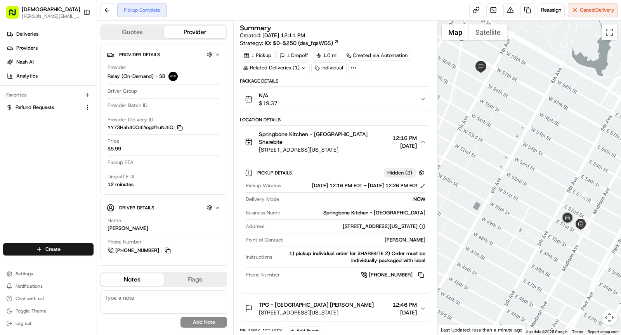
click at [320, 309] on span "TPG - [GEOGRAPHIC_DATA] [PERSON_NAME]" at bounding box center [316, 305] width 115 height 8
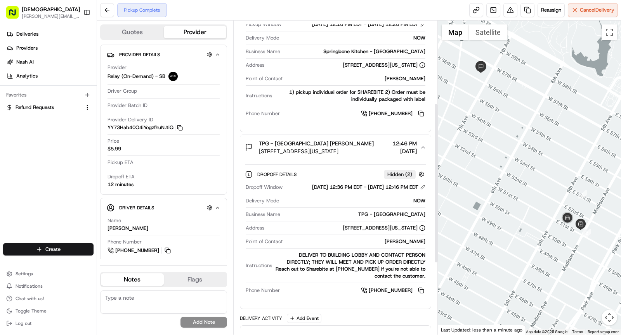
scroll to position [166, 0]
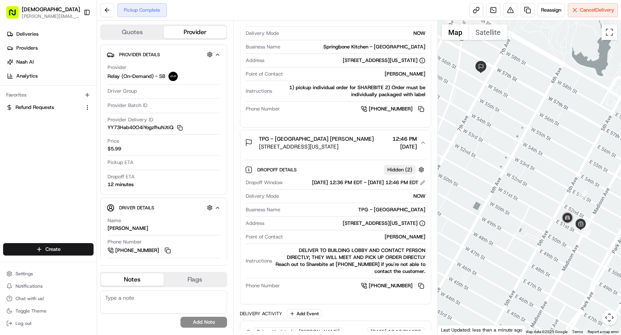
click at [374, 227] on div "[STREET_ADDRESS][US_STATE]" at bounding box center [384, 223] width 83 height 7
copy div "[STREET_ADDRESS][US_STATE]"
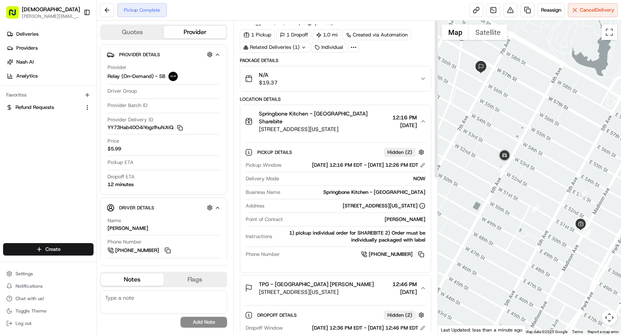
scroll to position [0, 0]
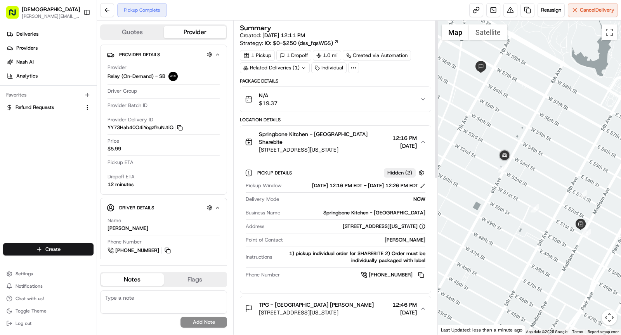
click at [339, 134] on span "Springbone Kitchen - [GEOGRAPHIC_DATA] Sharebite" at bounding box center [324, 138] width 130 height 16
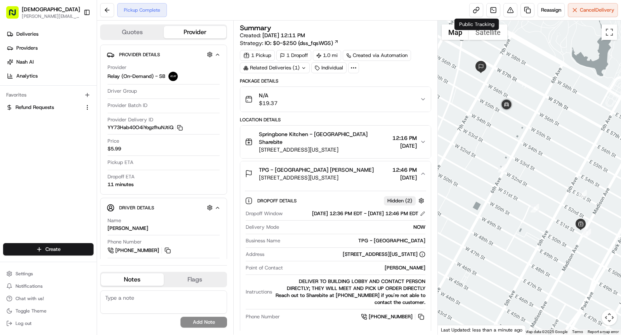
click at [375, 169] on div "TPG - [GEOGRAPHIC_DATA] [PERSON_NAME] [STREET_ADDRESS][US_STATE] 12:46 PM [DATE]" at bounding box center [332, 174] width 175 height 16
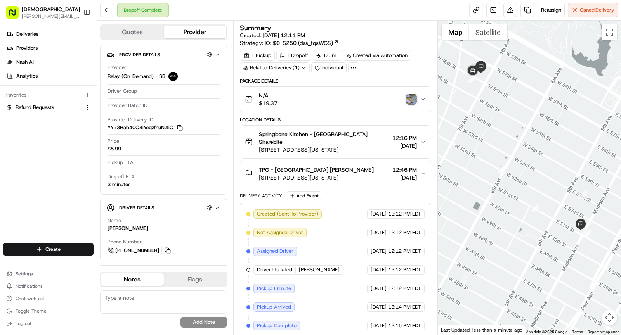
click at [411, 98] on img "button" at bounding box center [411, 99] width 11 height 11
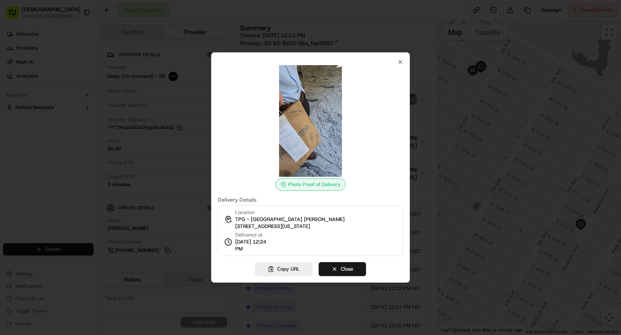
drag, startPoint x: 234, startPoint y: 250, endPoint x: 264, endPoint y: 250, distance: 29.9
click at [264, 250] on div "Delivered at [DATE] 12:24 PM" at bounding box center [247, 242] width 47 height 21
copy span "12:24 PM"
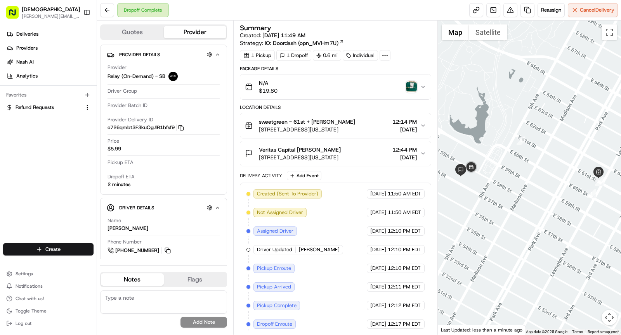
click at [408, 83] on img "button" at bounding box center [411, 87] width 11 height 11
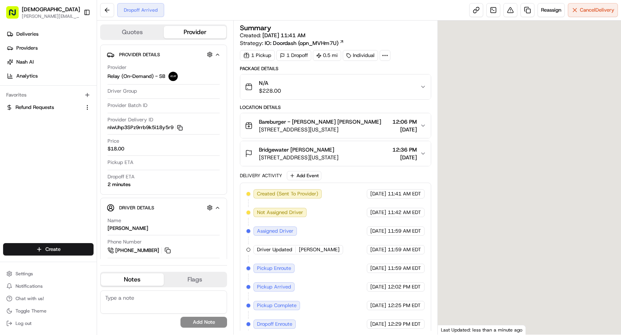
click at [180, 128] on icon "button" at bounding box center [180, 128] width 6 height 6
